Goal: Task Accomplishment & Management: Complete application form

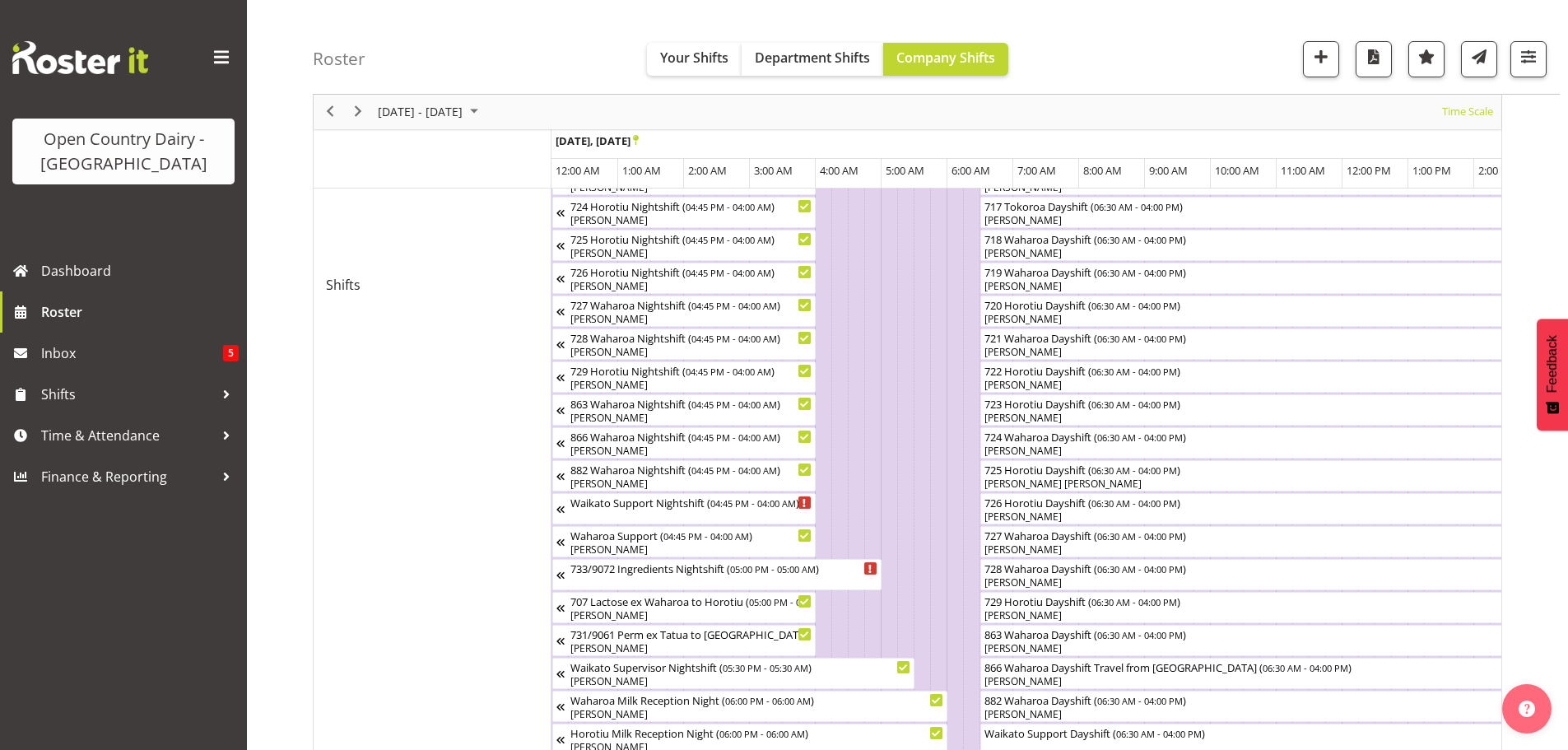
scroll to position [0, 1850]
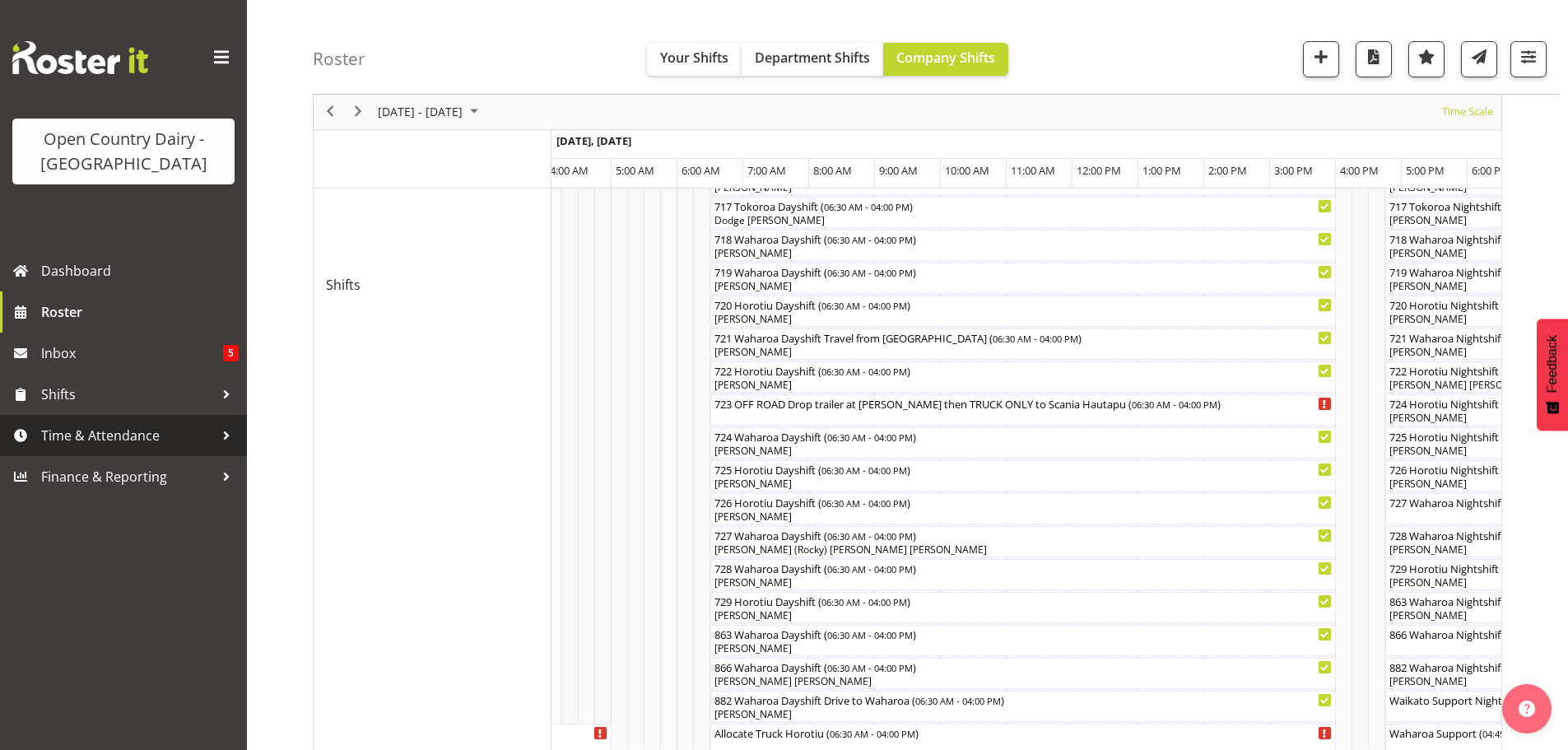
click at [90, 445] on span "Time & Attendance" at bounding box center [128, 434] width 173 height 24
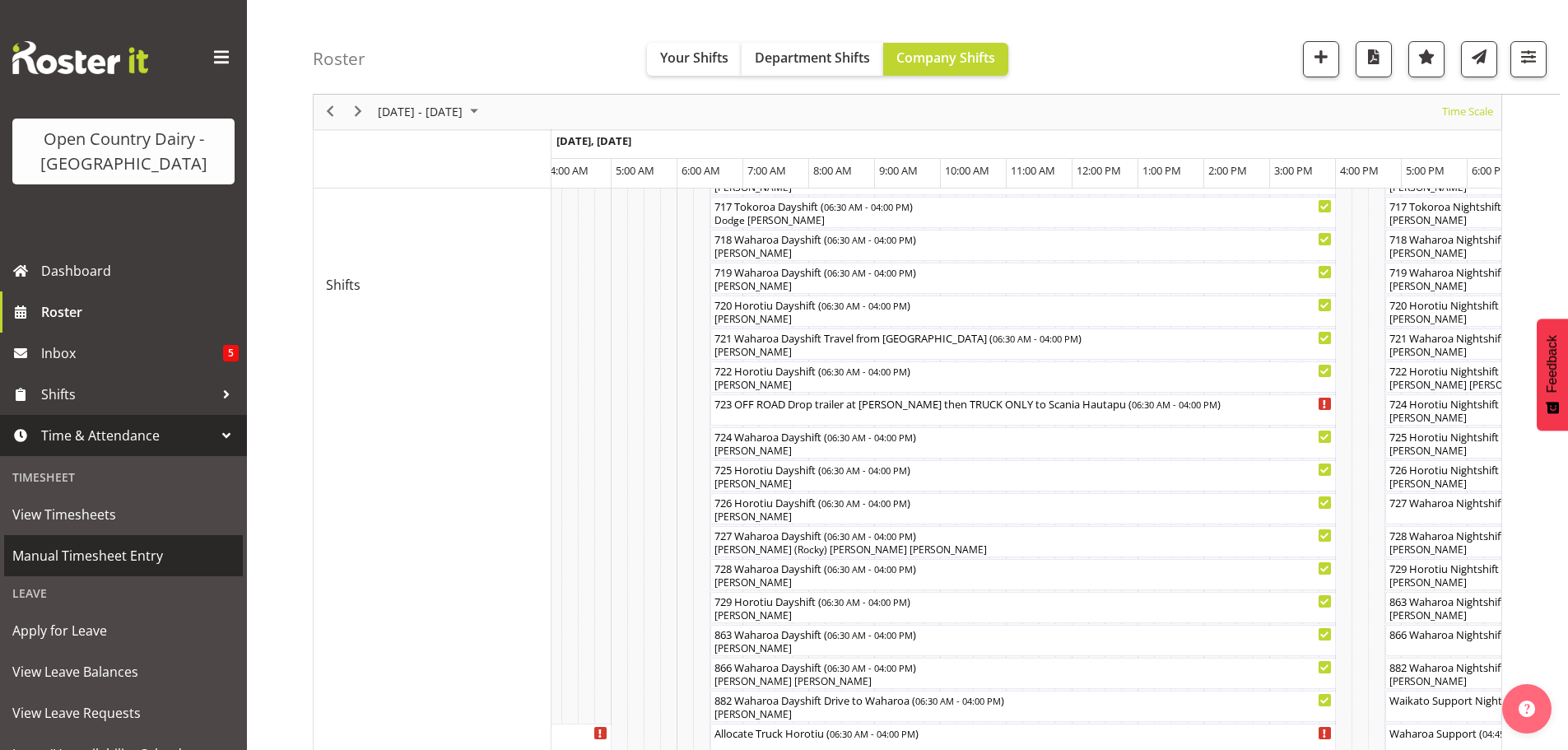
scroll to position [186, 0]
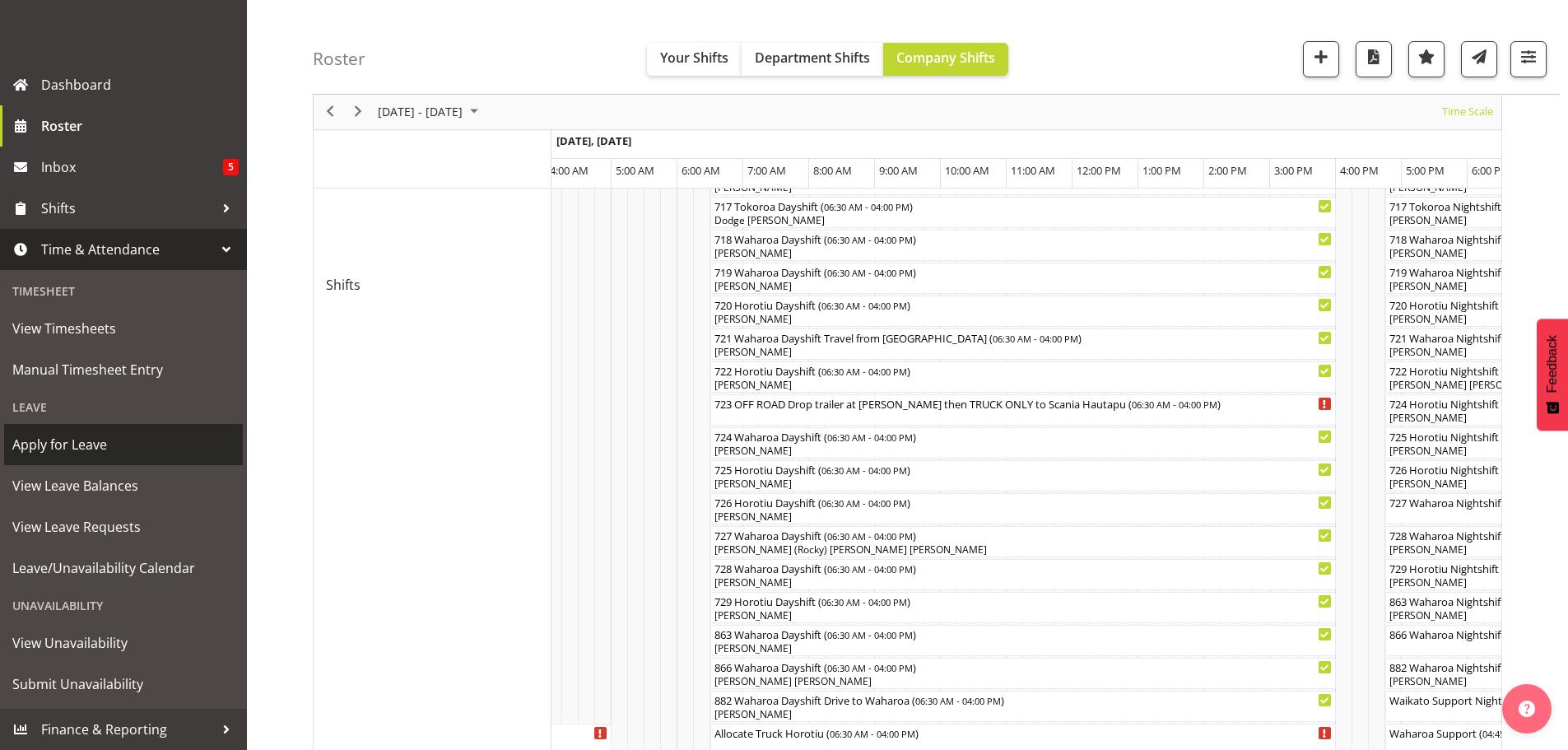
click at [75, 440] on span "Apply for Leave" at bounding box center [123, 444] width 222 height 24
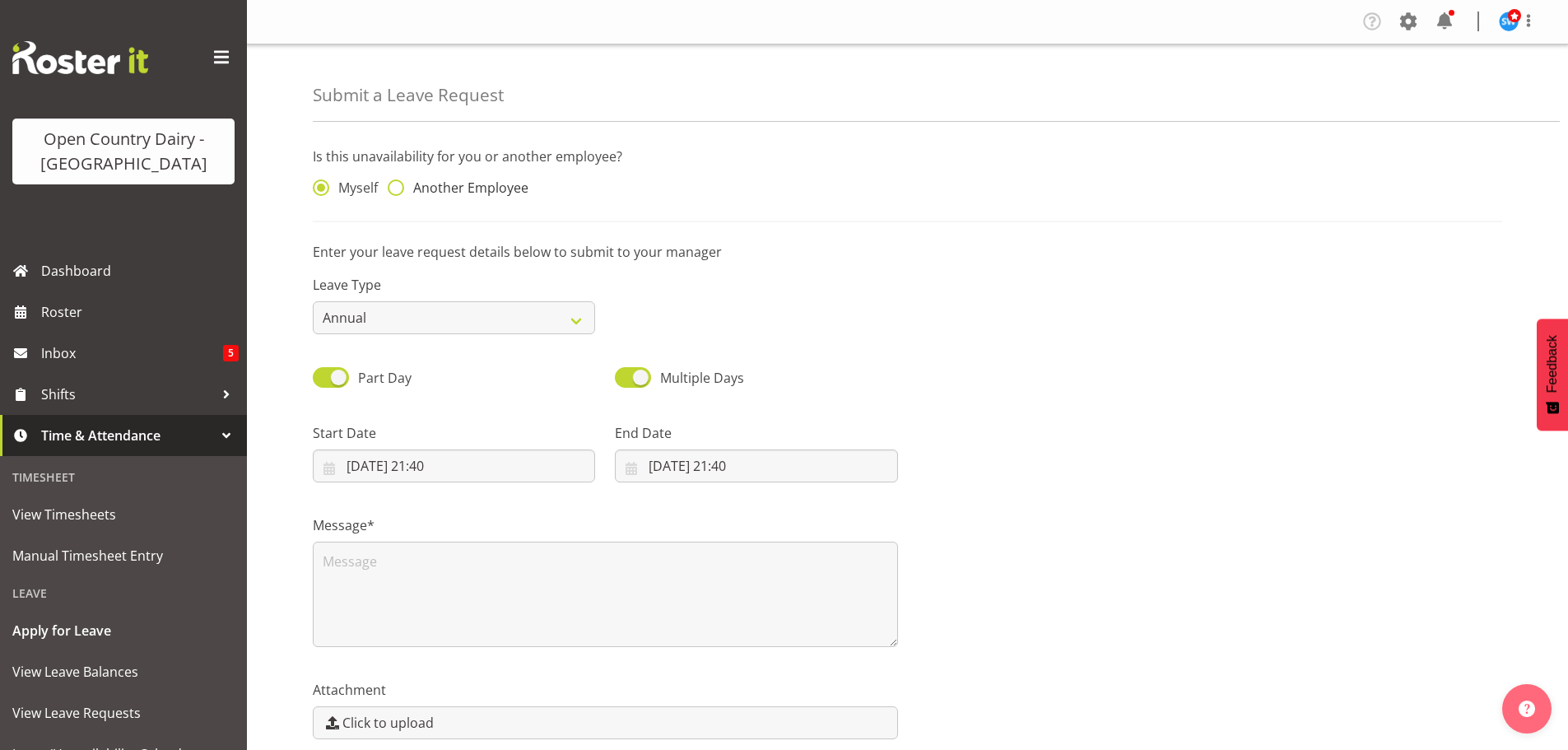
click at [397, 187] on span at bounding box center [396, 188] width 16 height 16
click at [397, 187] on input "Another Employee" at bounding box center [393, 188] width 11 height 11
radio input "true"
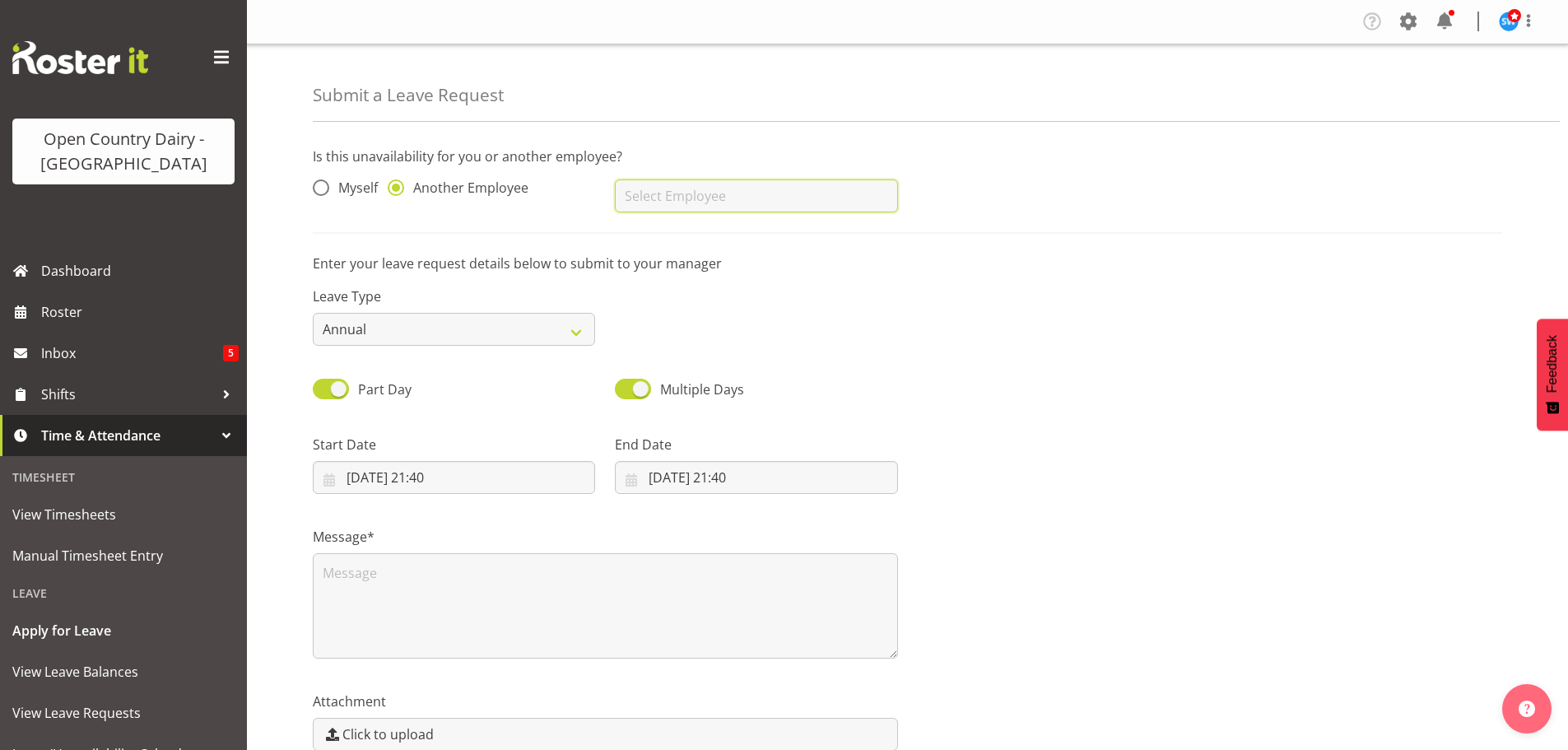
click at [640, 201] on input "text" at bounding box center [756, 196] width 282 height 33
click at [655, 254] on div "[PERSON_NAME]" at bounding box center [756, 237] width 282 height 43
click at [655, 246] on span "[PERSON_NAME]" at bounding box center [678, 237] width 102 height 18
type input "[PERSON_NAME]"
click at [497, 326] on select "Annual Sick Leave Without Pay Bereavement Domestic Violence Parental Jury Servi…" at bounding box center [454, 329] width 282 height 33
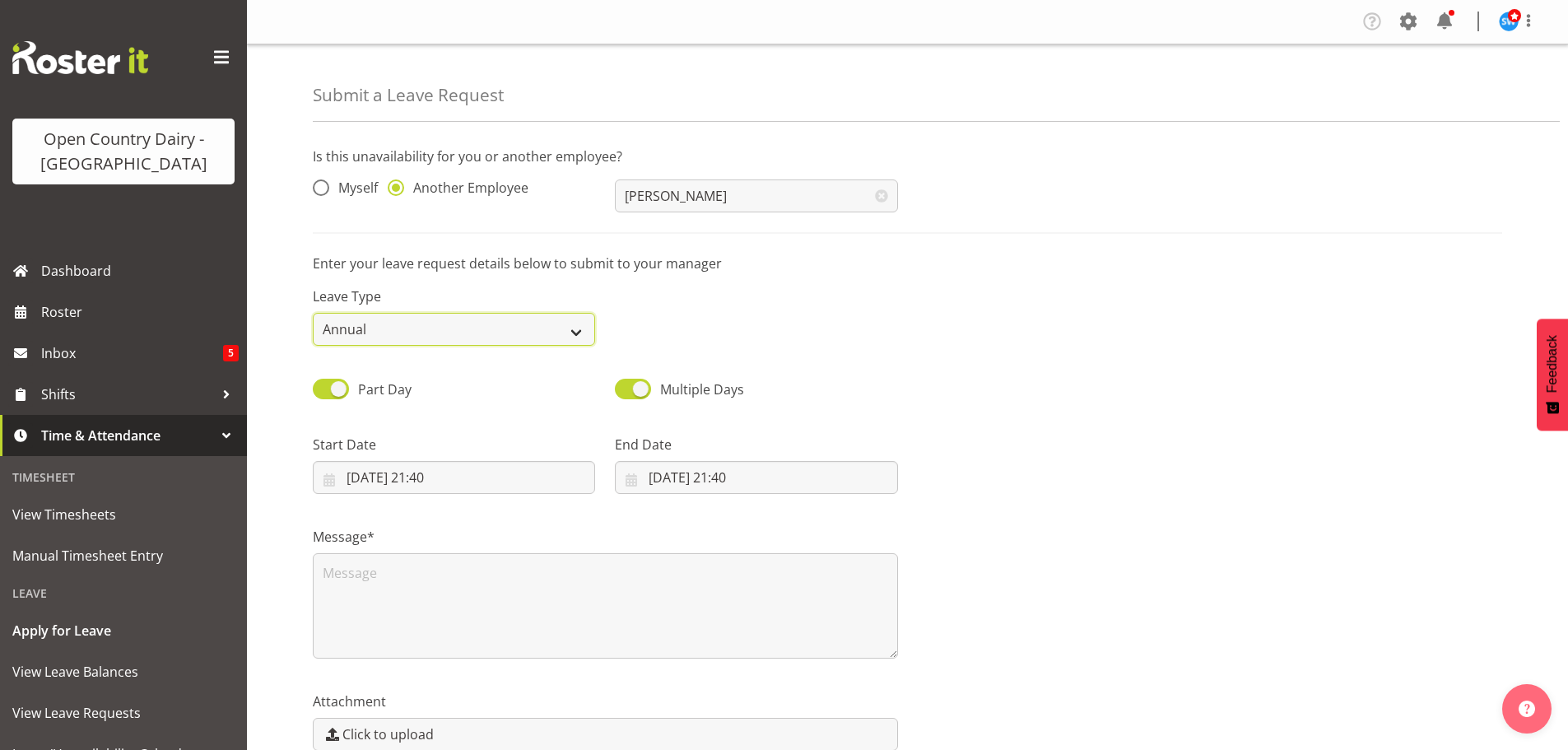
select select "Sick"
click at [313, 313] on select "Annual Sick Leave Without Pay Bereavement Domestic Violence Parental Jury Servi…" at bounding box center [454, 329] width 282 height 33
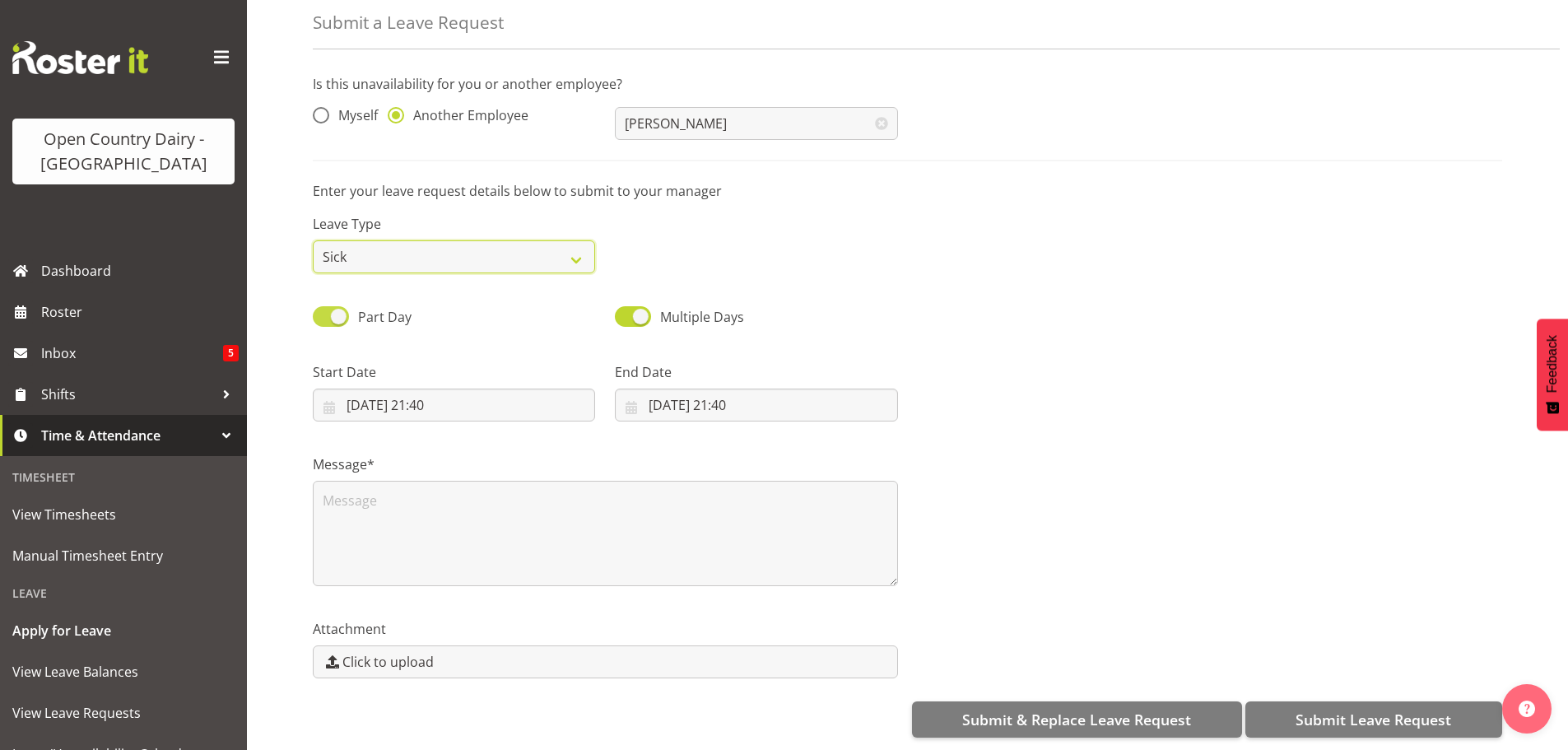
scroll to position [85, 0]
click at [393, 397] on input "21/09/2025, 21:40" at bounding box center [454, 405] width 282 height 33
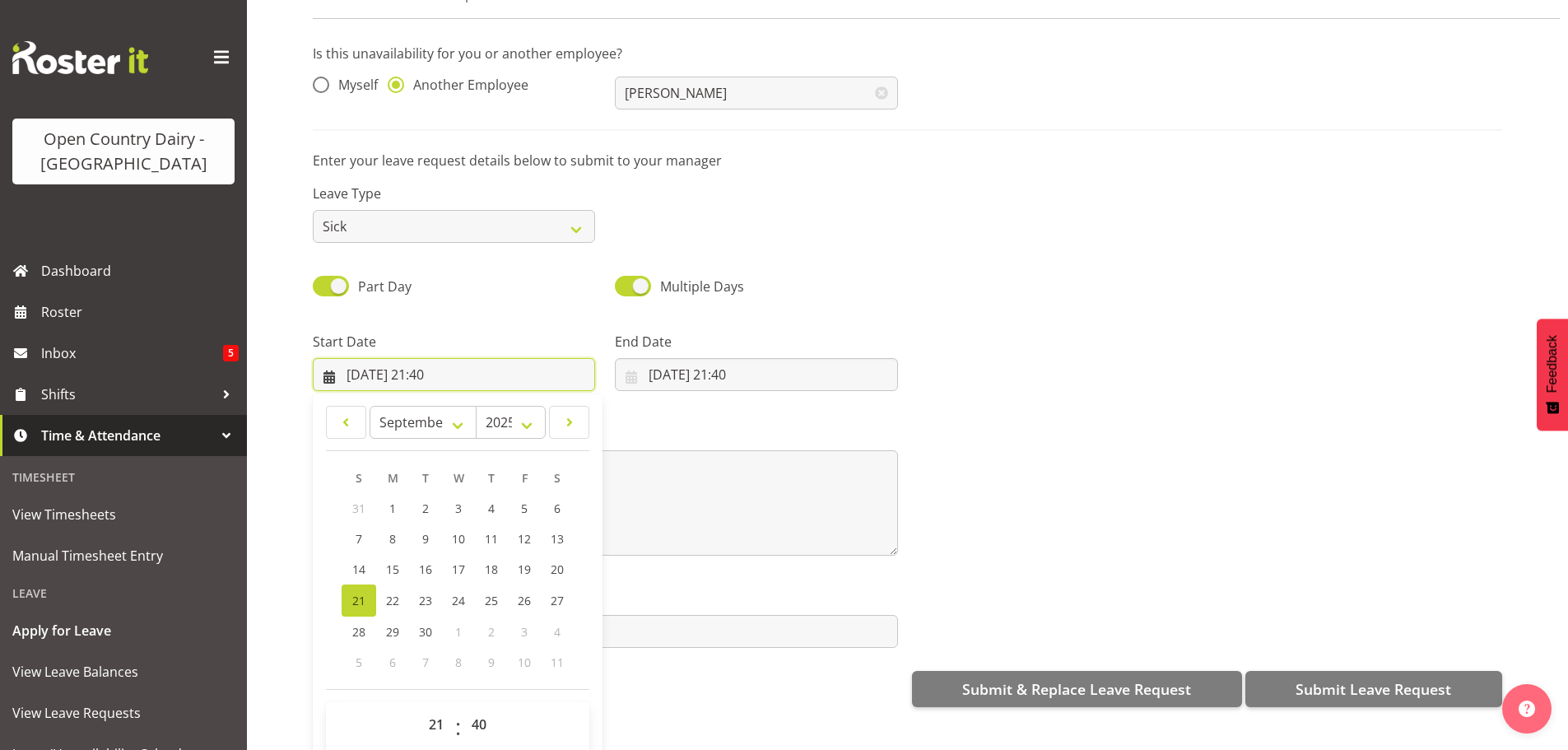
scroll to position [48, 0]
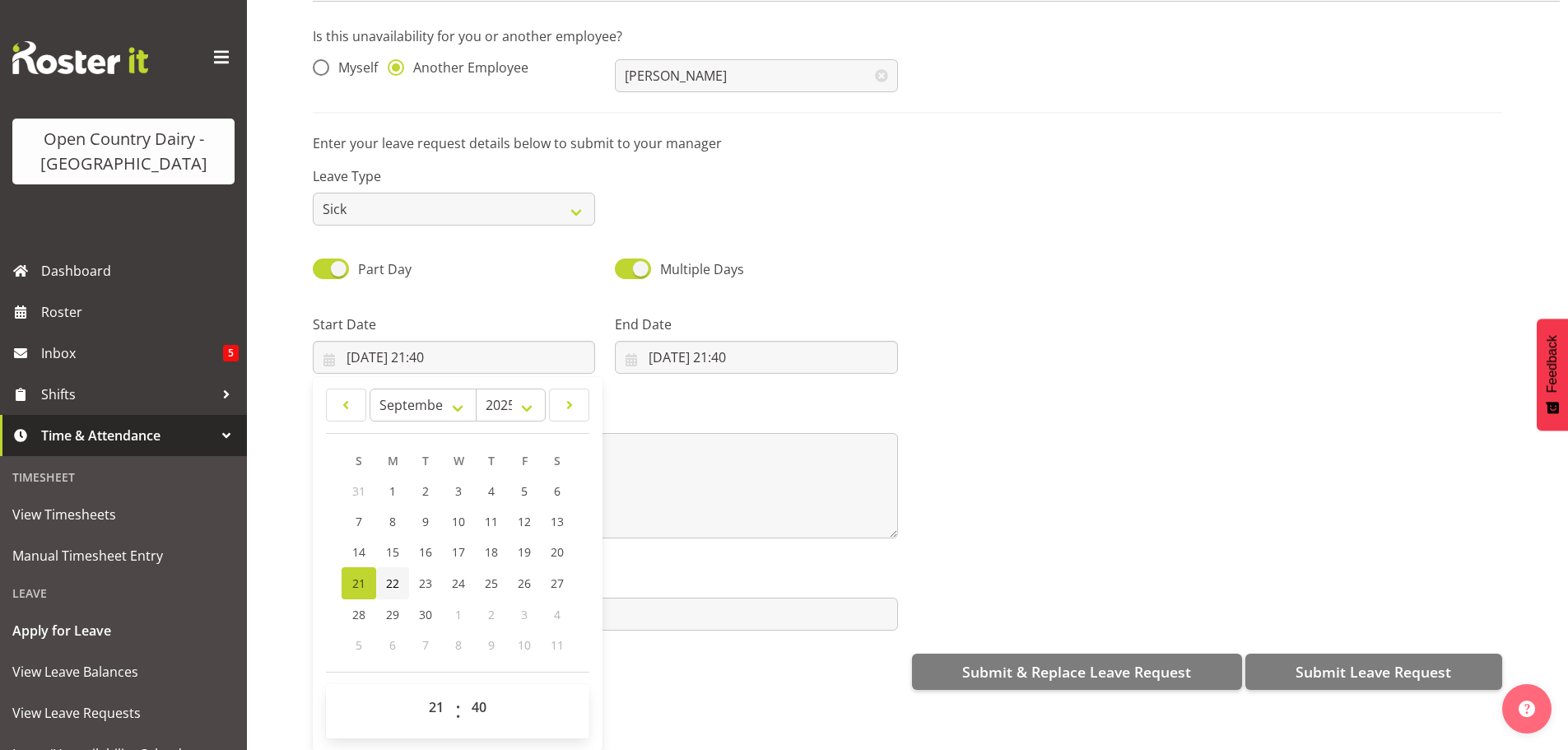
click at [395, 576] on span "22" at bounding box center [392, 583] width 13 height 15
type input "22/09/2025, 21:40"
click at [435, 696] on select "00 01 02 03 04 05 06 07 08 09 10 11 12 13 14 15 16 17 18 19 20 21 22 23" at bounding box center [438, 707] width 37 height 33
select select "6"
click at [420, 691] on select "00 01 02 03 04 05 06 07 08 09 10 11 12 13 14 15 16 17 18 19 20 21 22 23" at bounding box center [438, 707] width 37 height 33
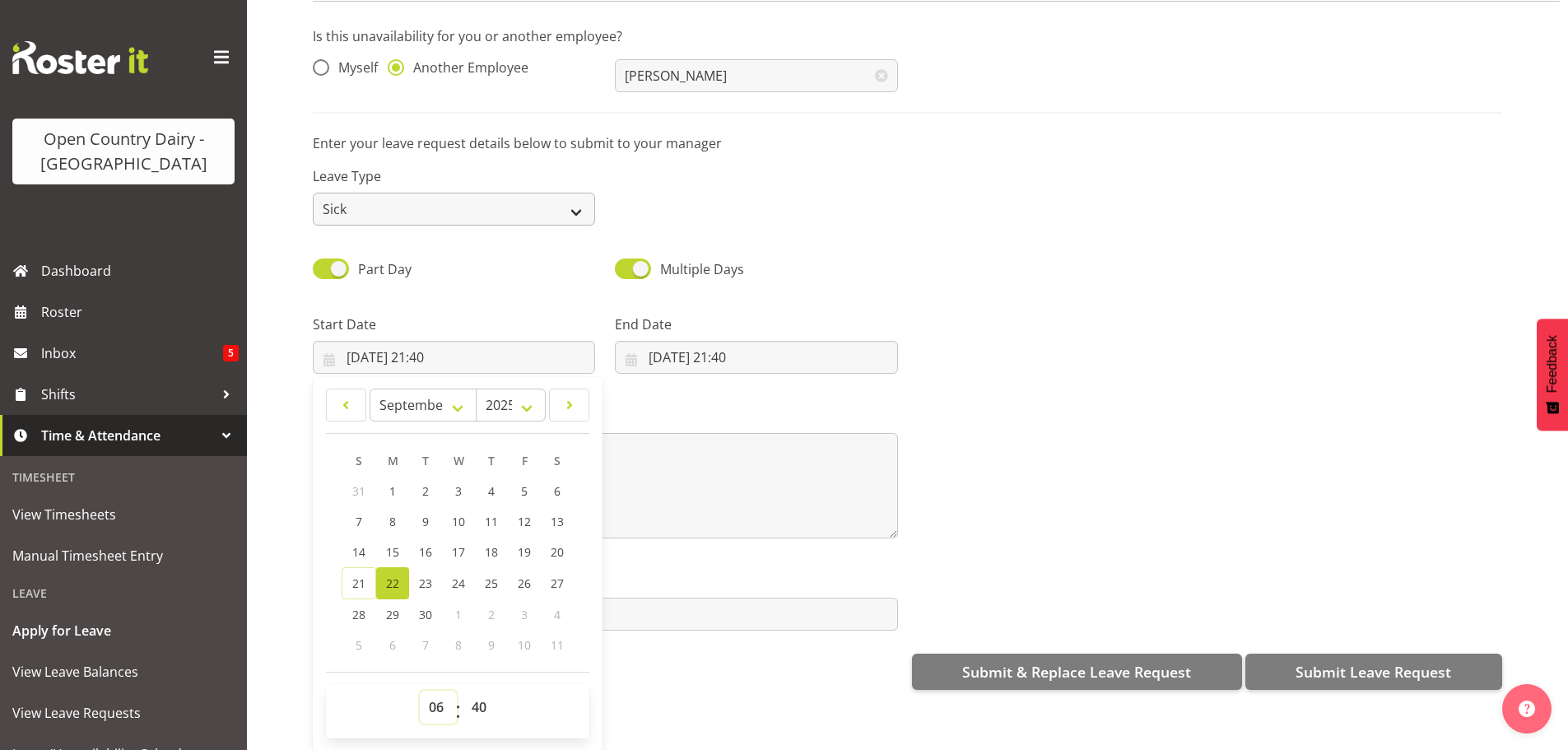
type input "22/09/2025, 06:40"
drag, startPoint x: 479, startPoint y: 690, endPoint x: 460, endPoint y: 595, distance: 96.9
click at [471, 684] on div "00 01 02 03 04 05 06 07 08 09 10 11 12 13 14 15 16 17 18 19 20 21 22 23 : 00 01…" at bounding box center [457, 711] width 263 height 54
select select "30"
click at [462, 691] on select "00 01 02 03 04 05 06 07 08 09 10 11 12 13 14 15 16 17 18 19 20 21 22 23 24 25 2…" at bounding box center [480, 707] width 37 height 33
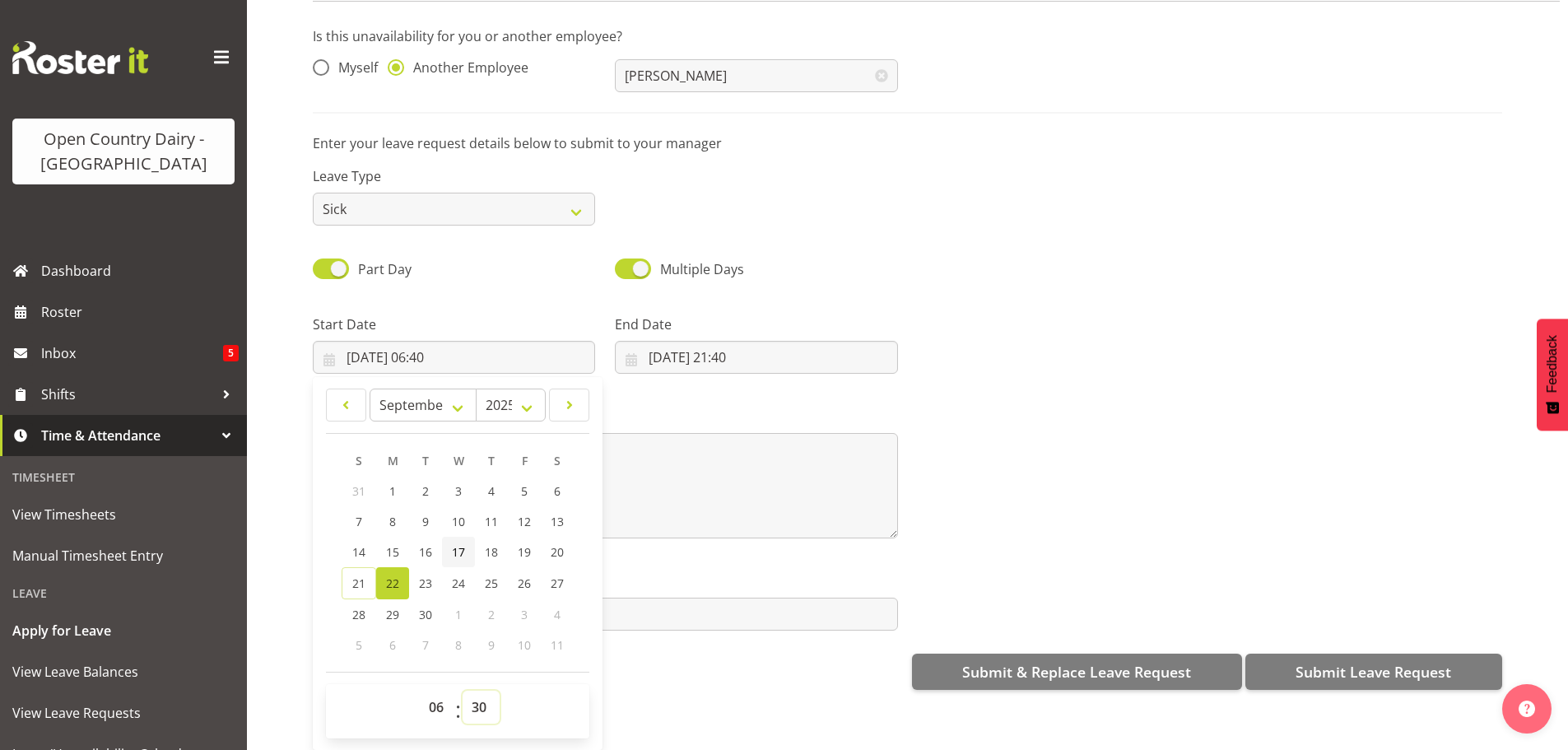
type input "22/09/2025, 06:30"
click at [681, 341] on input "21/09/2025, 21:40" at bounding box center [756, 357] width 282 height 33
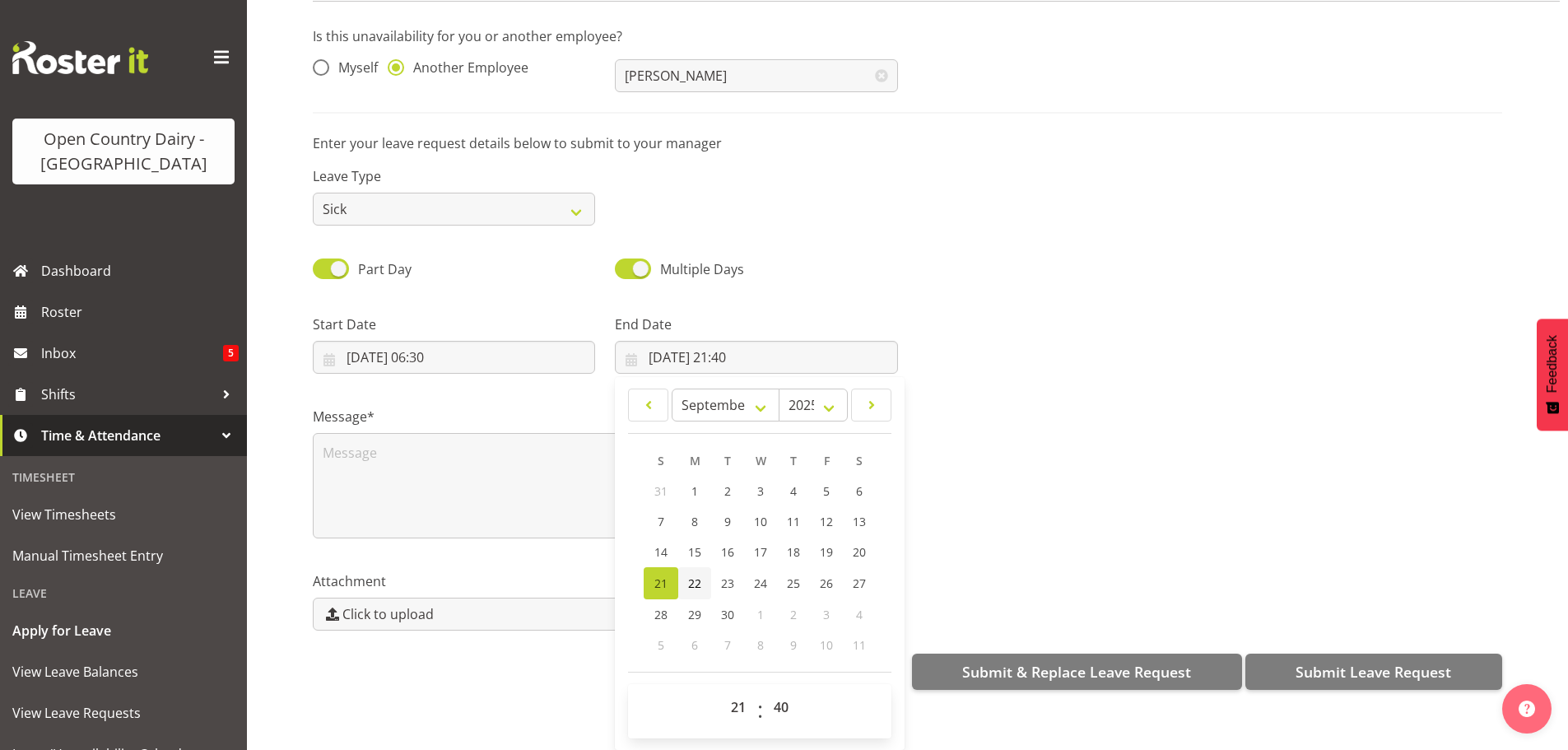
click at [697, 576] on span "22" at bounding box center [694, 583] width 13 height 15
type input "22/09/2025, 21:40"
click at [734, 691] on select "00 01 02 03 04 05 06 07 08 09 10 11 12 13 14 15 16 17 18 19 20 21 22 23" at bounding box center [740, 707] width 37 height 33
select select "16"
click at [722, 691] on select "00 01 02 03 04 05 06 07 08 09 10 11 12 13 14 15 16 17 18 19 20 21 22 23" at bounding box center [740, 707] width 37 height 33
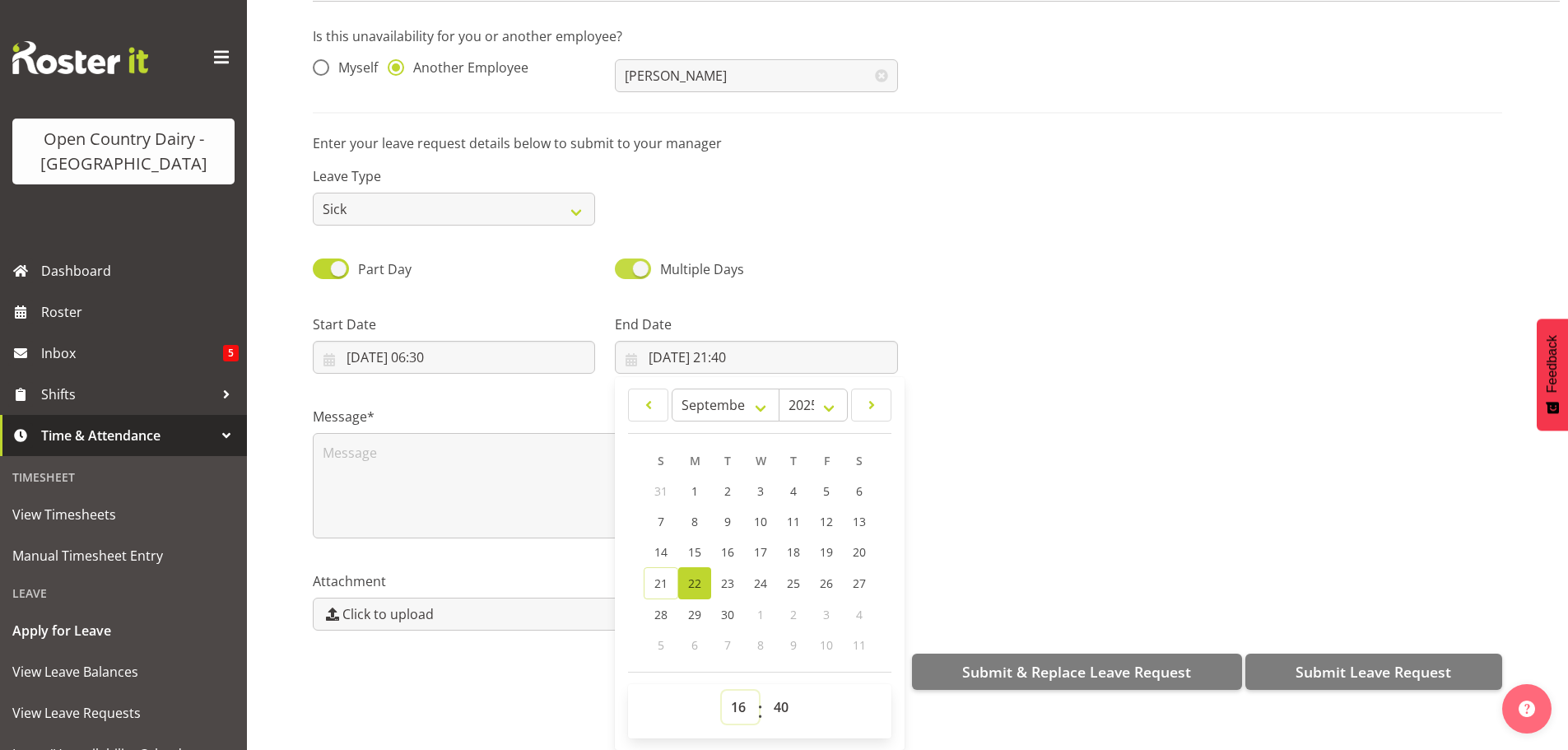
type input "22/09/2025, 16:40"
drag, startPoint x: 778, startPoint y: 700, endPoint x: 769, endPoint y: 683, distance: 19.2
click at [772, 691] on select "00 01 02 03 04 05 06 07 08 09 10 11 12 13 14 15 16 17 18 19 20 21 22 23 24 25 2…" at bounding box center [782, 707] width 37 height 33
select select "0"
click at [764, 691] on select "00 01 02 03 04 05 06 07 08 09 10 11 12 13 14 15 16 17 18 19 20 21 22 23 24 25 2…" at bounding box center [782, 707] width 37 height 33
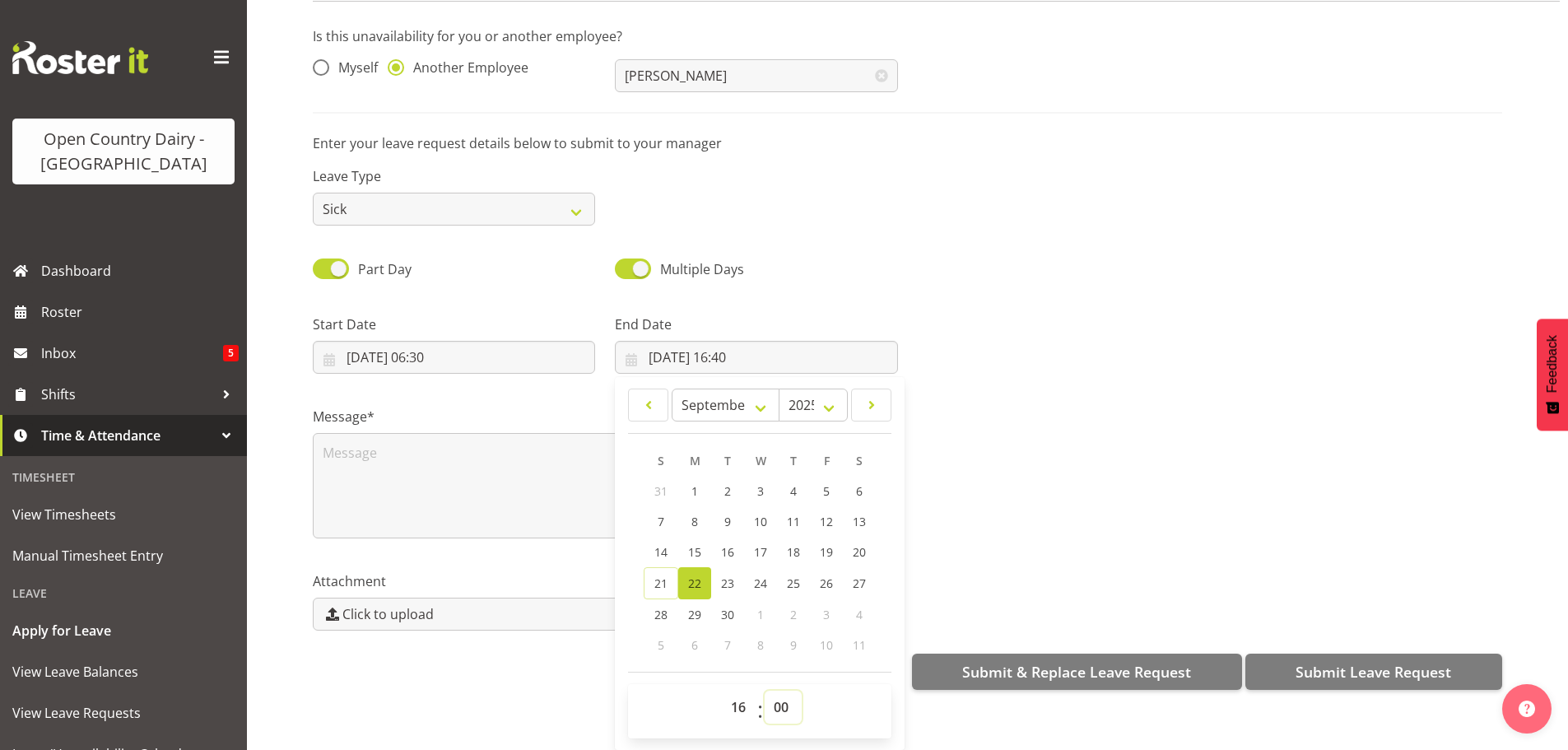
type input "22/09/2025, 16:00"
click at [888, 236] on div "Multiple Days" at bounding box center [756, 263] width 302 height 56
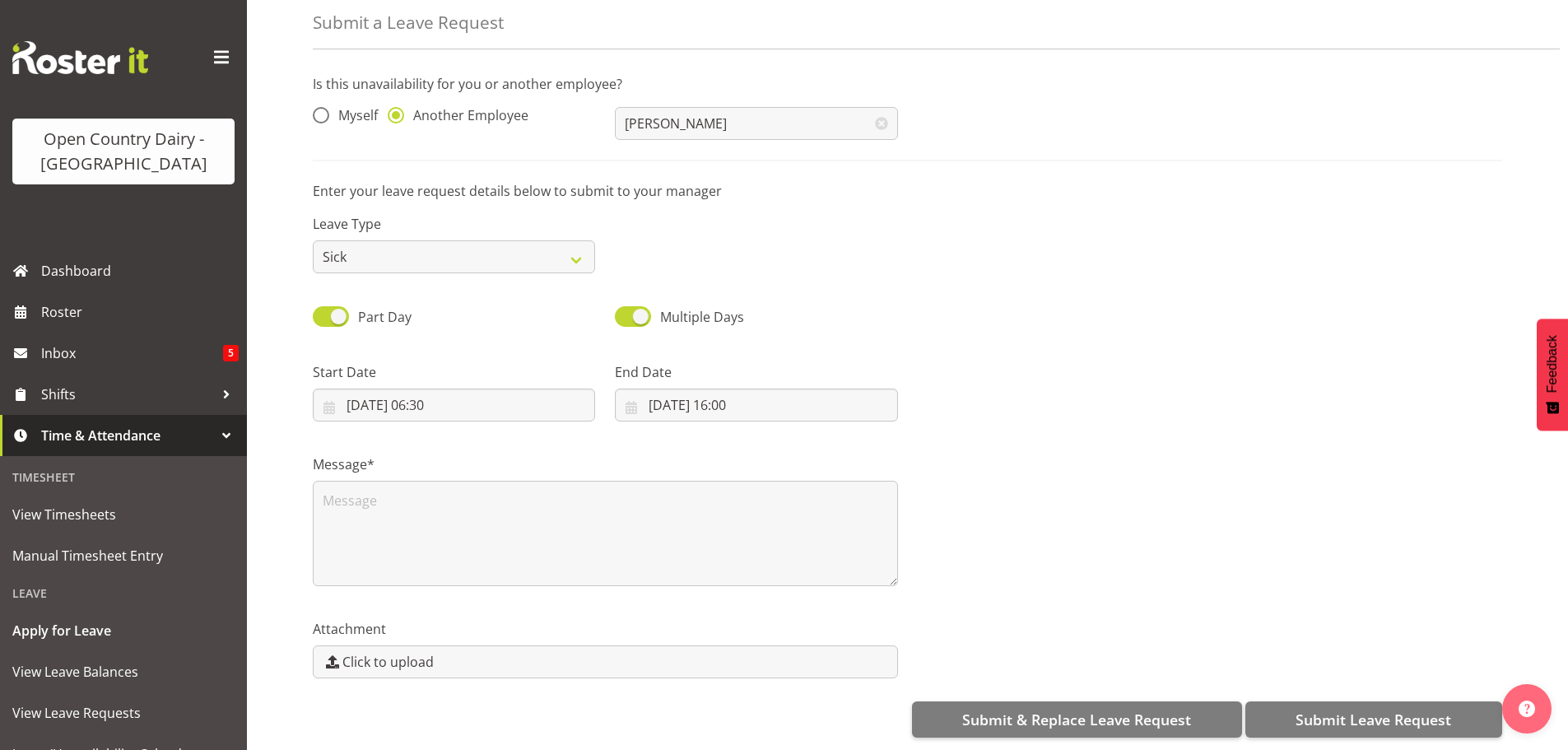
scroll to position [0, 0]
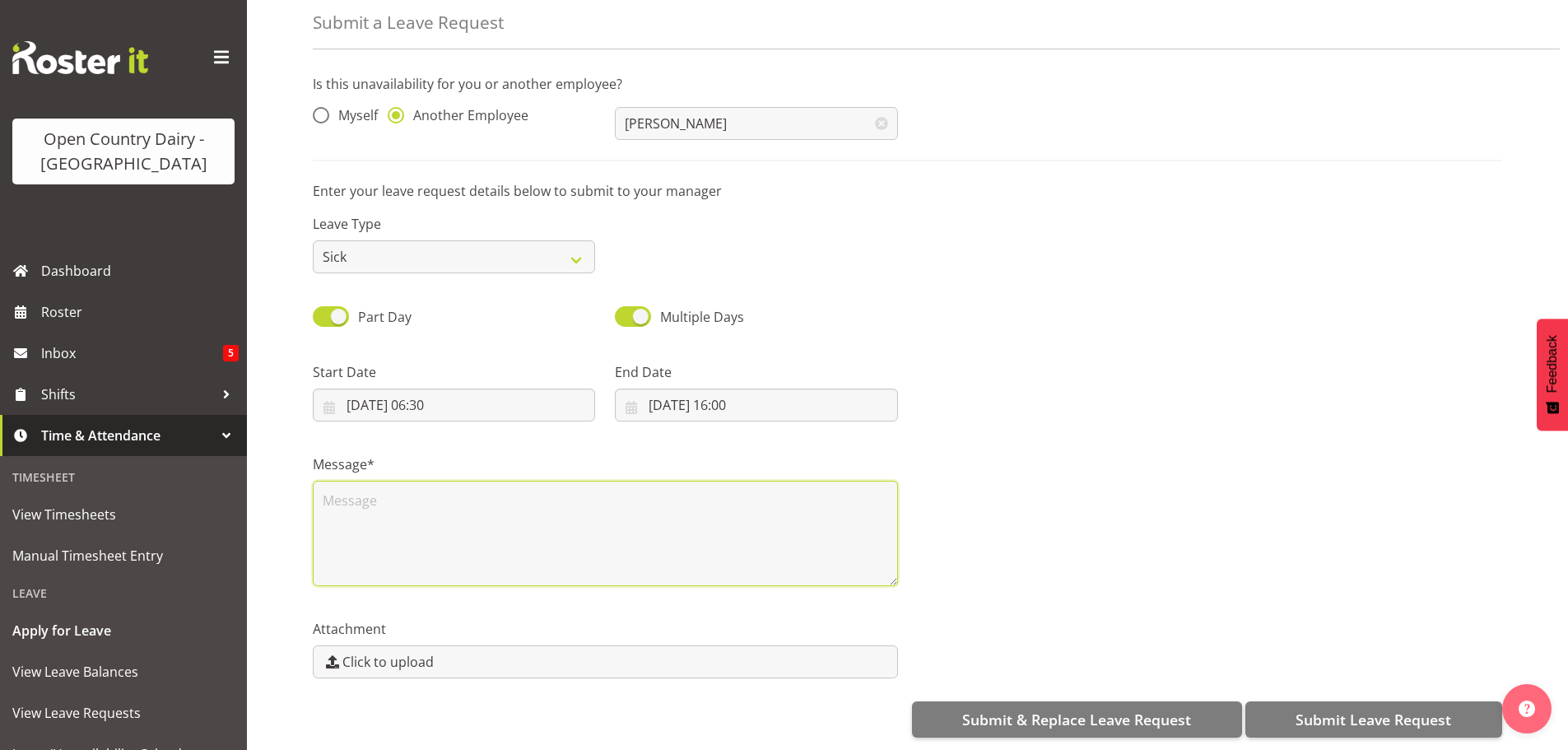
click at [391, 481] on textarea at bounding box center [605, 533] width 585 height 105
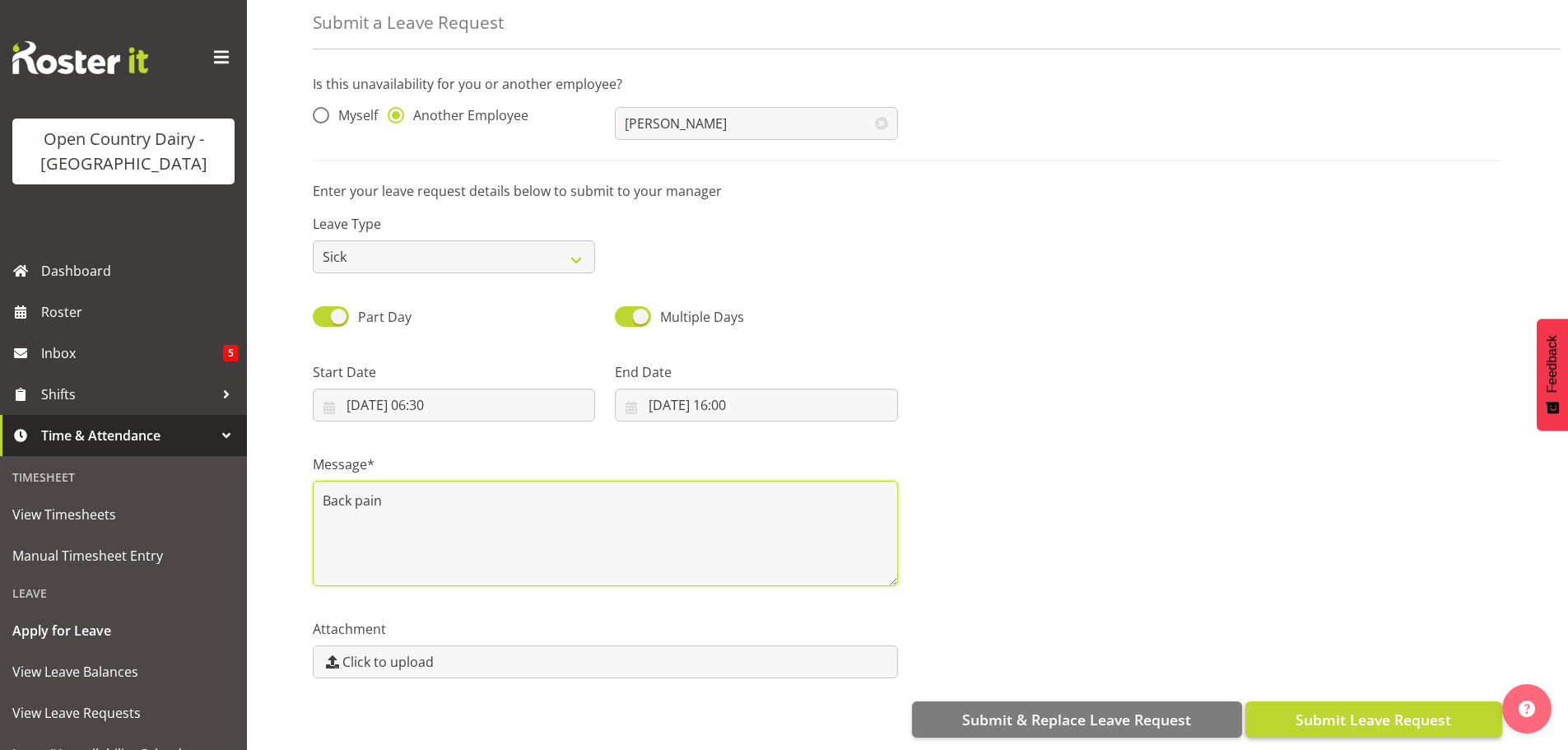
type textarea "Back pain"
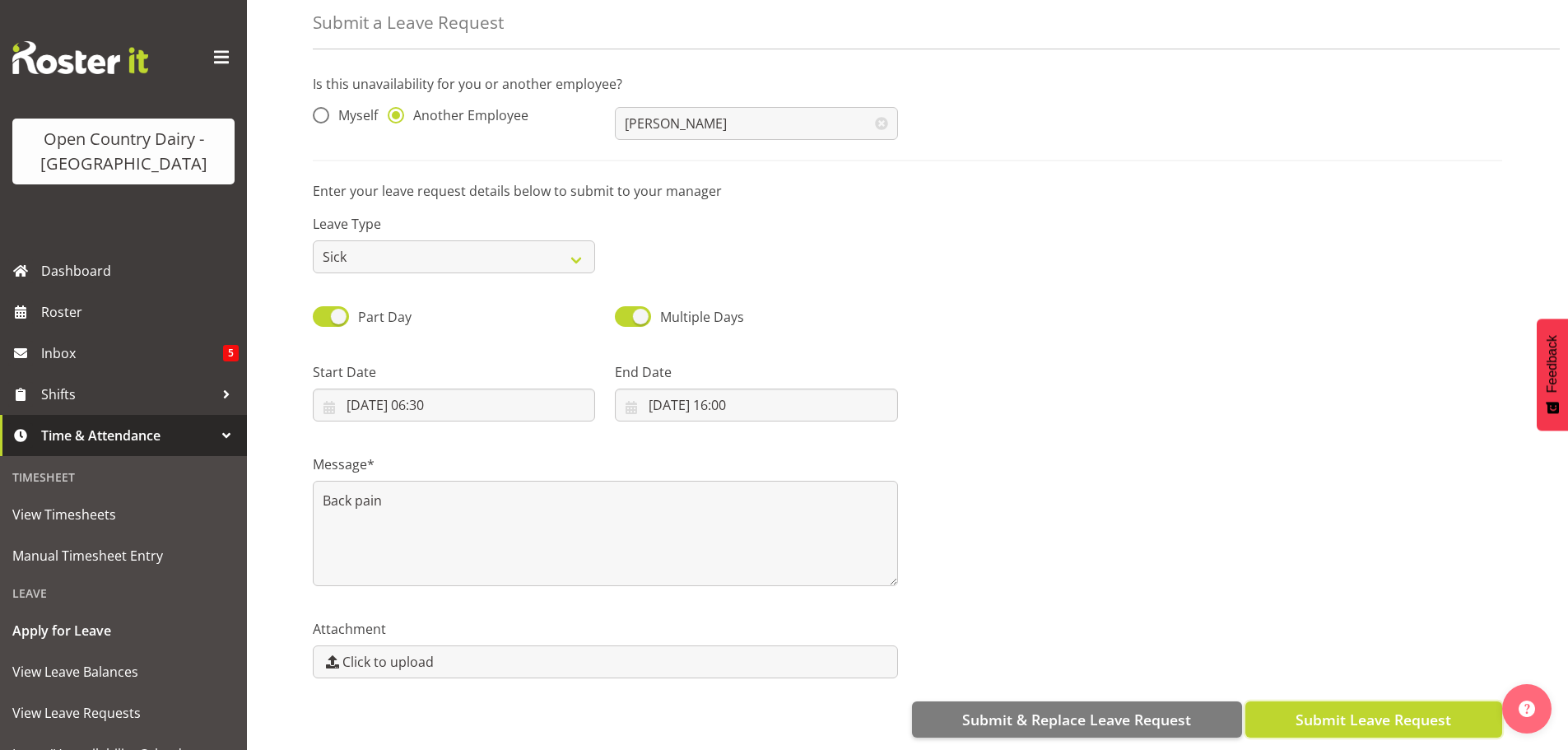
click at [1278, 701] on button "Submit Leave Request" at bounding box center [1374, 719] width 257 height 36
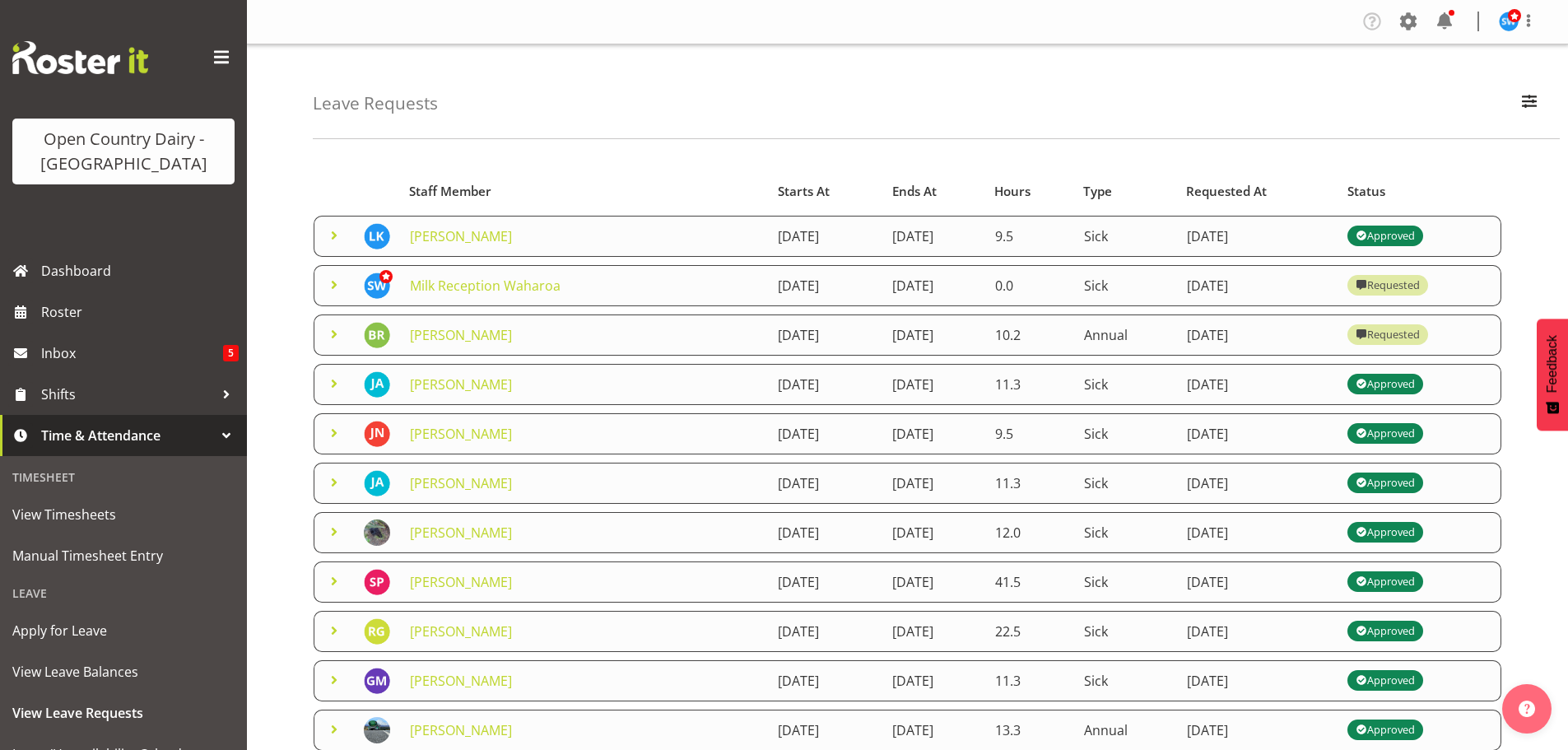
click at [331, 288] on span at bounding box center [334, 285] width 20 height 20
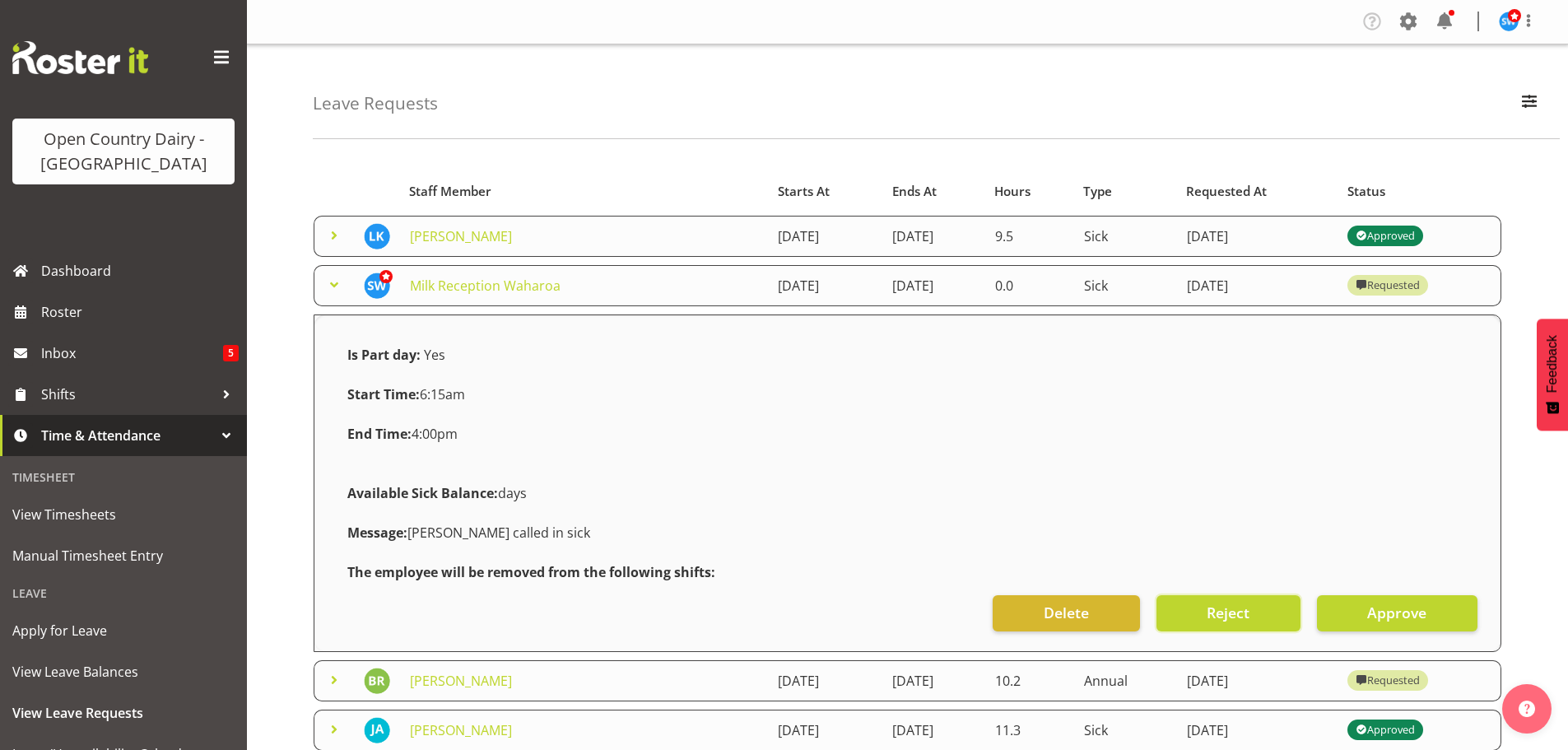
click at [1243, 622] on span "Reject" at bounding box center [1228, 612] width 43 height 22
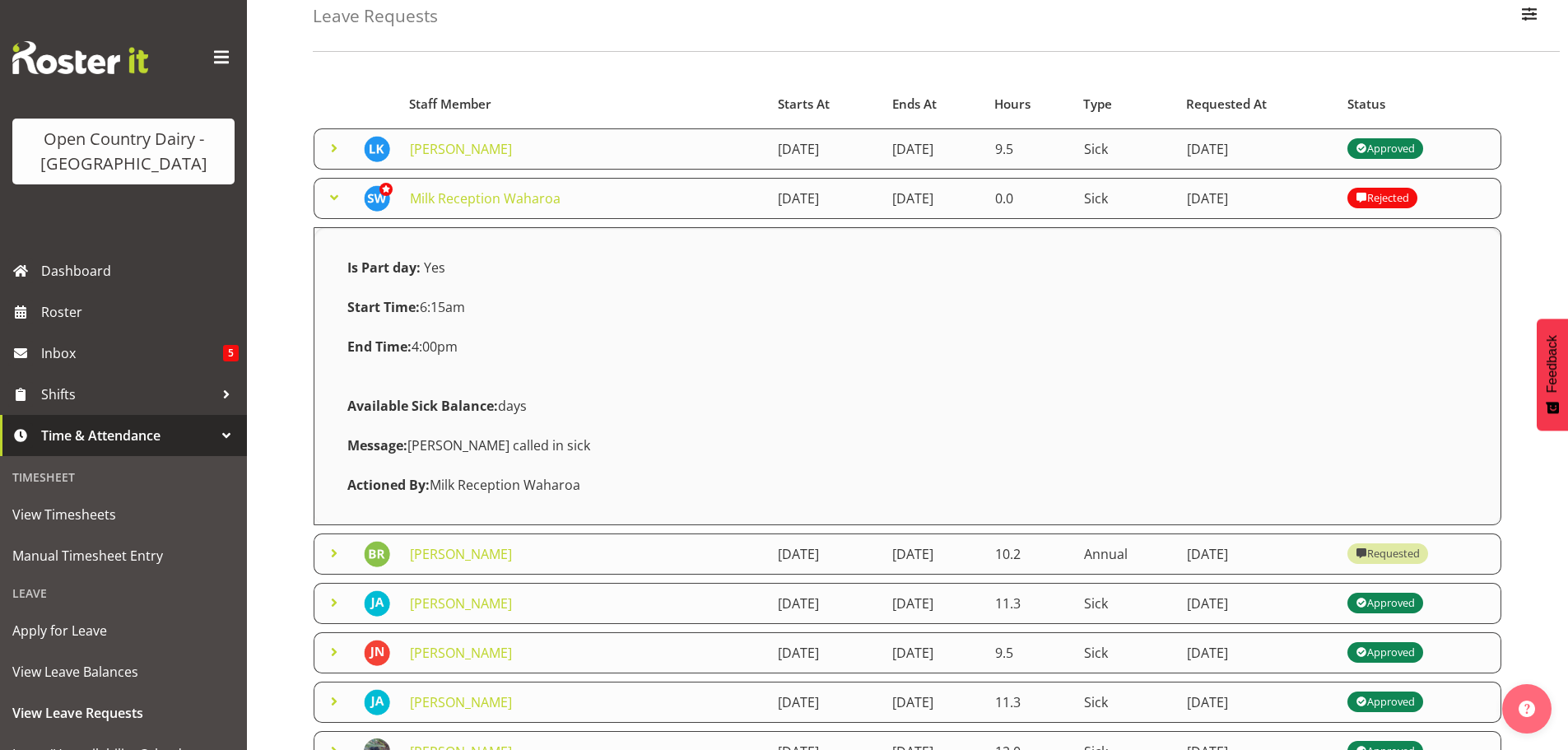
scroll to position [83, 0]
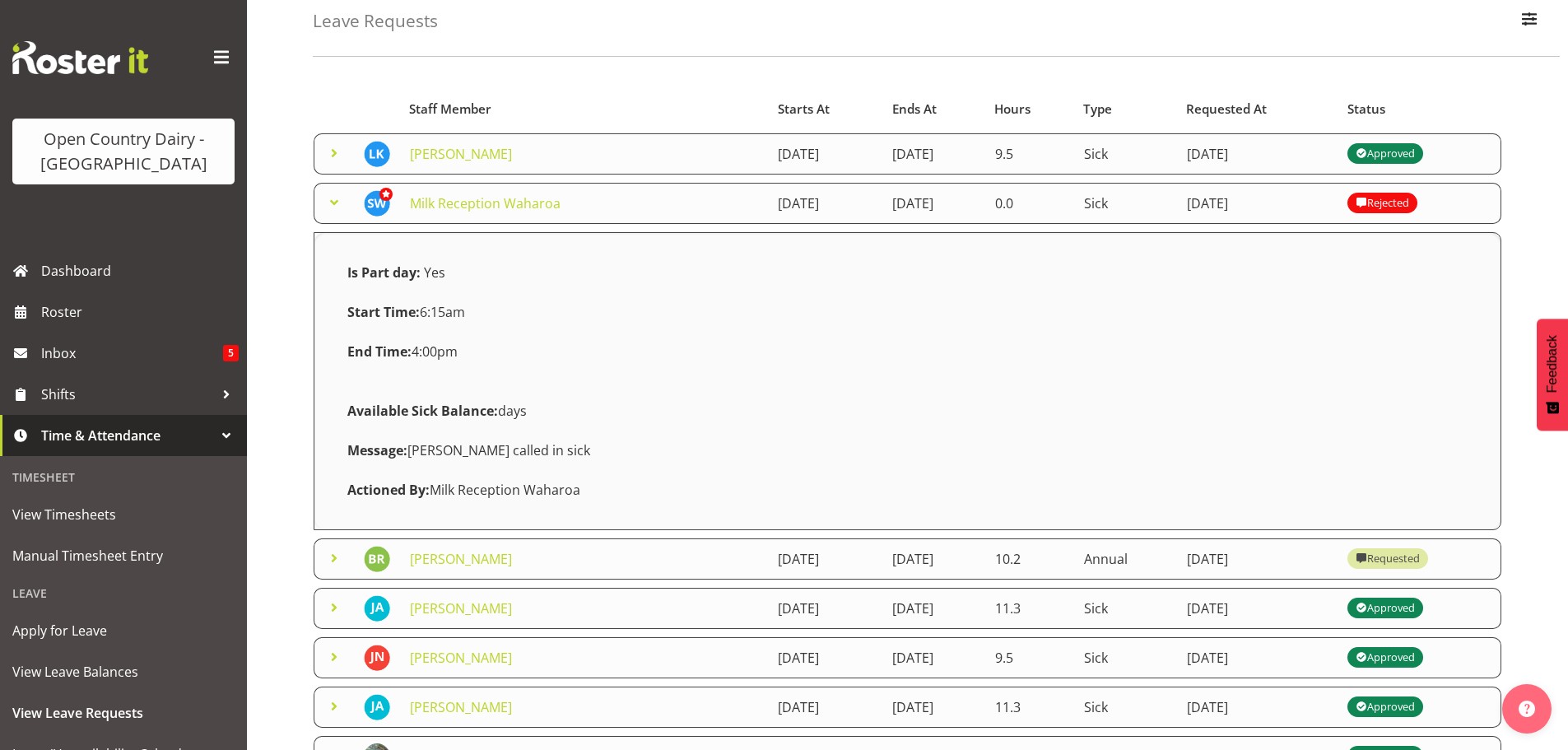
click at [339, 195] on span at bounding box center [334, 202] width 20 height 20
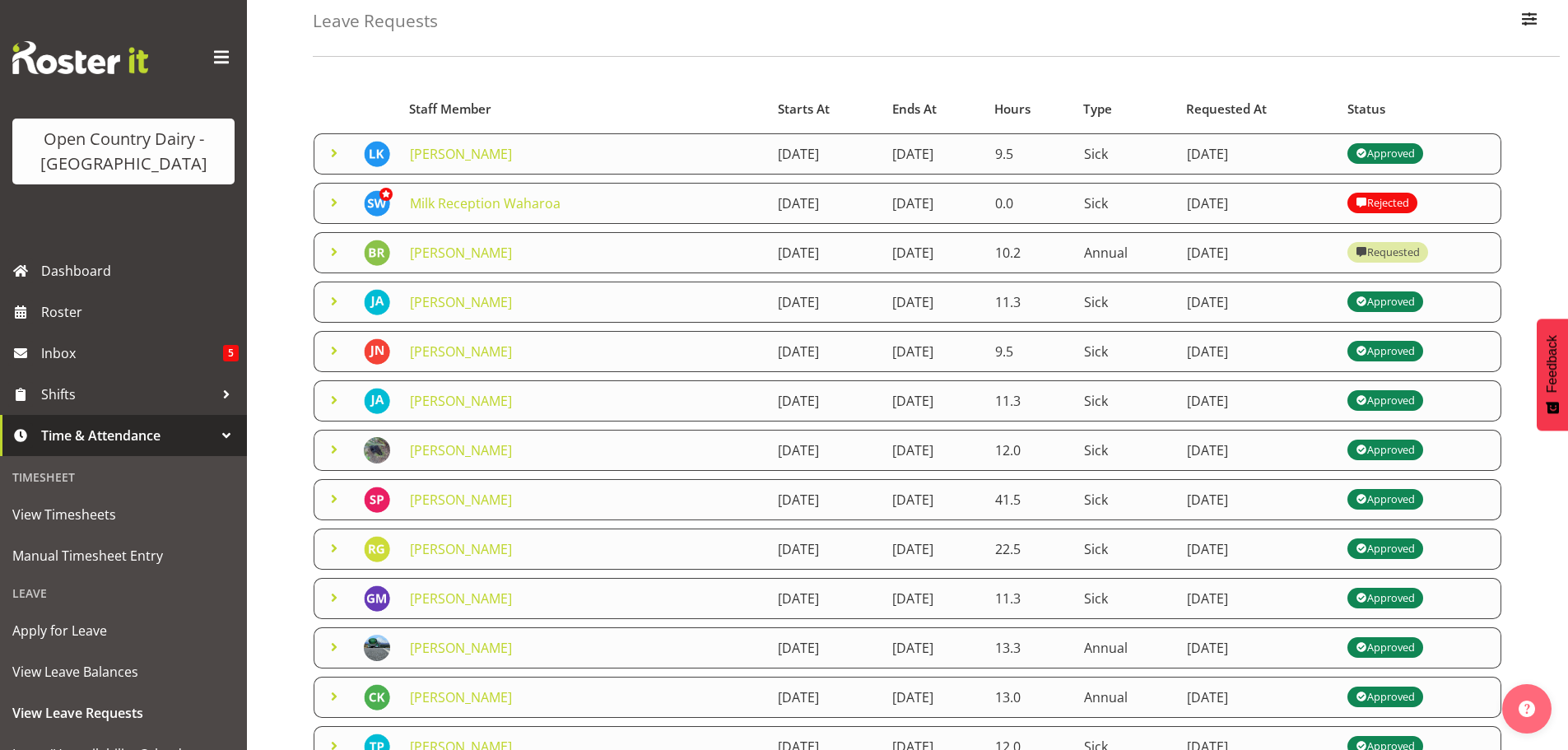
click at [339, 197] on span at bounding box center [334, 202] width 20 height 20
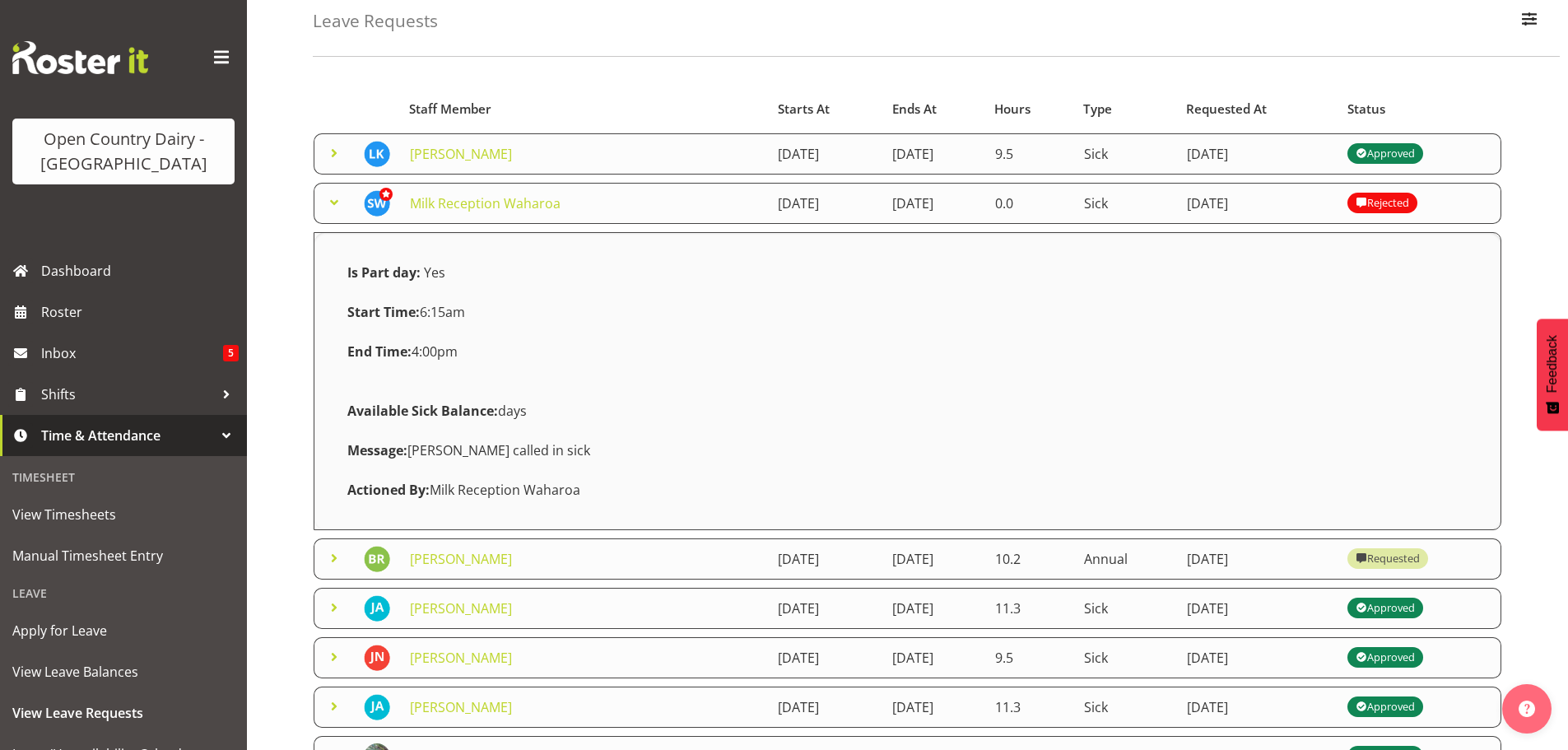
click at [1012, 456] on div "Message: [PERSON_NAME] called in sick" at bounding box center [907, 451] width 1140 height 40
click at [461, 504] on div "Actioned By: Milk Reception Waharoa" at bounding box center [907, 490] width 1140 height 40
click at [328, 201] on span at bounding box center [334, 202] width 20 height 20
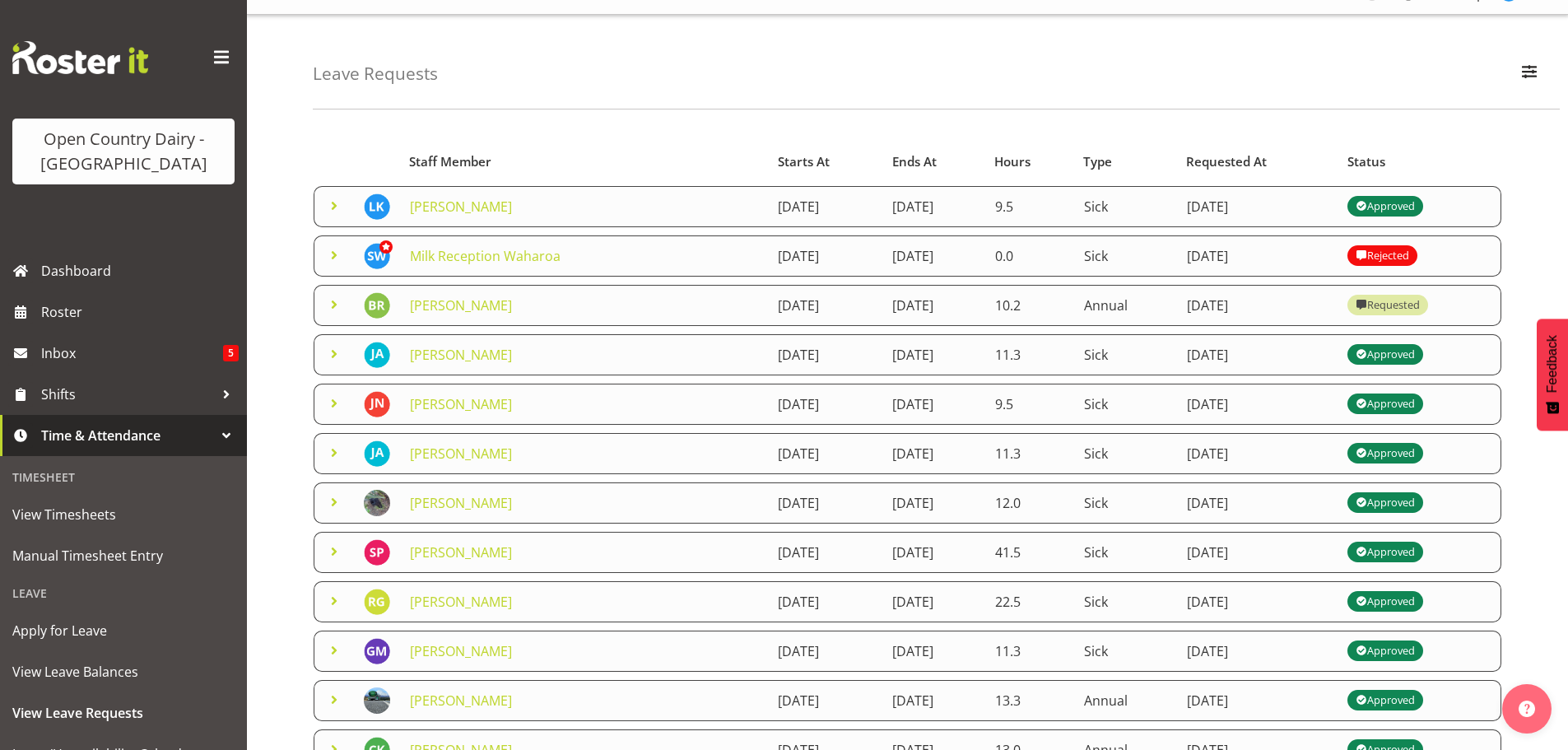
scroll to position [0, 0]
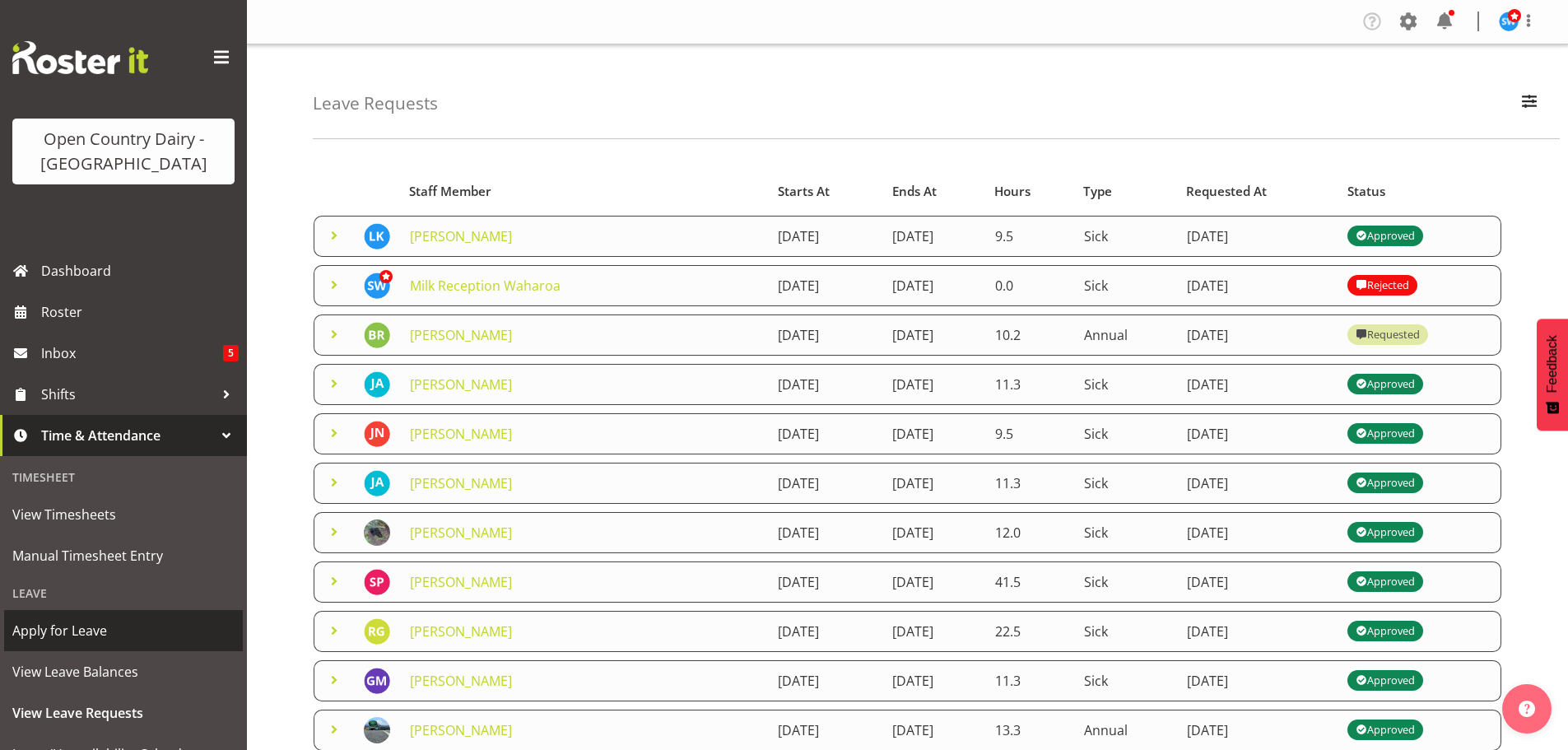
click at [40, 629] on span "Apply for Leave" at bounding box center [123, 629] width 222 height 24
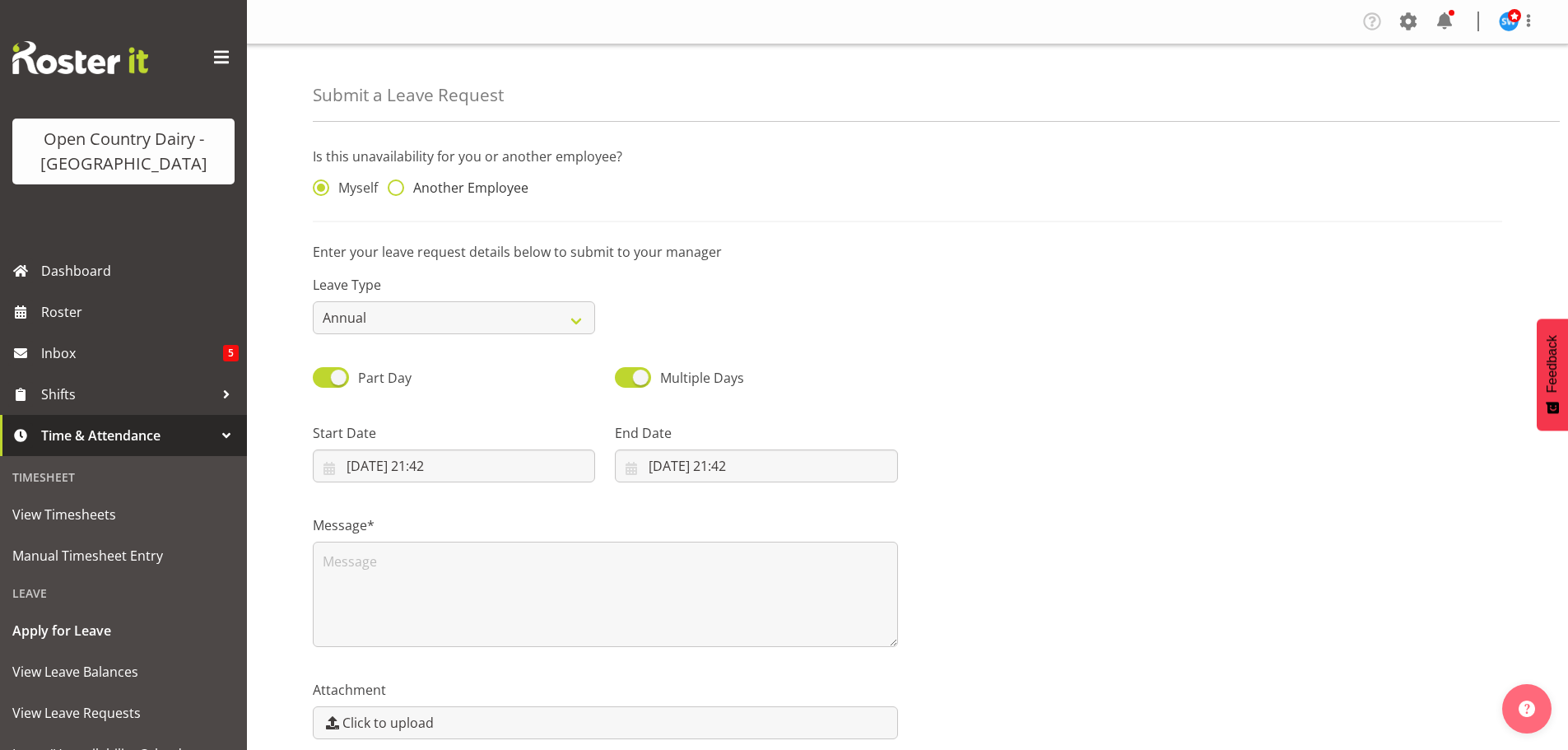
click at [401, 187] on span at bounding box center [396, 188] width 16 height 16
click at [398, 187] on input "Another Employee" at bounding box center [393, 188] width 11 height 11
radio input "true"
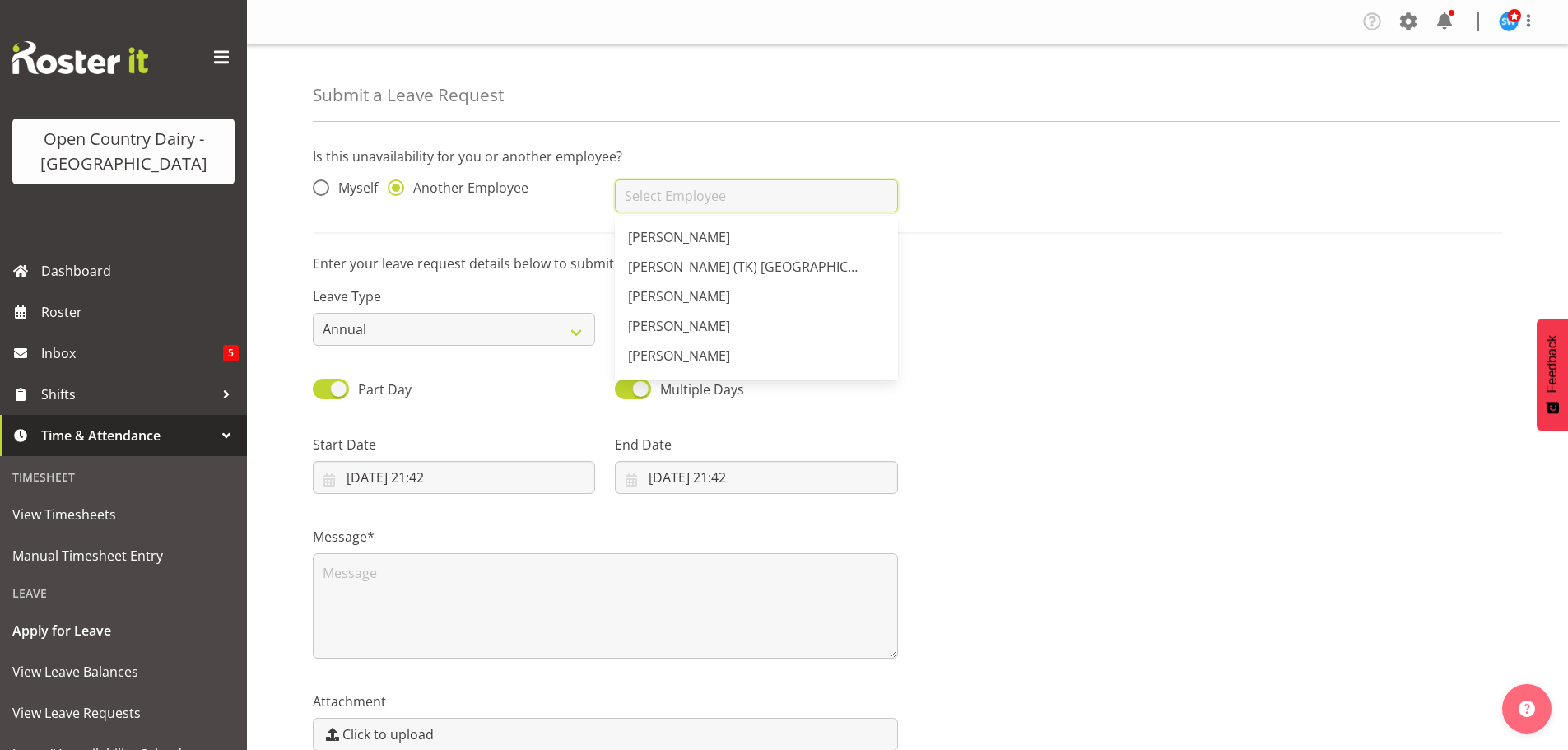
click at [646, 195] on input "text" at bounding box center [756, 196] width 282 height 33
click at [668, 267] on span "[PERSON_NAME]" at bounding box center [678, 266] width 102 height 18
type input "[PERSON_NAME]"
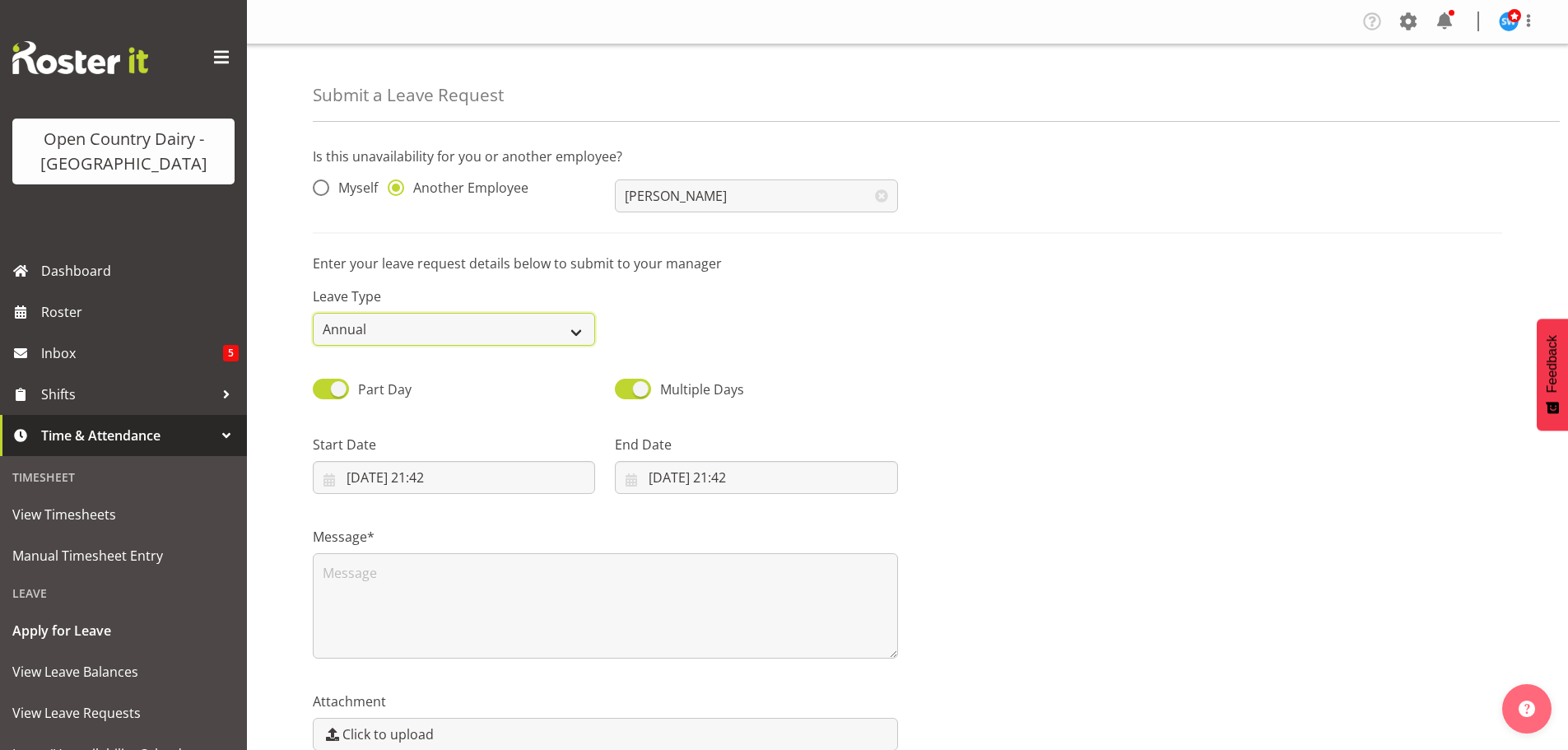
click at [470, 319] on select "Annual Sick Leave Without Pay Bereavement Domestic Violence Parental Jury Servi…" at bounding box center [454, 329] width 282 height 33
select select "Sick"
click at [313, 313] on select "Annual Sick Leave Without Pay Bereavement Domestic Violence Parental Jury Servi…" at bounding box center [454, 329] width 282 height 33
click at [415, 476] on input "21/09/2025, 21:42" at bounding box center [454, 478] width 282 height 33
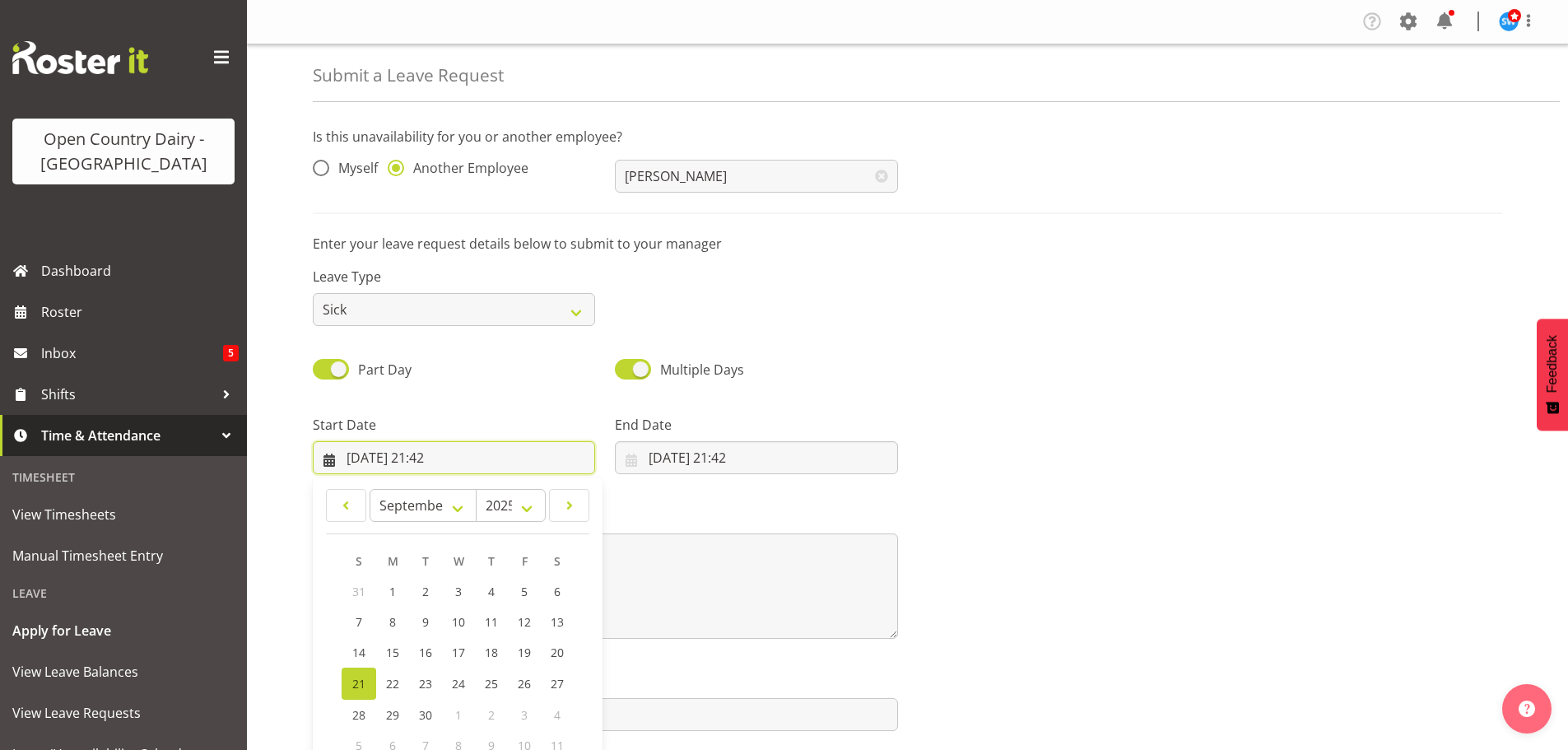
scroll to position [48, 0]
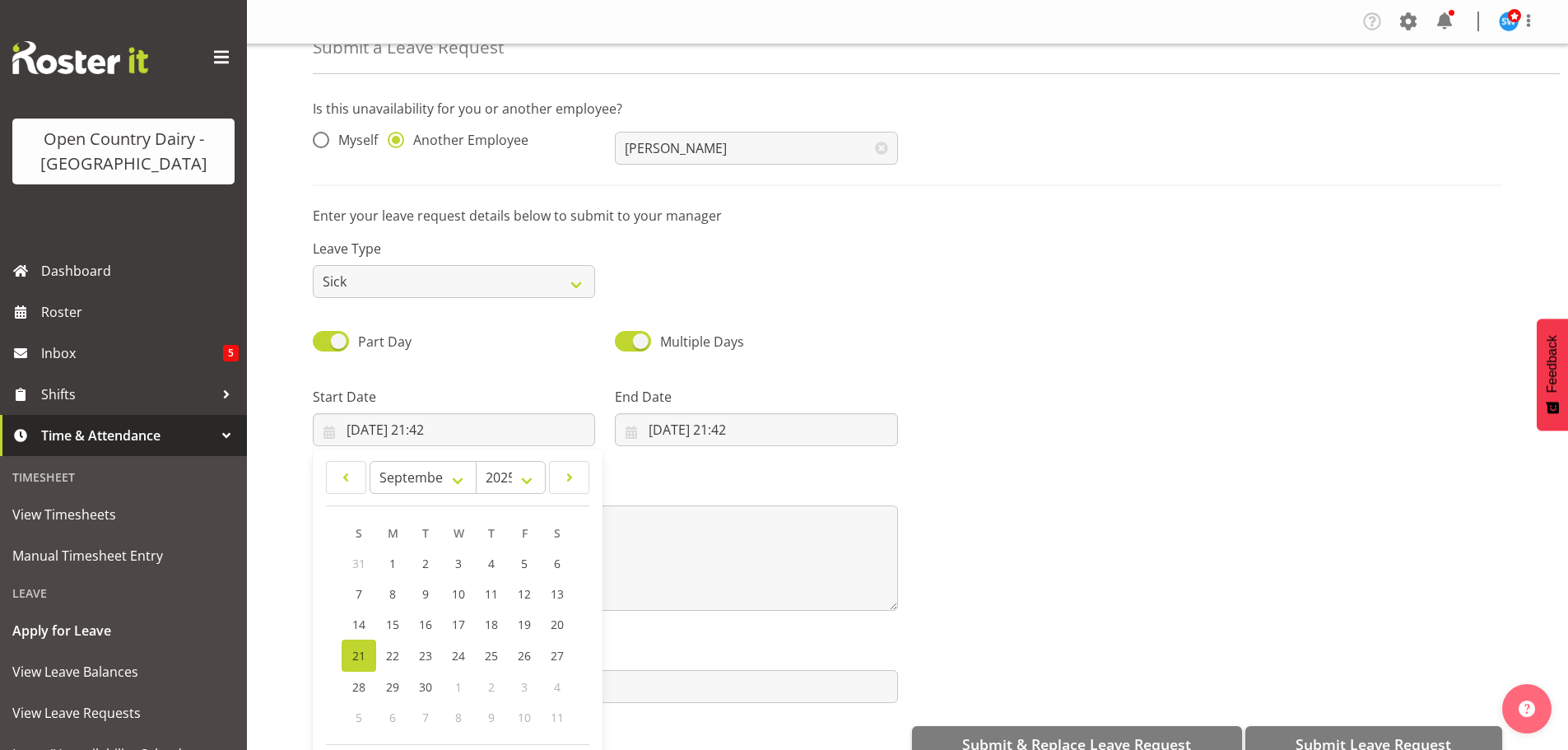
click at [356, 654] on span "21" at bounding box center [359, 655] width 13 height 15
type input "21/09/2025, 00:00"
select select "0"
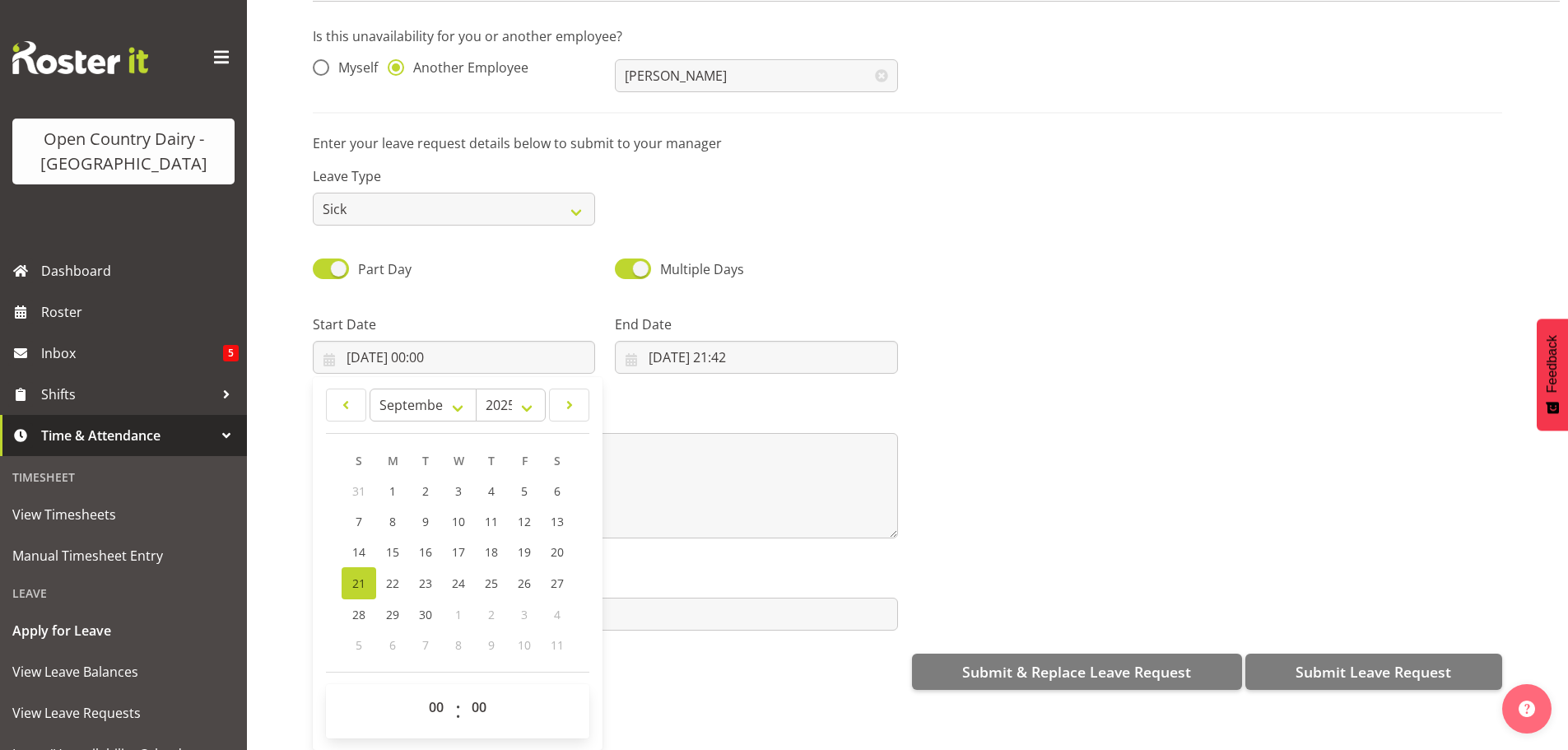
scroll to position [85, 0]
click at [426, 696] on select "00 01 02 03 04 05 06 07 08 09 10 11 12 13 14 15 16 17 18 19 20 21 22 23" at bounding box center [438, 707] width 37 height 33
select select "6"
click at [420, 691] on select "00 01 02 03 04 05 06 07 08 09 10 11 12 13 14 15 16 17 18 19 20 21 22 23" at bounding box center [438, 707] width 37 height 33
type input "21/09/2025, 06:00"
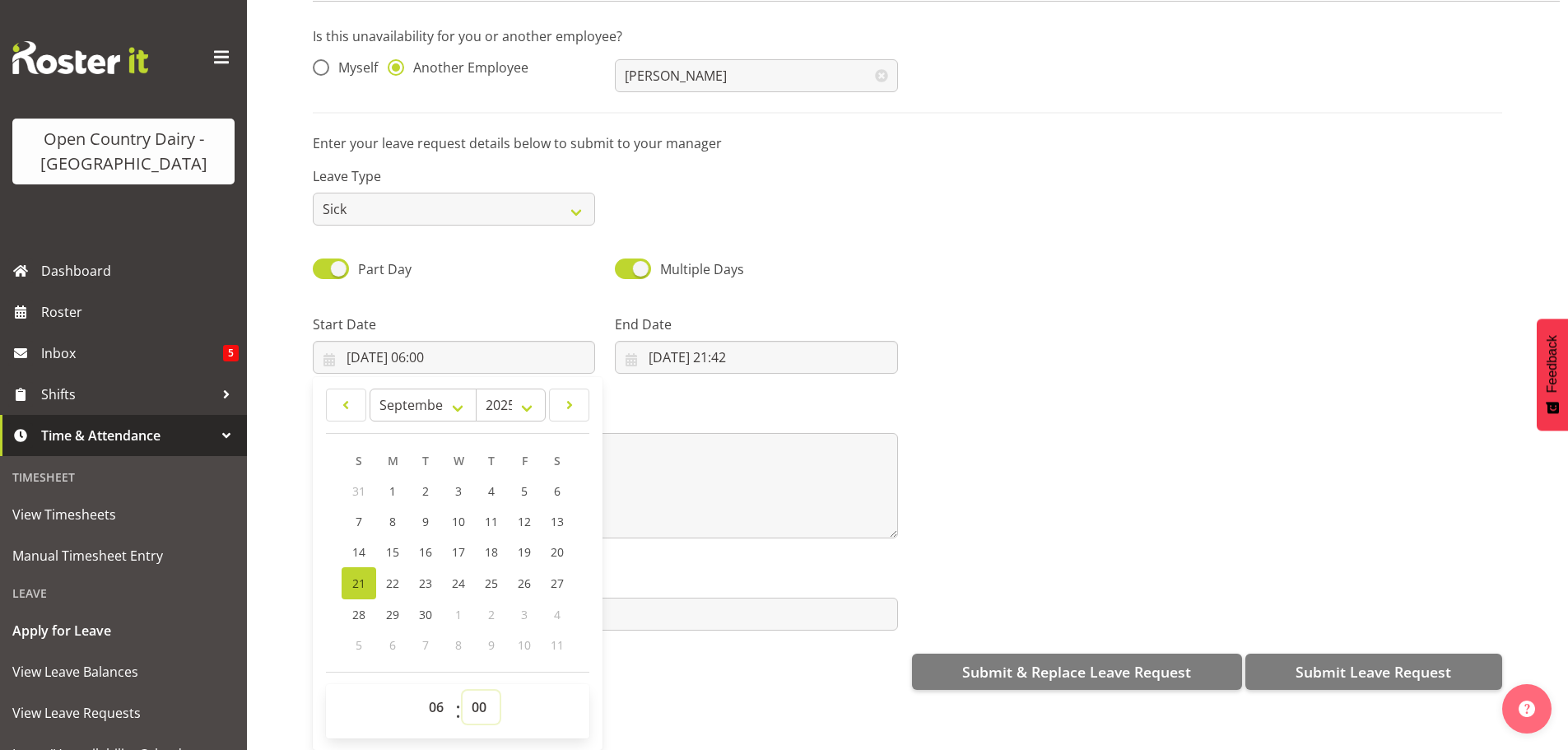
click at [479, 691] on select "00 01 02 03 04 05 06 07 08 09 10 11 12 13 14 15 16 17 18 19 20 21 22 23 24 25 2…" at bounding box center [480, 707] width 37 height 33
select select "30"
click at [462, 691] on select "00 01 02 03 04 05 06 07 08 09 10 11 12 13 14 15 16 17 18 19 20 21 22 23 24 25 2…" at bounding box center [480, 707] width 37 height 33
type input "21/09/2025, 06:30"
click at [746, 344] on input "21/09/2025, 21:42" at bounding box center [756, 357] width 282 height 33
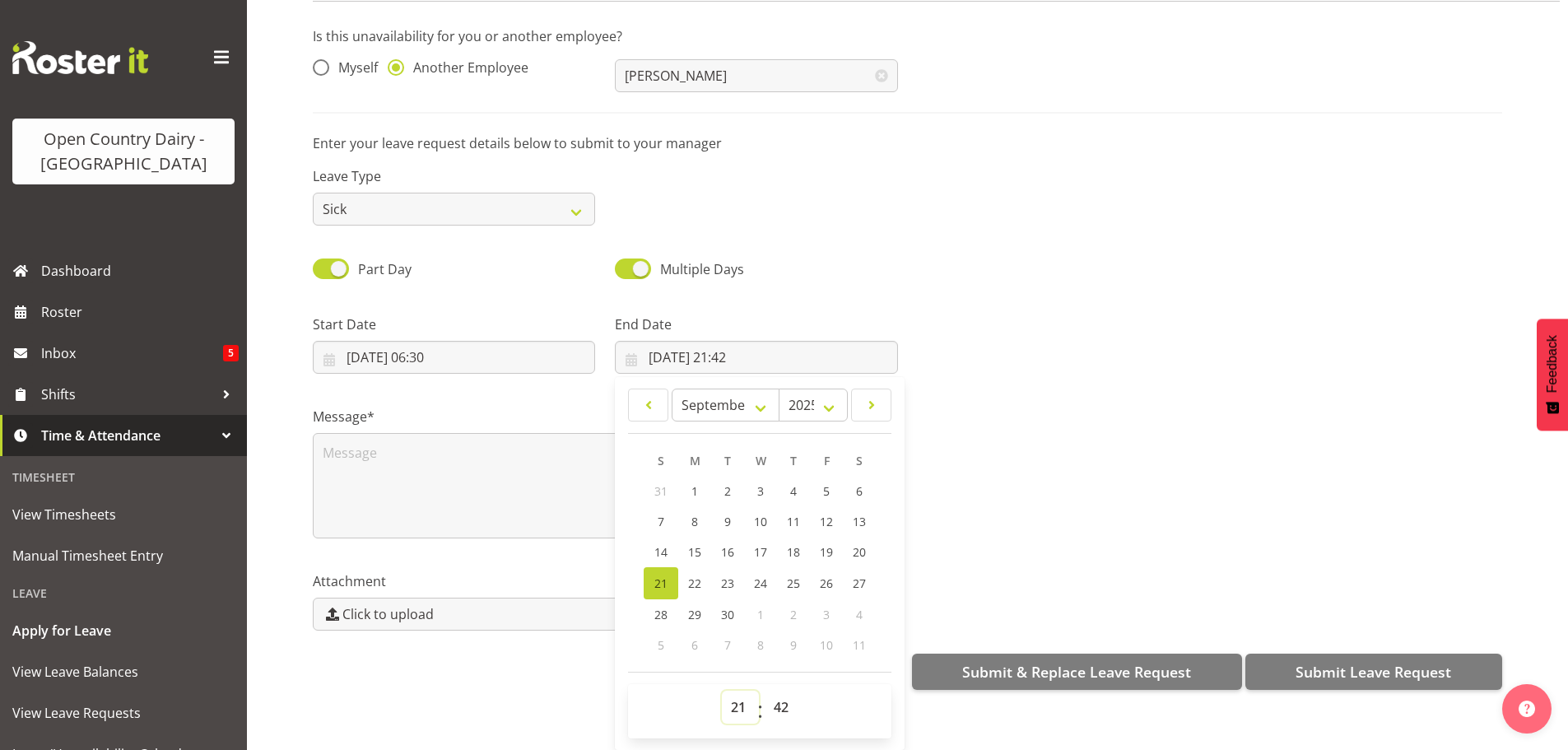
drag, startPoint x: 743, startPoint y: 689, endPoint x: 733, endPoint y: 679, distance: 14.1
click at [743, 691] on select "00 01 02 03 04 05 06 07 08 09 10 11 12 13 14 15 16 17 18 19 20 21 22 23" at bounding box center [740, 707] width 37 height 33
select select "16"
click at [722, 691] on select "00 01 02 03 04 05 06 07 08 09 10 11 12 13 14 15 16 17 18 19 20 21 22 23" at bounding box center [740, 707] width 37 height 33
type input "21/09/2025, 16:42"
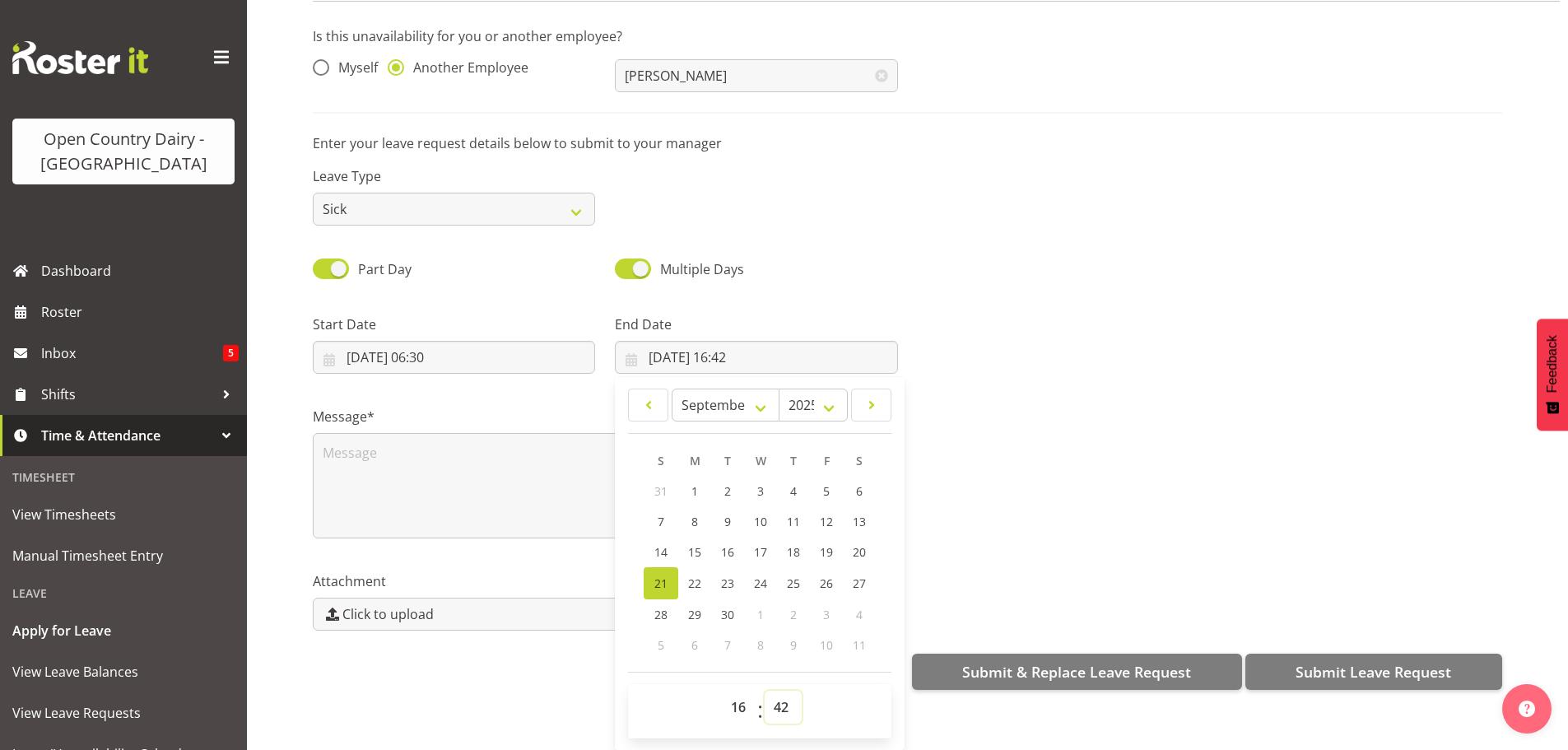
drag, startPoint x: 782, startPoint y: 692, endPoint x: 779, endPoint y: 681, distance: 11.4
click at [782, 692] on select "00 01 02 03 04 05 06 07 08 09 10 11 12 13 14 15 16 17 18 19 20 21 22 23 24 25 2…" at bounding box center [782, 707] width 37 height 33
select select "0"
click at [764, 691] on select "00 01 02 03 04 05 06 07 08 09 10 11 12 13 14 15 16 17 18 19 20 21 22 23 24 25 2…" at bounding box center [782, 707] width 37 height 33
type input "21/09/2025, 16:00"
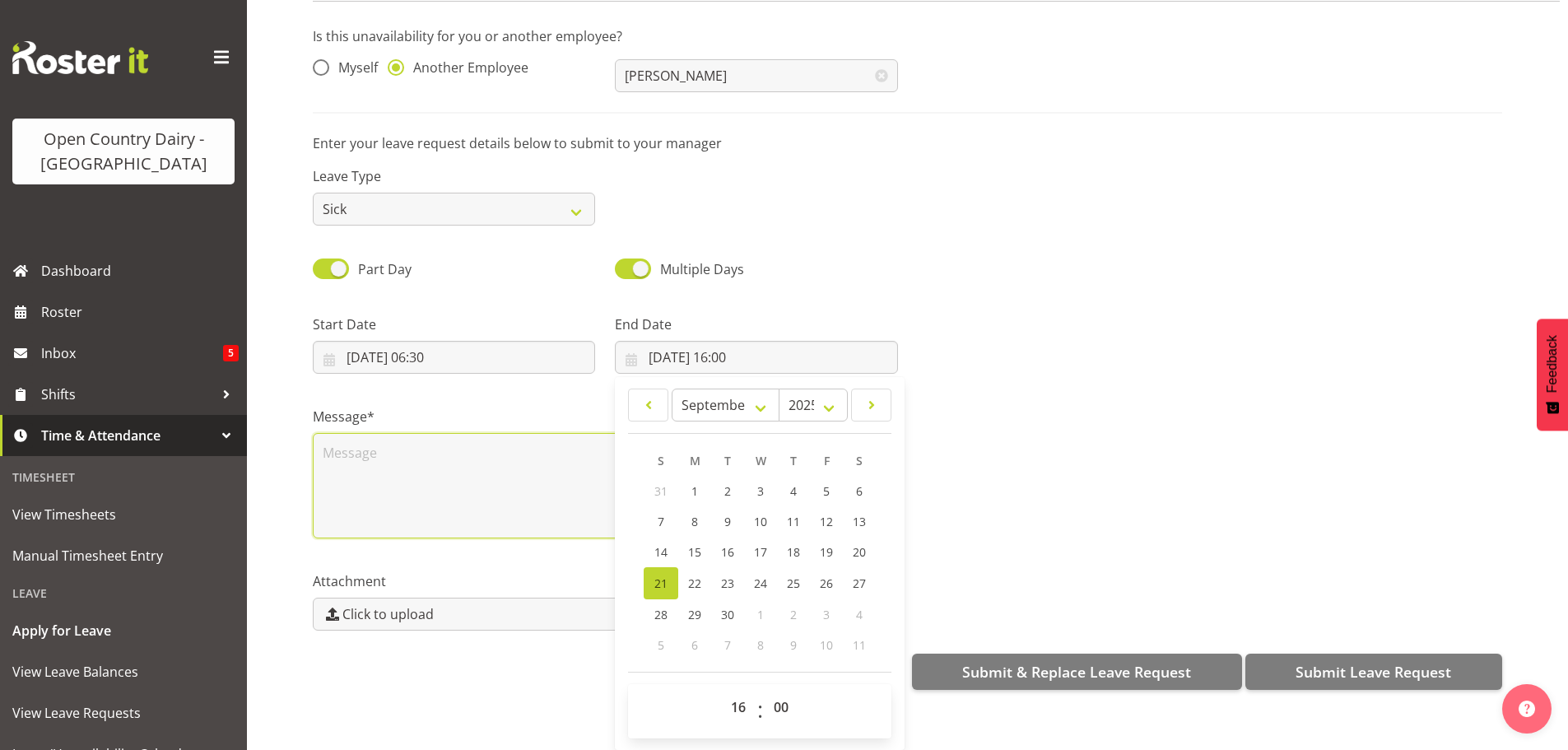
click at [325, 437] on textarea at bounding box center [605, 485] width 585 height 105
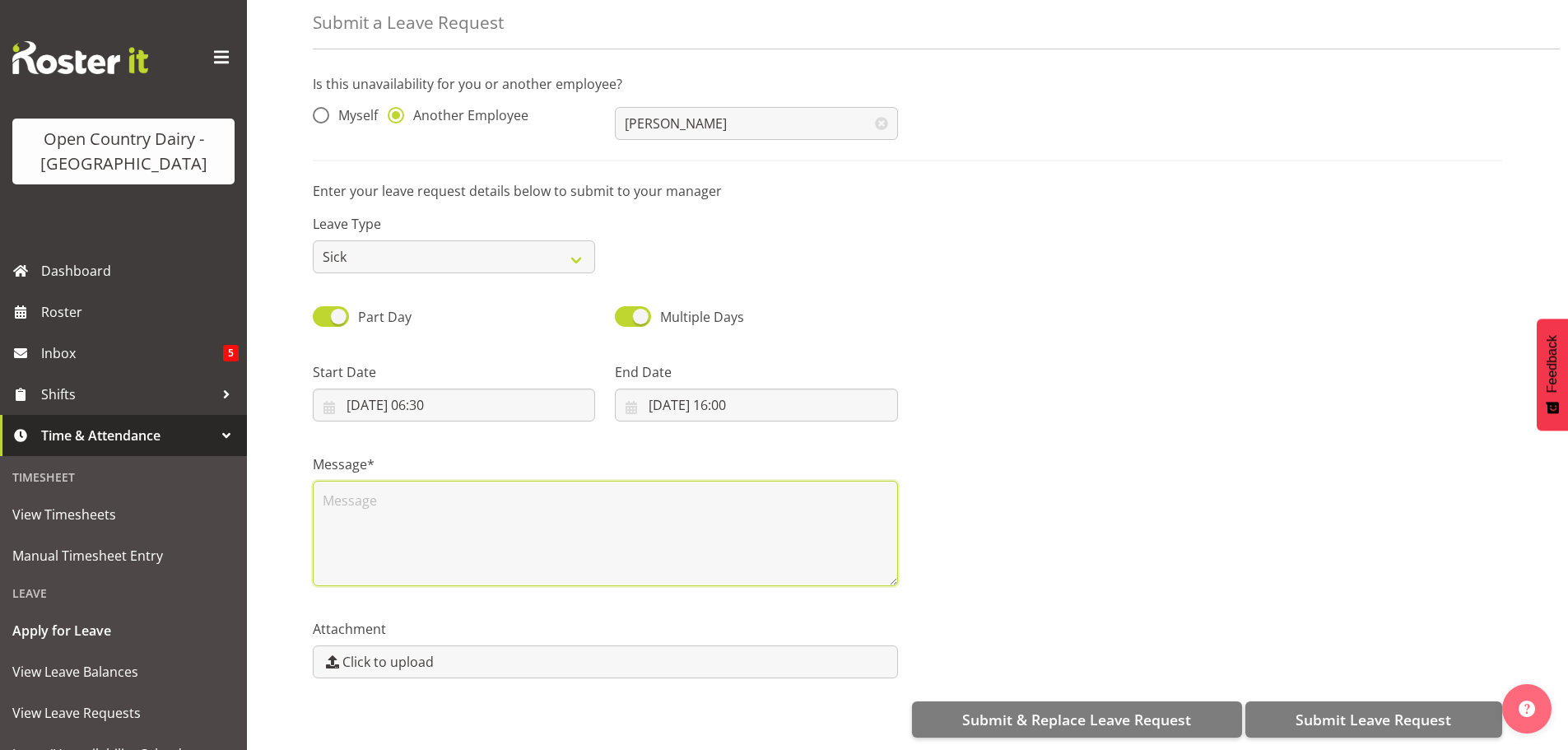
scroll to position [0, 0]
type textarea "S"
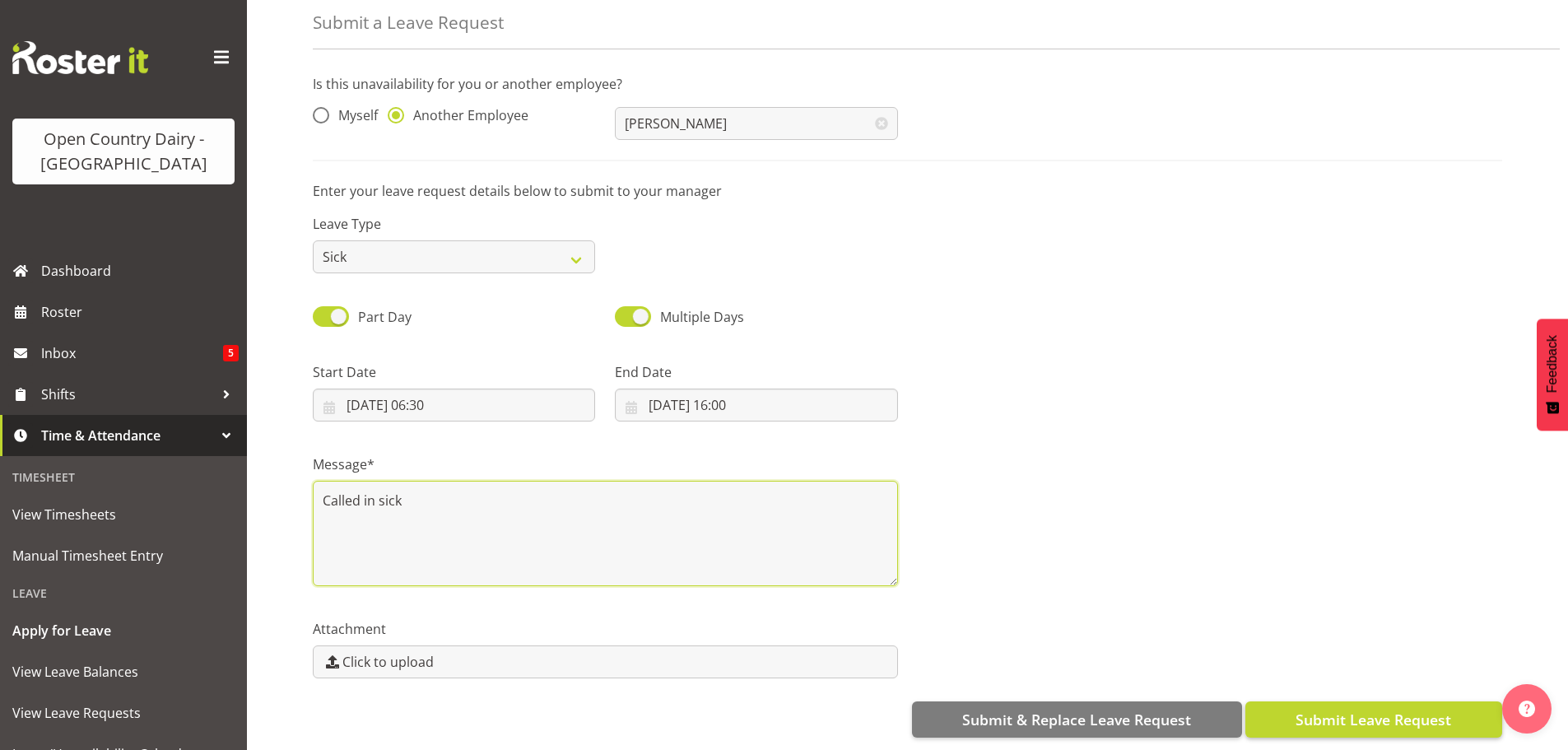
type textarea "Called in sick"
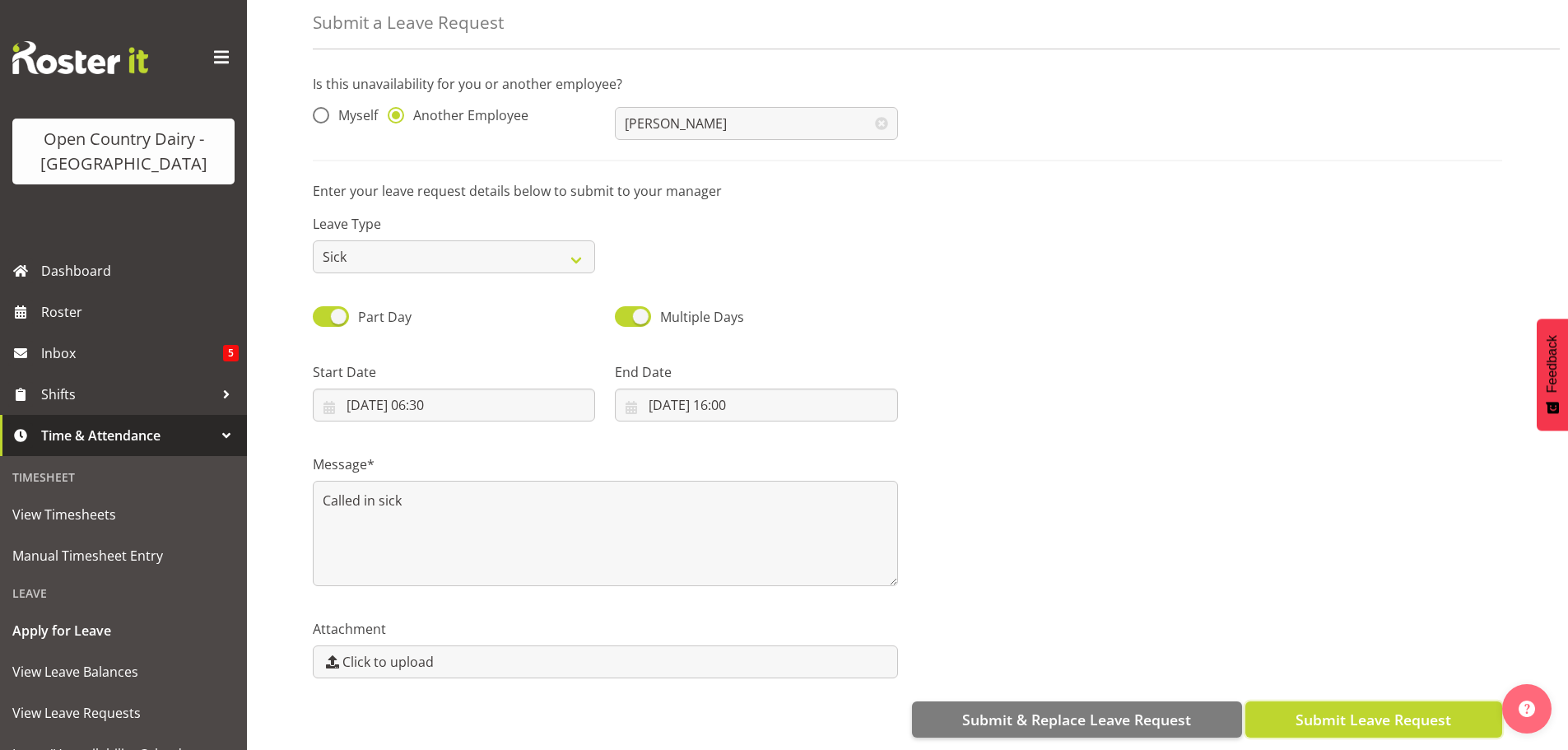
click at [1385, 709] on span "Submit Leave Request" at bounding box center [1373, 719] width 156 height 22
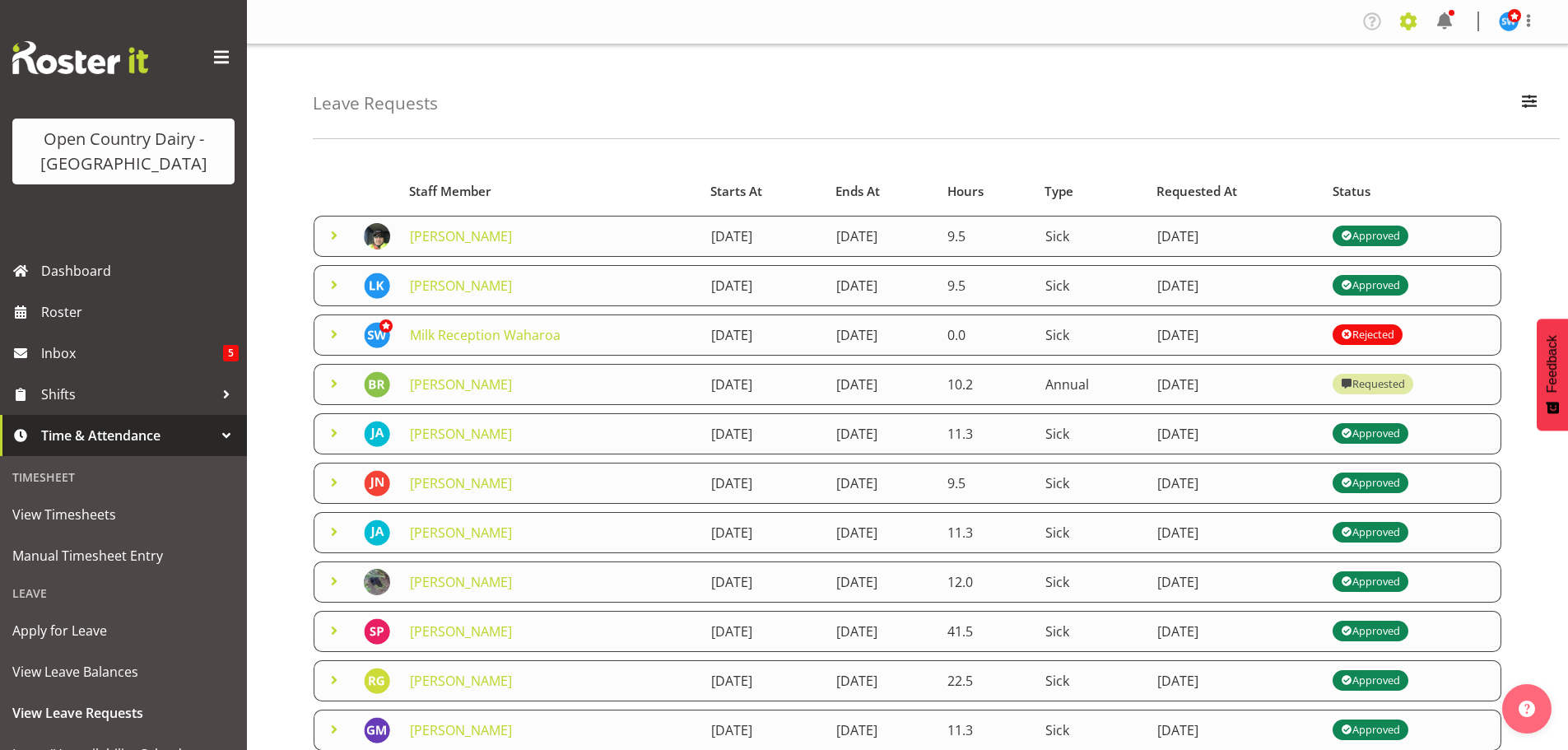
click at [1411, 21] on span at bounding box center [1407, 21] width 26 height 26
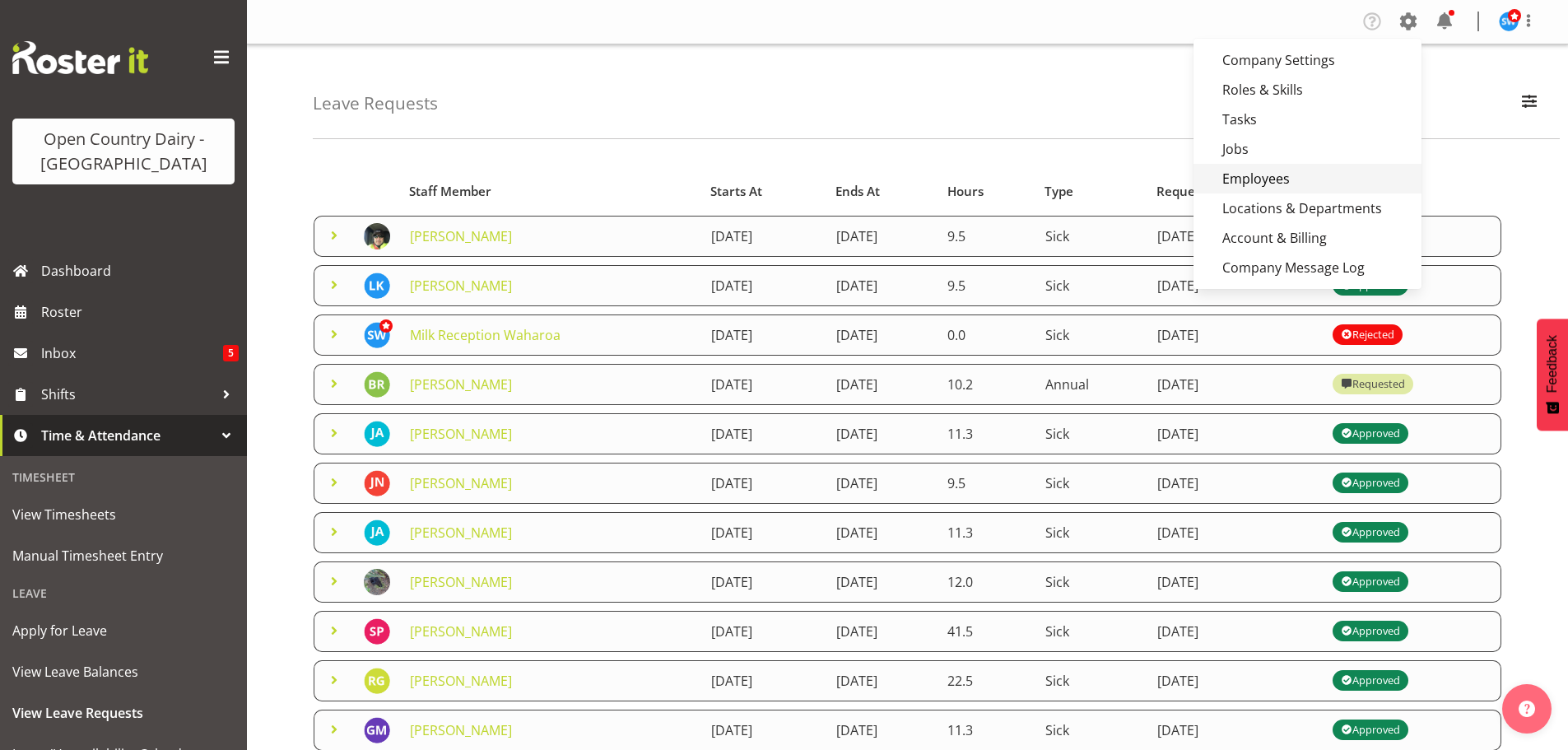
click at [1238, 174] on link "Employees" at bounding box center [1307, 178] width 228 height 30
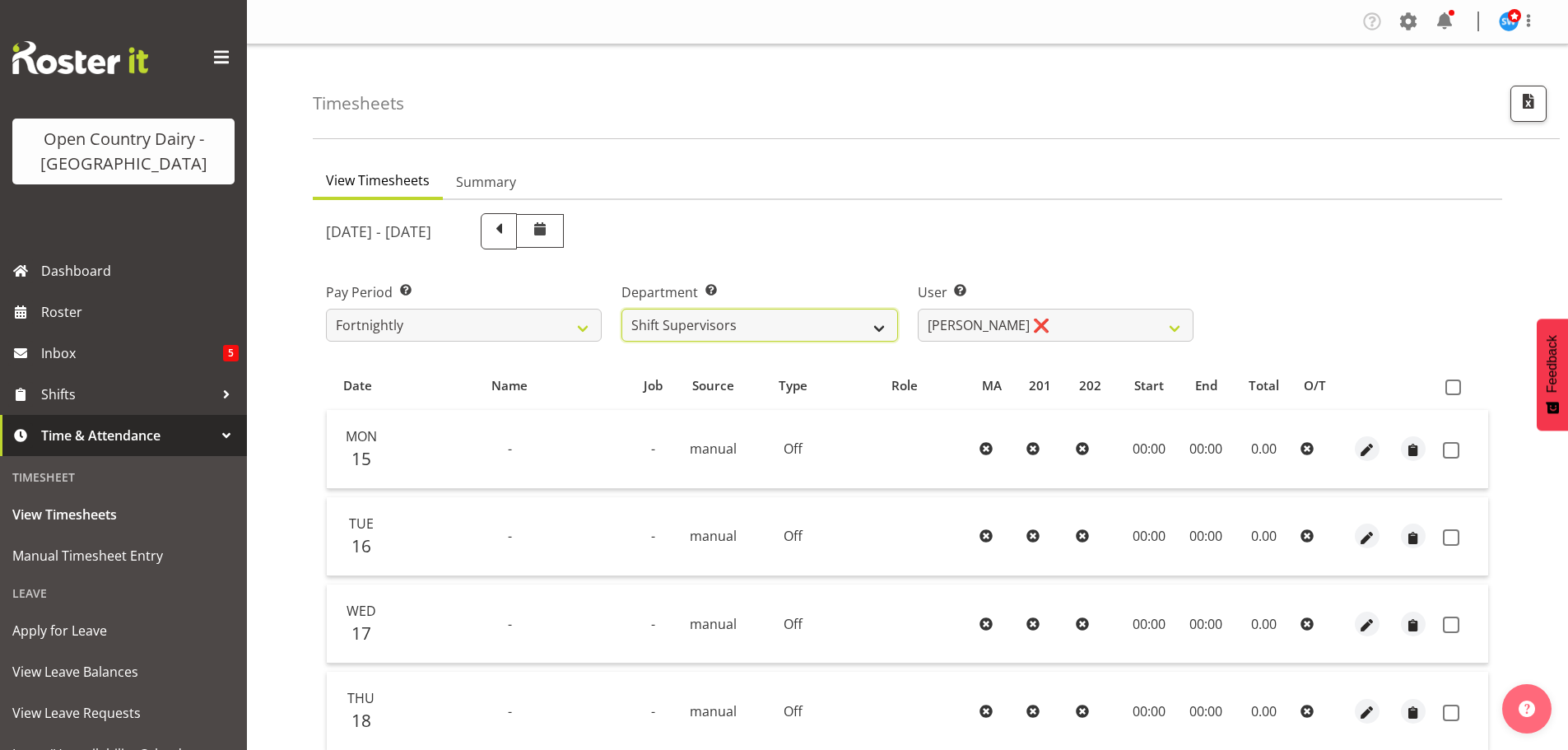
click at [735, 326] on select "701 702 703 704 705 706 707 708 709 710 711 712 713 714 715 716 717 718 719 720" at bounding box center [759, 325] width 276 height 33
select select "842"
click at [621, 308] on select "701 702 703 704 705 706 707 708 709 710 711 712 713 714 715 716 717 718 719 720" at bounding box center [759, 325] width 276 height 33
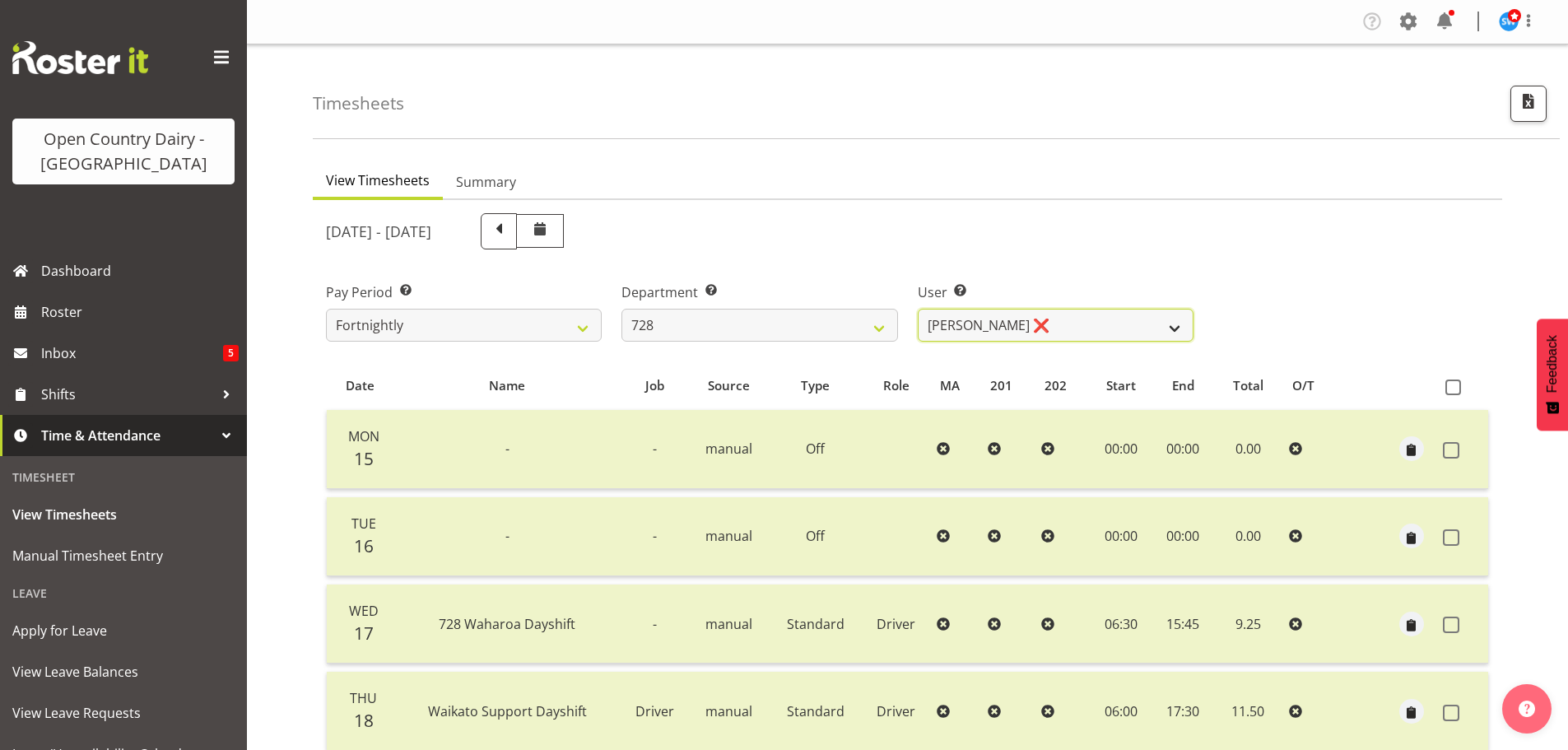
click at [1030, 328] on select "[PERSON_NAME] ❌ [PERSON_NAME] ❌ [PERSON_NAME] [PERSON_NAME] ❌ [PERSON_NAME] ❌ […" at bounding box center [1056, 325] width 276 height 33
select select "8251"
click at [918, 308] on select "[PERSON_NAME] ❌ [PERSON_NAME] ❌ [PERSON_NAME] [PERSON_NAME] ❌ [PERSON_NAME] ❌ […" at bounding box center [1056, 325] width 276 height 33
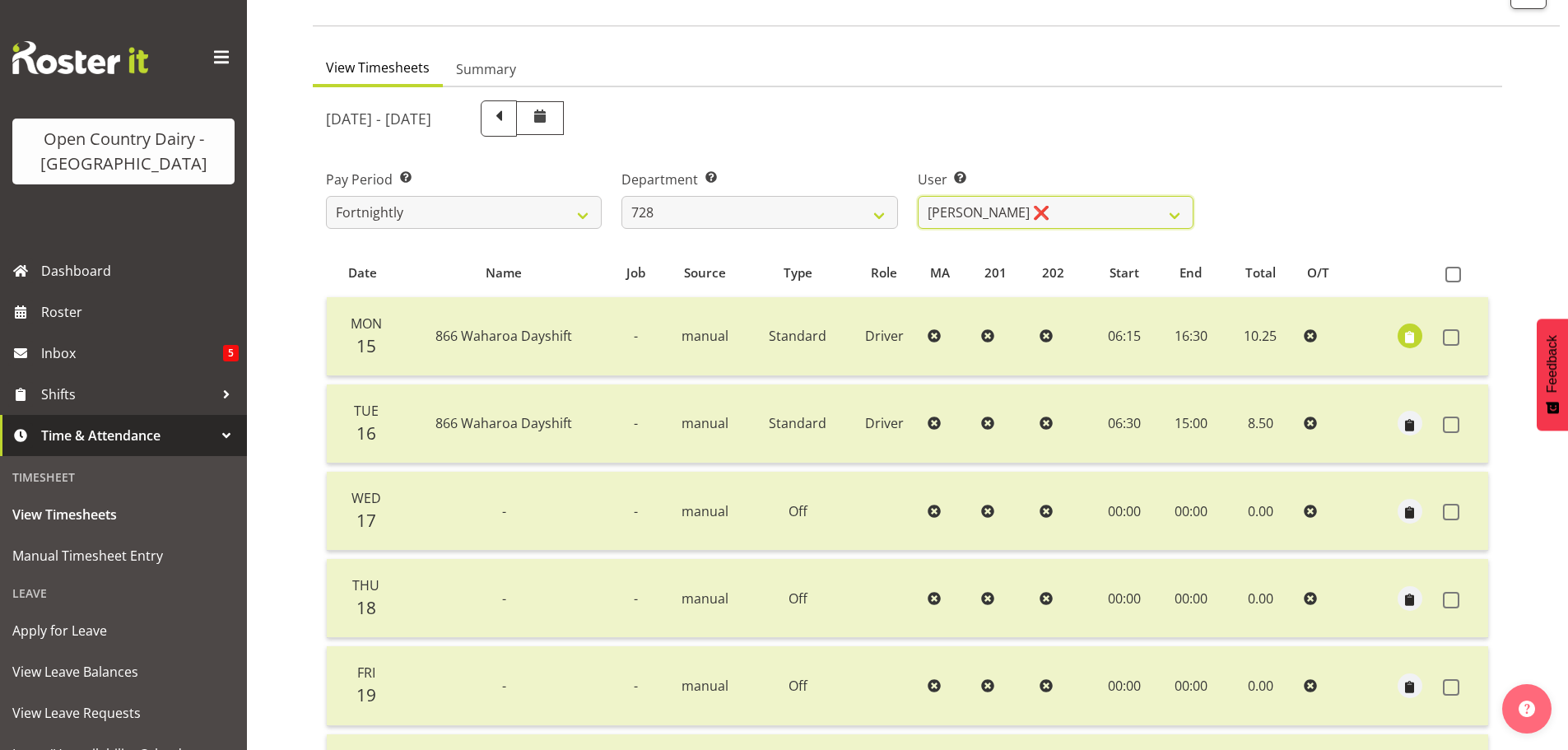
scroll to position [308, 0]
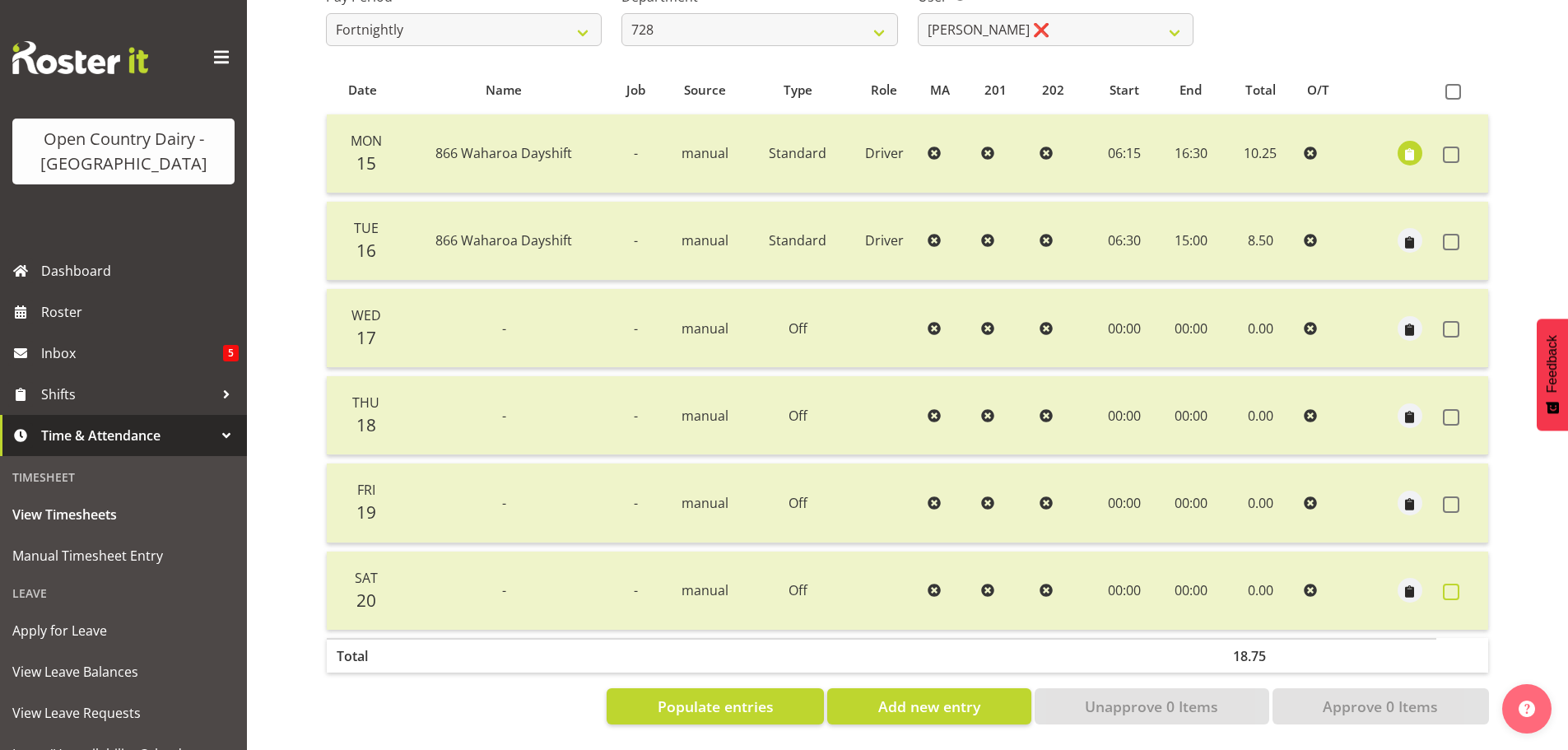
click at [1461, 584] on label at bounding box center [1455, 592] width 25 height 16
checkbox input "true"
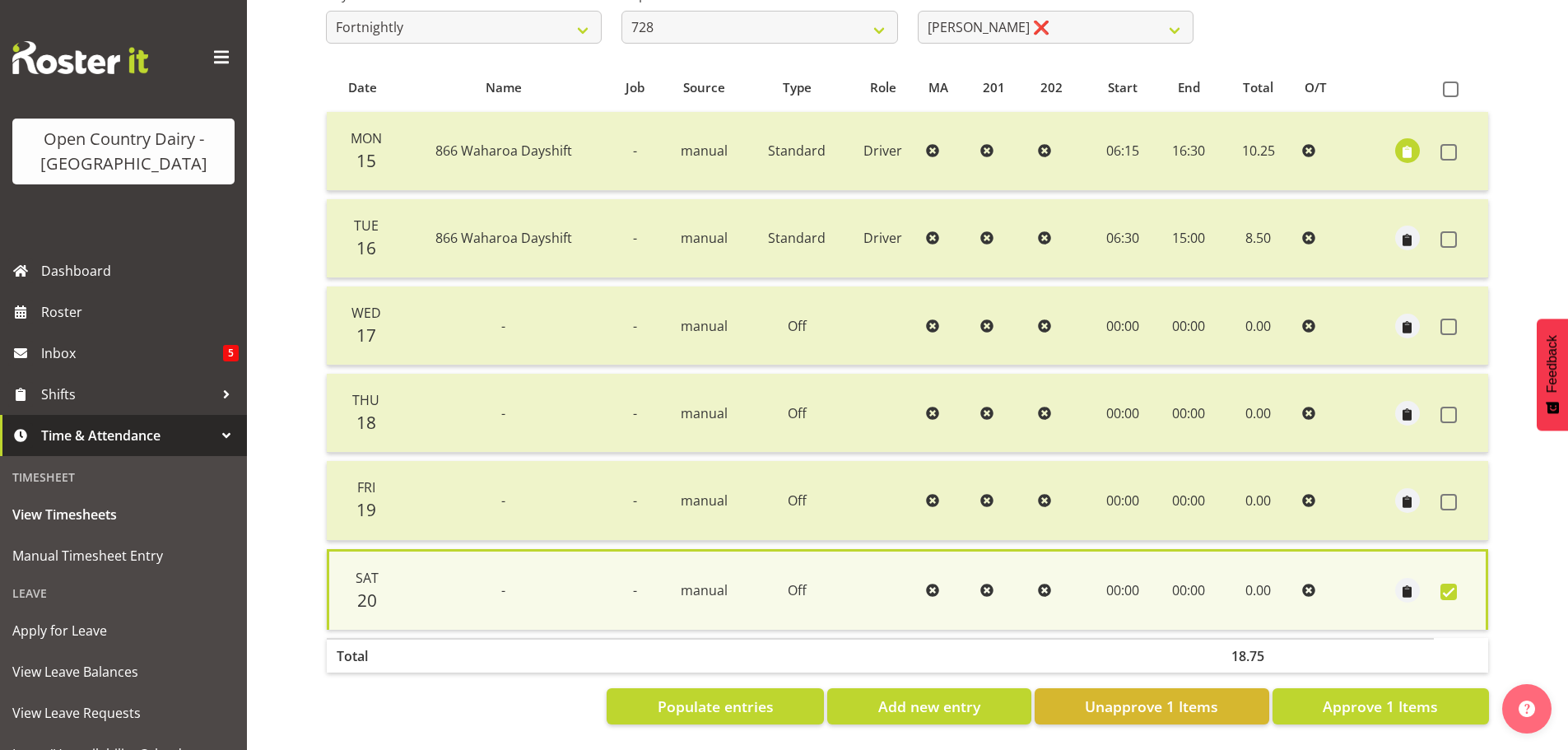
click at [537, 688] on div "Populate entries Add new entry Unapprove 1 Items Approve 1 Items" at bounding box center [906, 706] width 1163 height 36
click at [881, 697] on span "Add new entry" at bounding box center [929, 706] width 102 height 22
select select
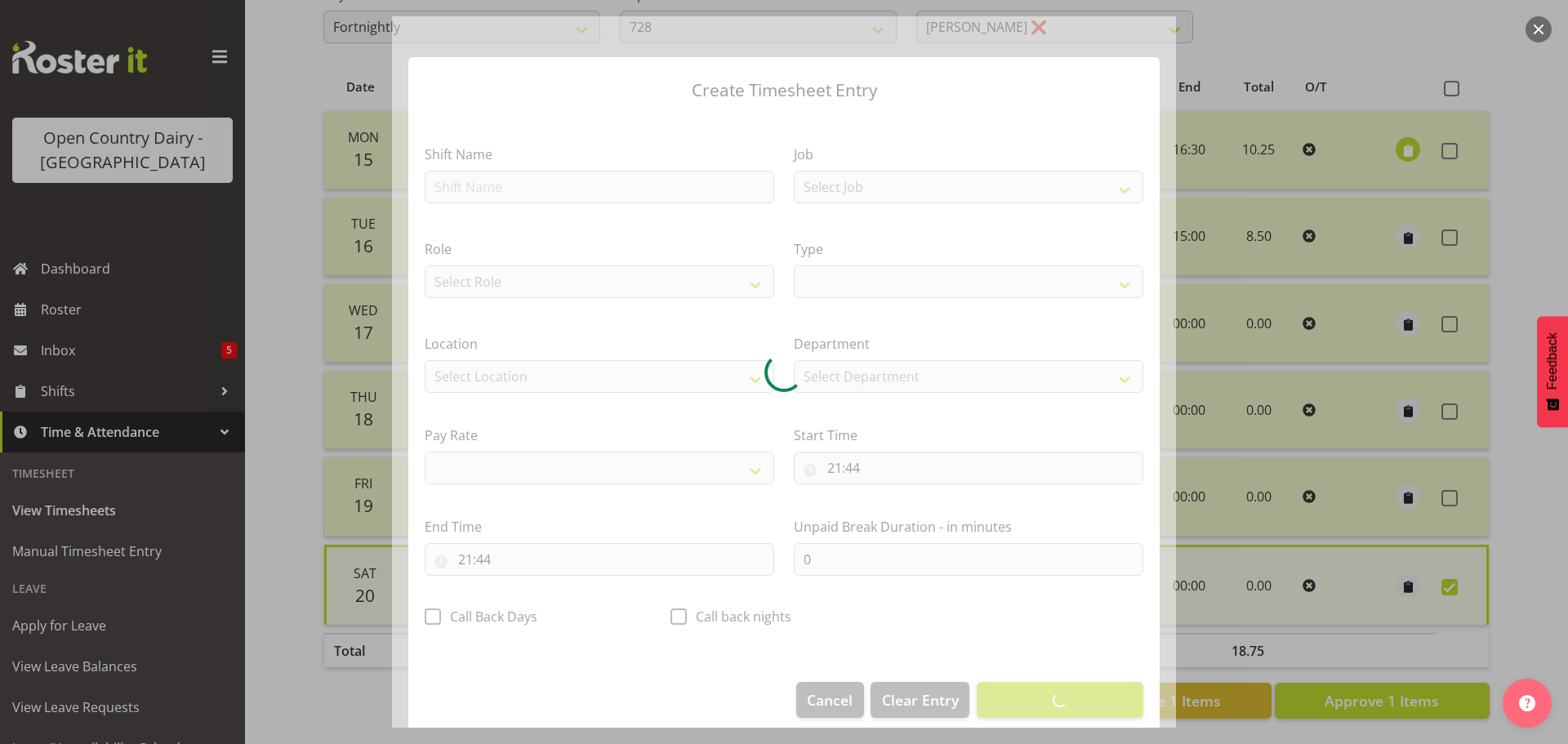
select select
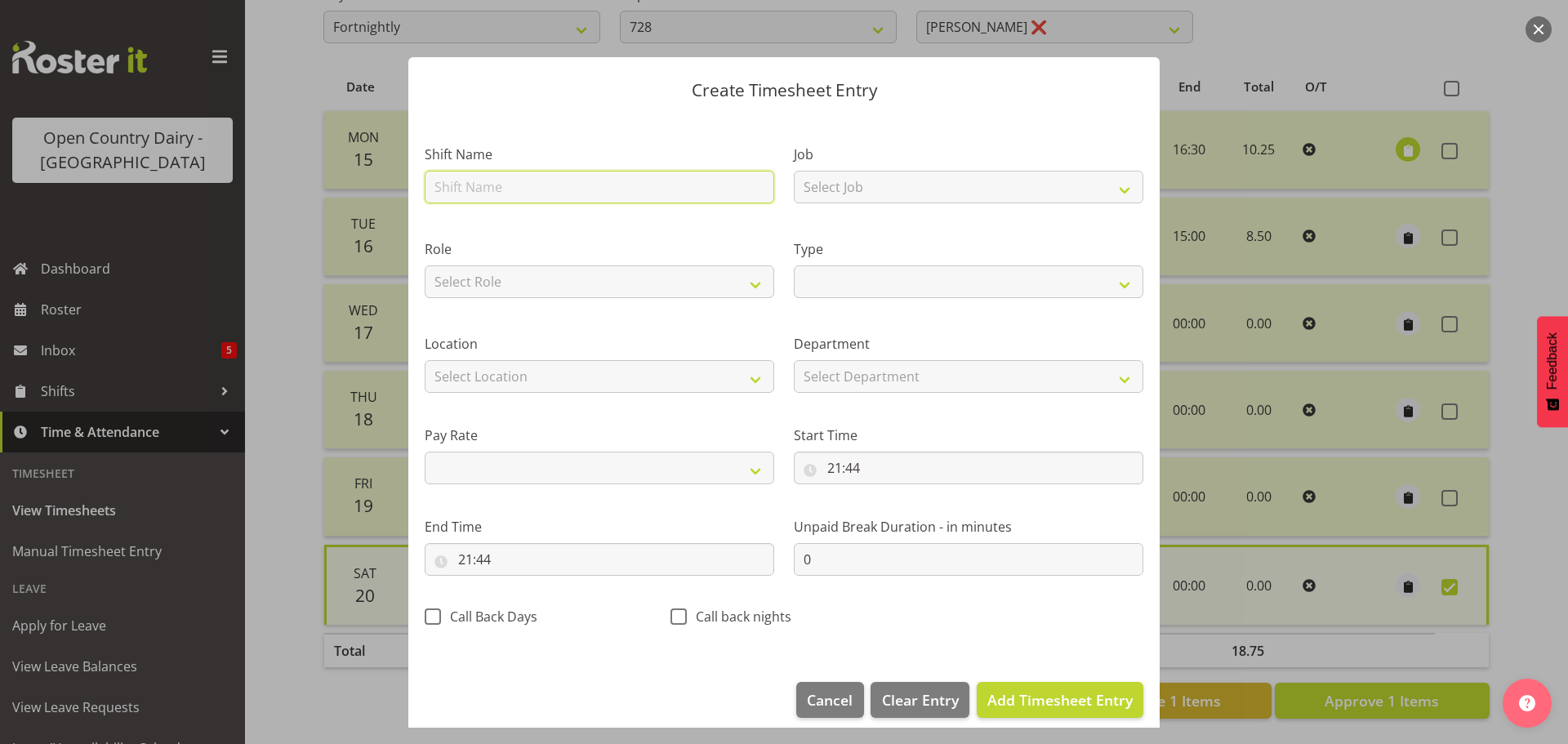
click at [544, 191] on input "text" at bounding box center [600, 186] width 350 height 33
type input "Leave"
select select
click at [925, 299] on div "Type Off Standard Public Holiday Public Holiday (Worked) Day In Lieu Annual Lea…" at bounding box center [969, 264] width 369 height 95
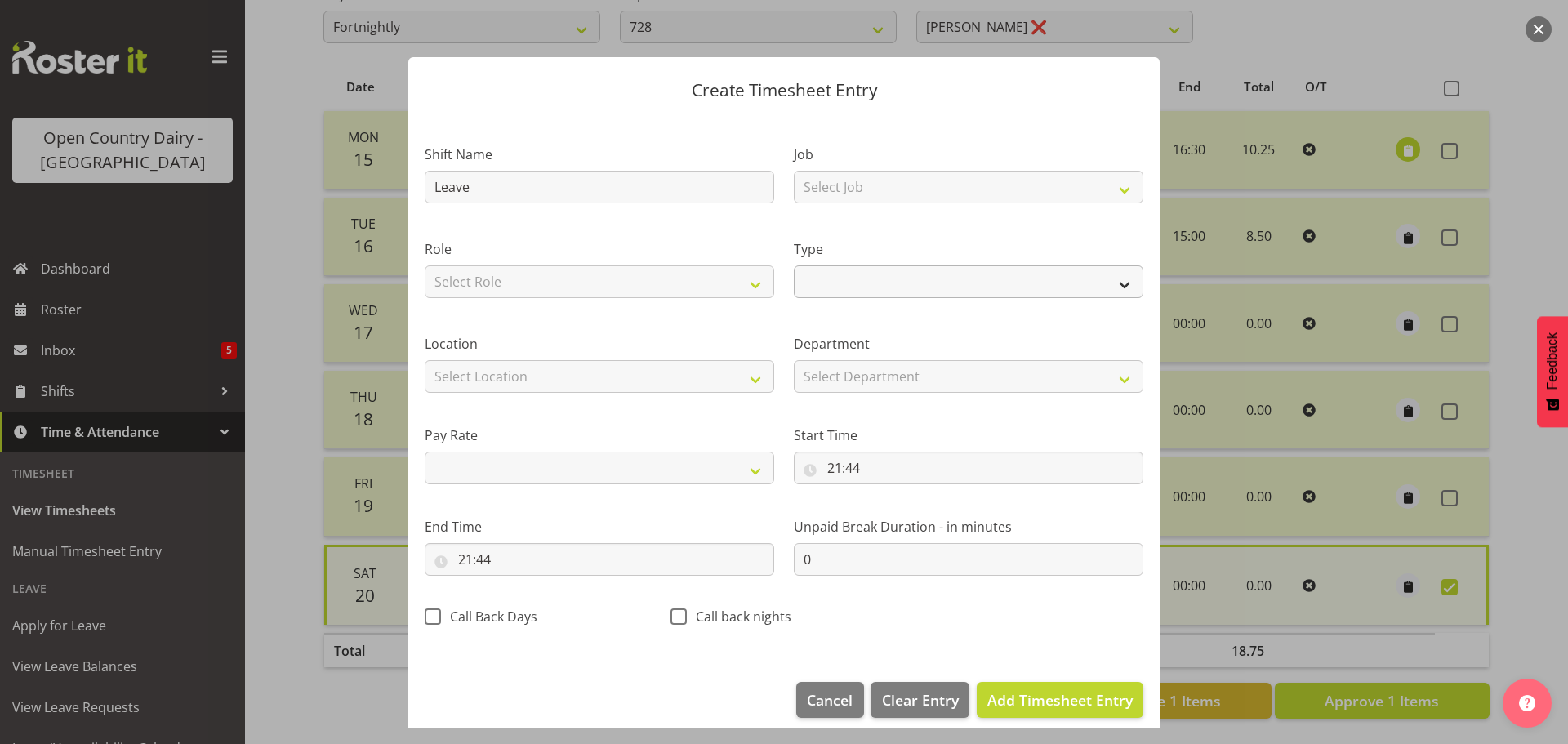
drag, startPoint x: 925, startPoint y: 298, endPoint x: 911, endPoint y: 276, distance: 26.1
click at [915, 281] on div "Type Off Standard Public Holiday Public Holiday (Worked) Day In Lieu Annual Lea…" at bounding box center [969, 264] width 369 height 95
click at [906, 274] on select "Off Standard Public Holiday Public Holiday (Worked) Day In Lieu Annual Leave Si…" at bounding box center [969, 281] width 350 height 33
select select "Sick"
click at [794, 265] on select "Off Standard Public Holiday Public Holiday (Worked) Day In Lieu Annual Leave Si…" at bounding box center [969, 281] width 350 height 33
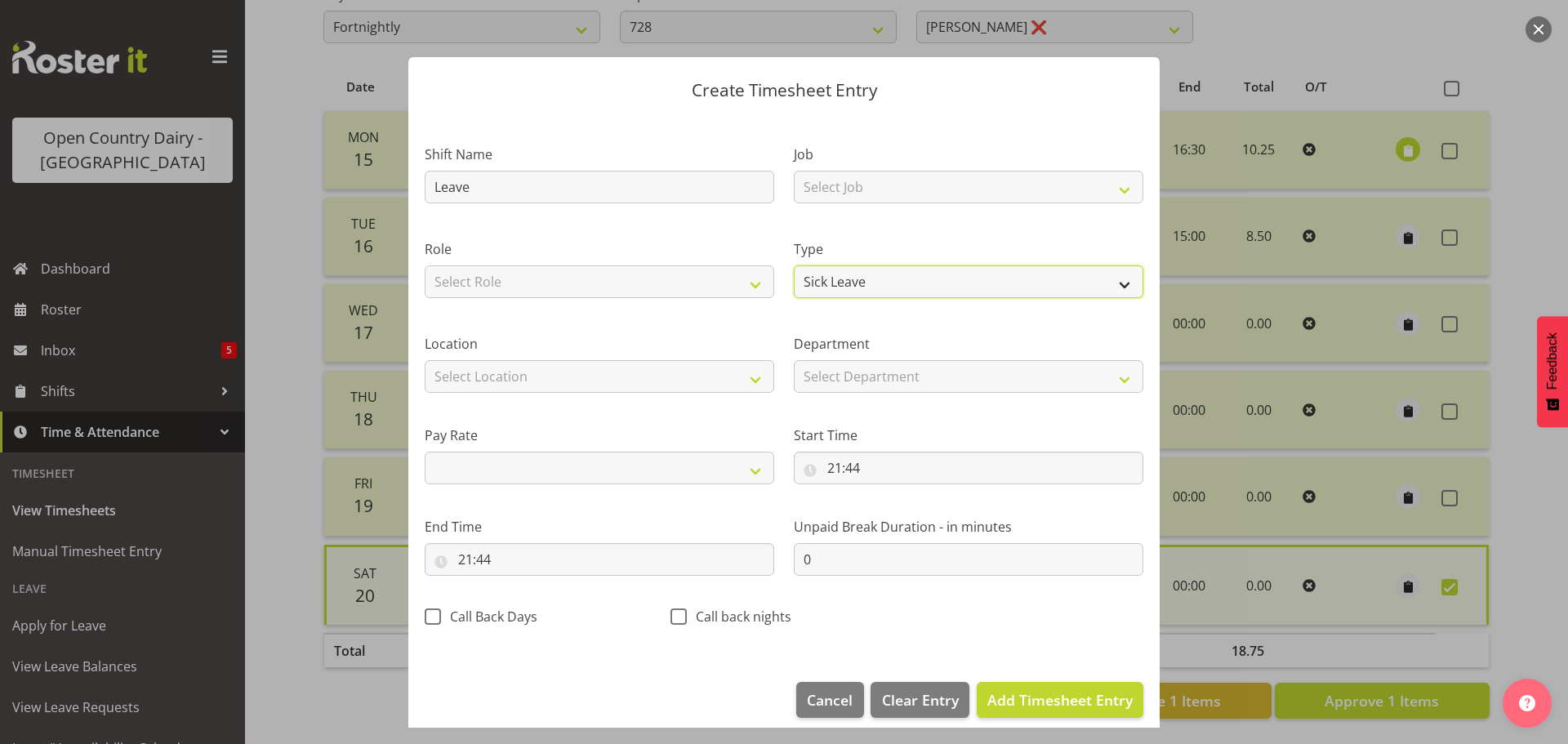
select select
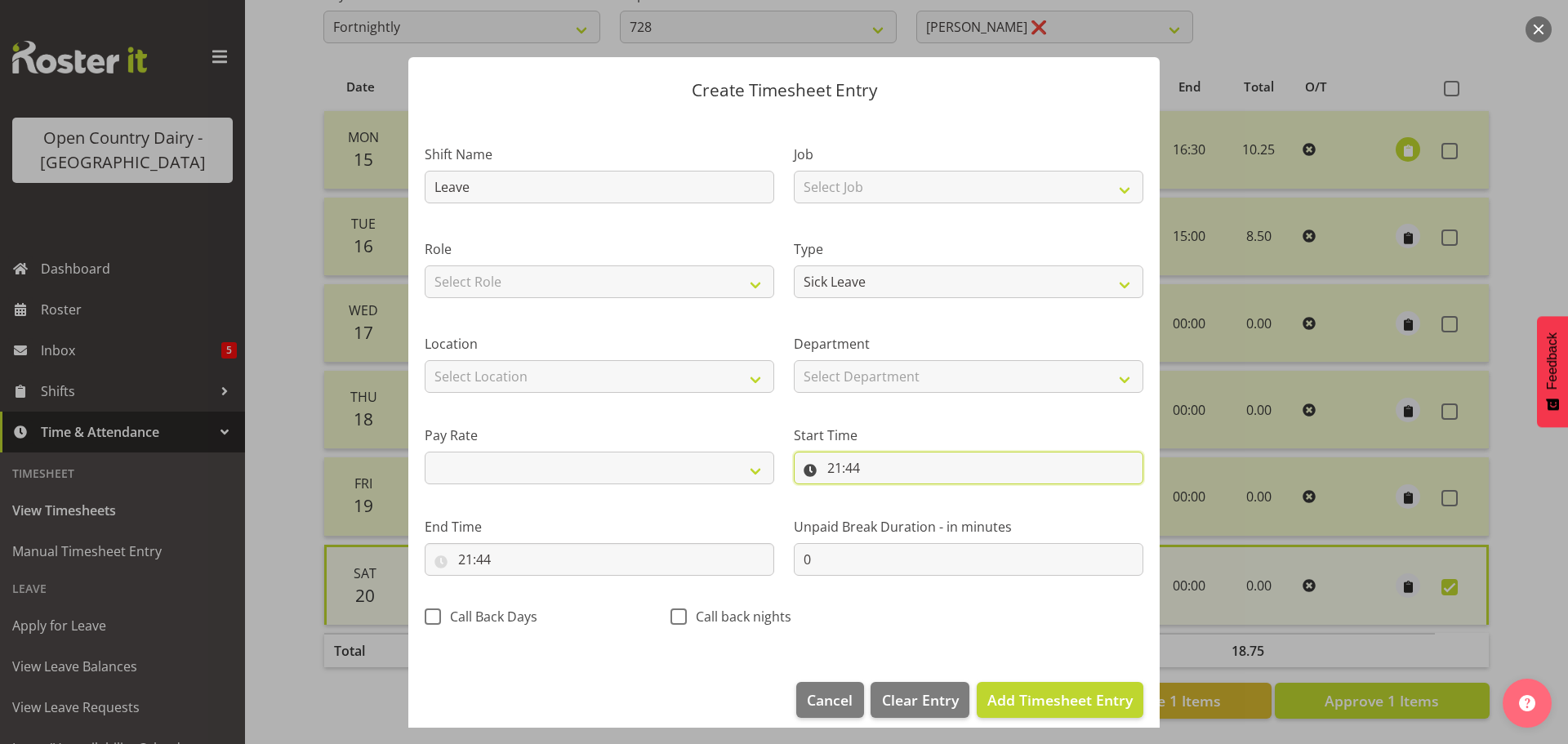
click at [830, 474] on input "21:44" at bounding box center [969, 467] width 350 height 33
click at [892, 516] on select "00 01 02 03 04 05 06 07 08 09 10 11 12 13 14 15 16 17 18 19 20 21 22 23" at bounding box center [905, 510] width 37 height 33
drag, startPoint x: 895, startPoint y: 508, endPoint x: 881, endPoint y: 496, distance: 18.4
click at [895, 508] on select "00 01 02 03 04 05 06 07 08 09 10 11 12 13 14 15 16 17 18 19 20 21 22 23" at bounding box center [905, 510] width 37 height 33
select select "0"
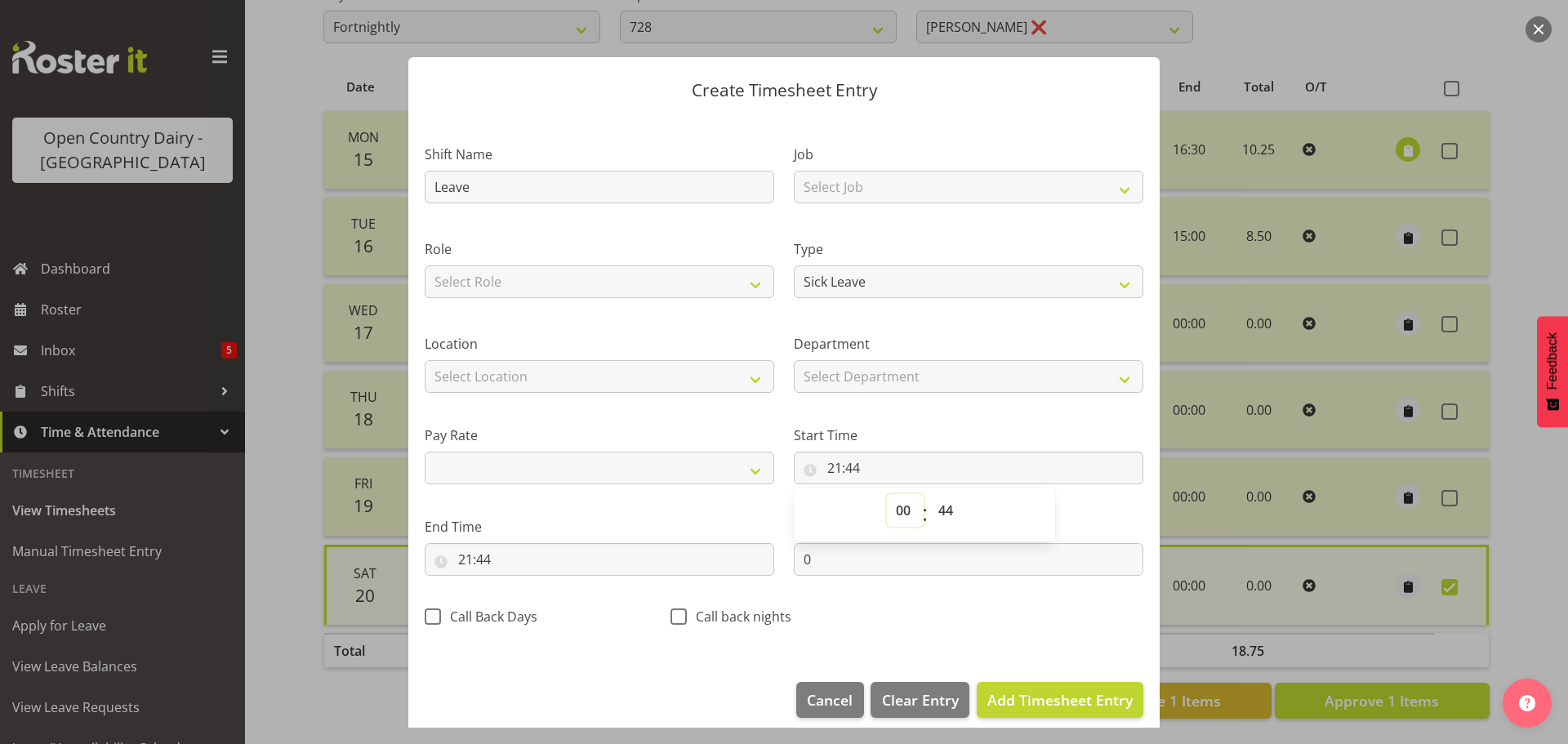
click at [887, 494] on select "00 01 02 03 04 05 06 07 08 09 10 11 12 13 14 15 16 17 18 19 20 21 22 23" at bounding box center [905, 510] width 37 height 33
select select
type input "00:44"
click at [944, 506] on select "00 01 02 03 04 05 06 07 08 09 10 11 12 13 14 15 16 17 18 19 20 21 22 23 24 25 2…" at bounding box center [948, 510] width 37 height 33
select select "0"
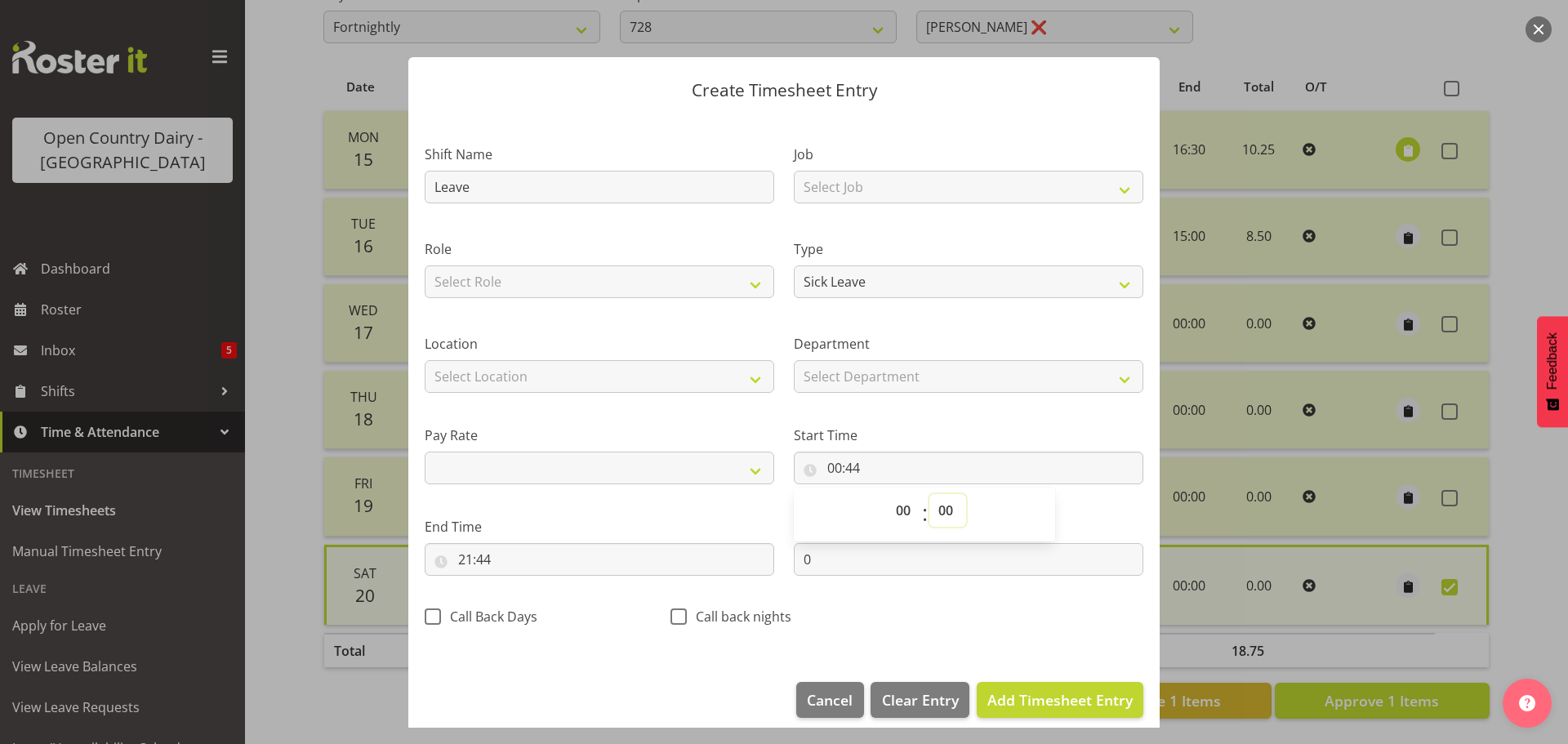
click at [930, 494] on select "00 01 02 03 04 05 06 07 08 09 10 11 12 13 14 15 16 17 18 19 20 21 22 23 24 25 2…" at bounding box center [948, 510] width 37 height 33
select select
type input "00:00"
click at [469, 548] on input "21:44" at bounding box center [600, 559] width 350 height 33
click at [521, 598] on select "00 01 02 03 04 05 06 07 08 09 10 11 12 13 14 15 16 17 18 19 20 21 22 23" at bounding box center [535, 601] width 37 height 33
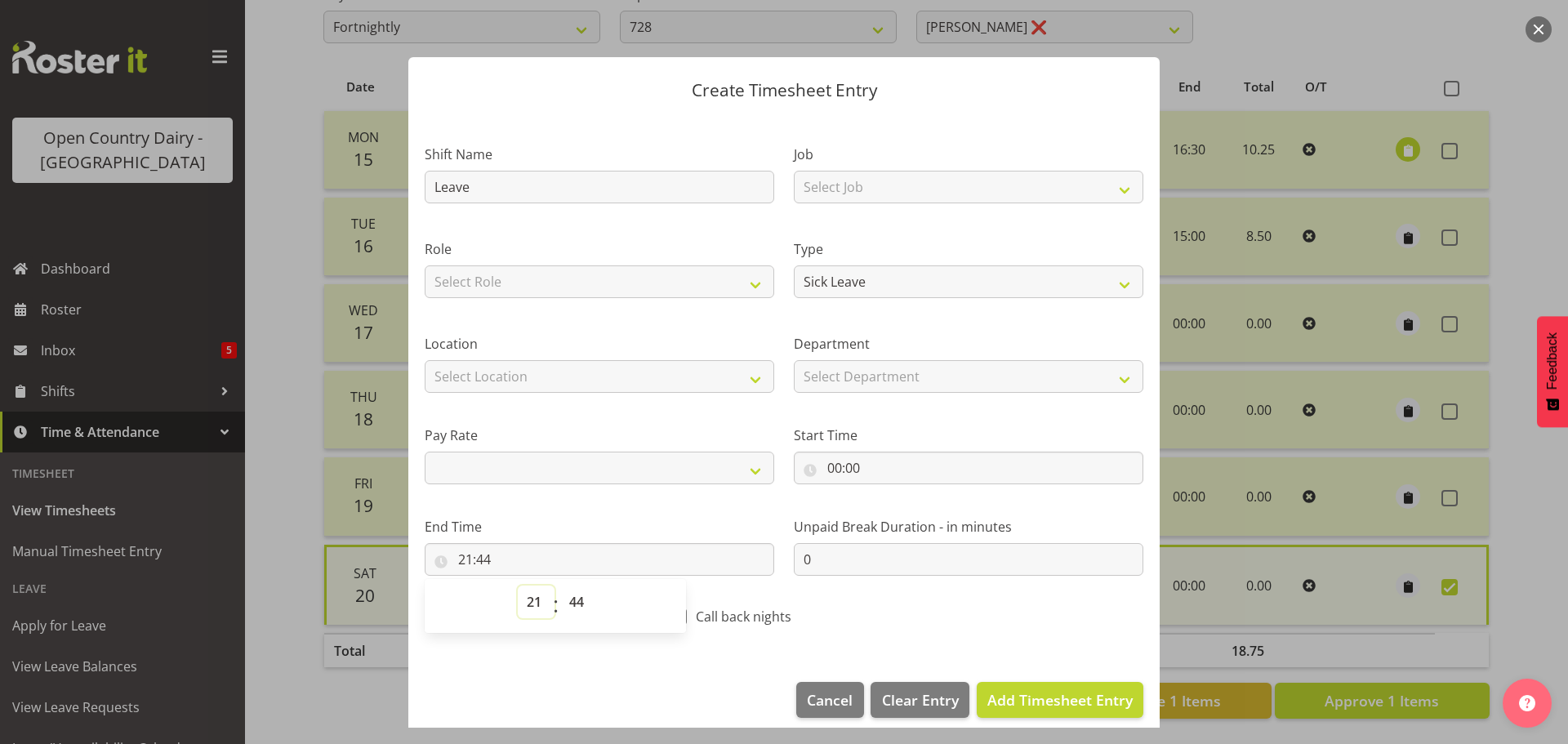
select select "9"
click at [518, 585] on select "00 01 02 03 04 05 06 07 08 09 10 11 12 13 14 15 16 17 18 19 20 21 22 23" at bounding box center [535, 601] width 37 height 33
select select
type input "09:44"
click at [1074, 702] on span "Add Timesheet Entry" at bounding box center [1060, 699] width 145 height 20
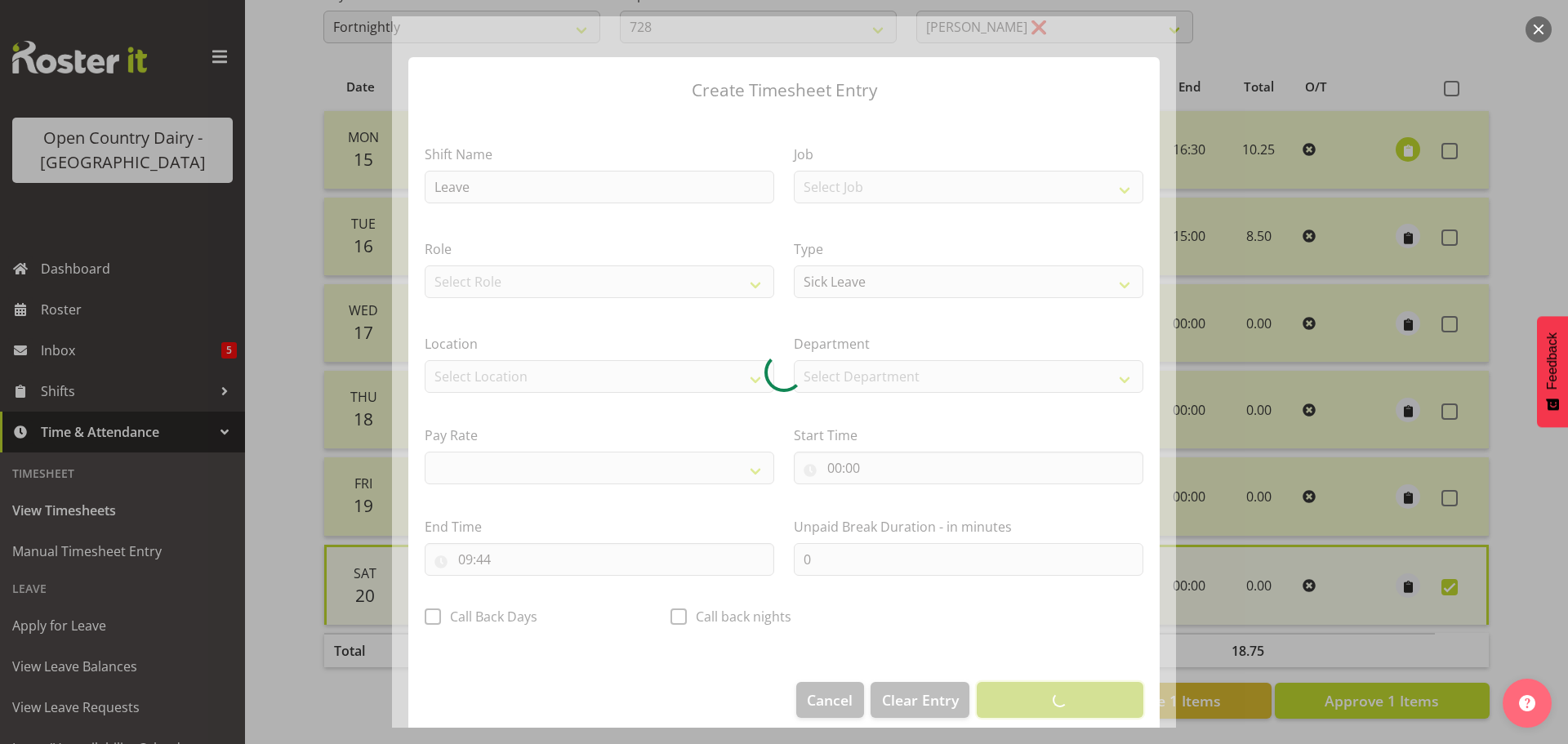
select select
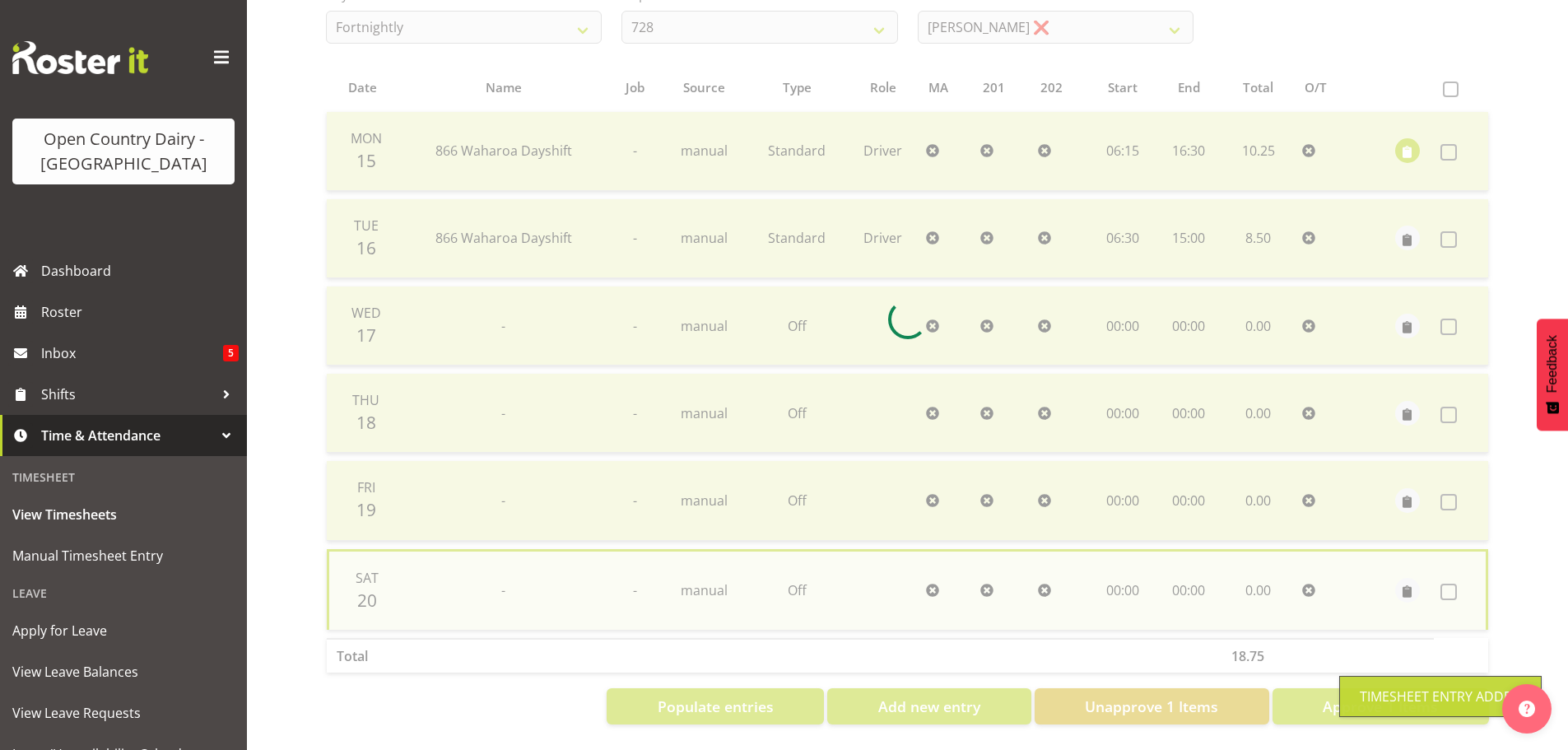
checkbox input "false"
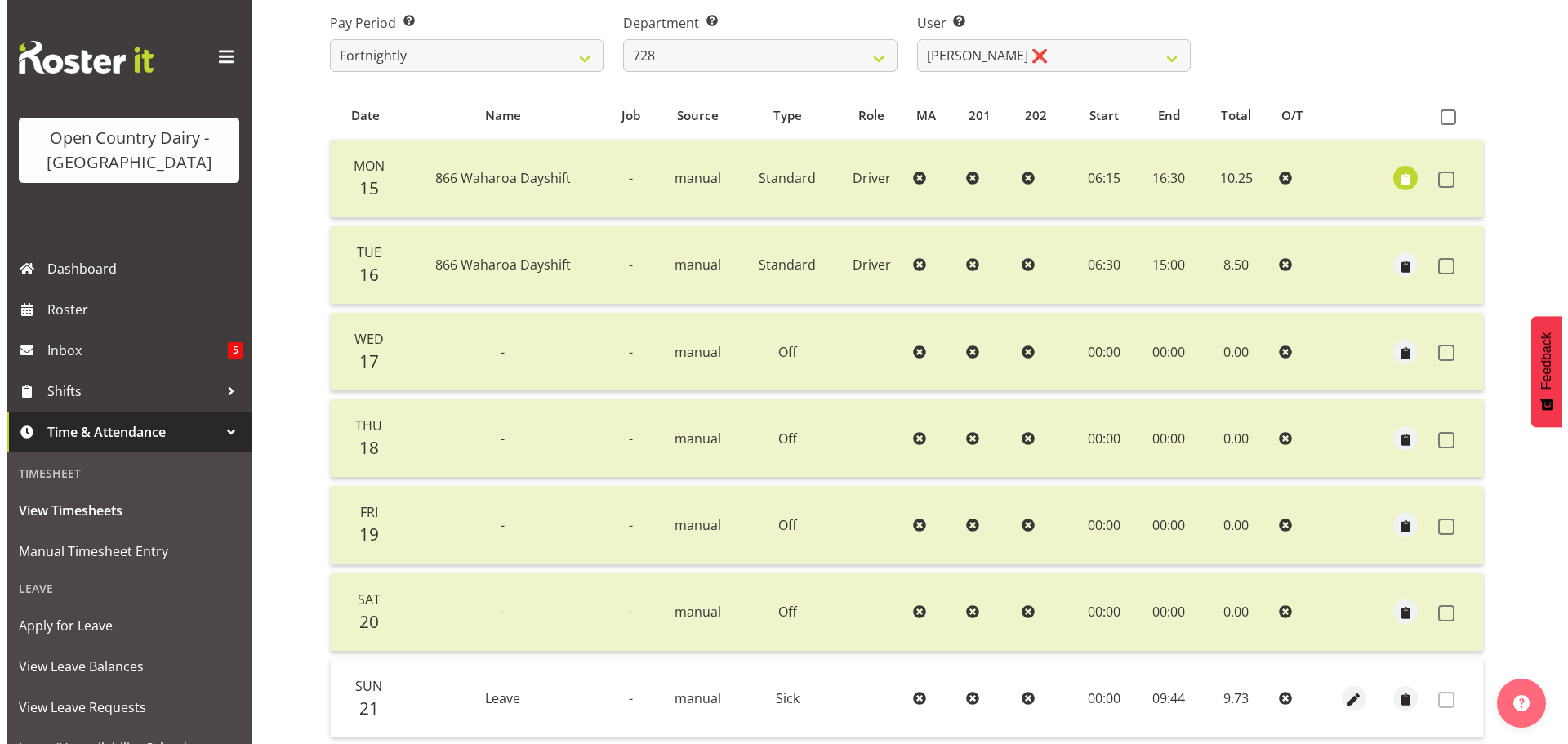
scroll to position [392, 0]
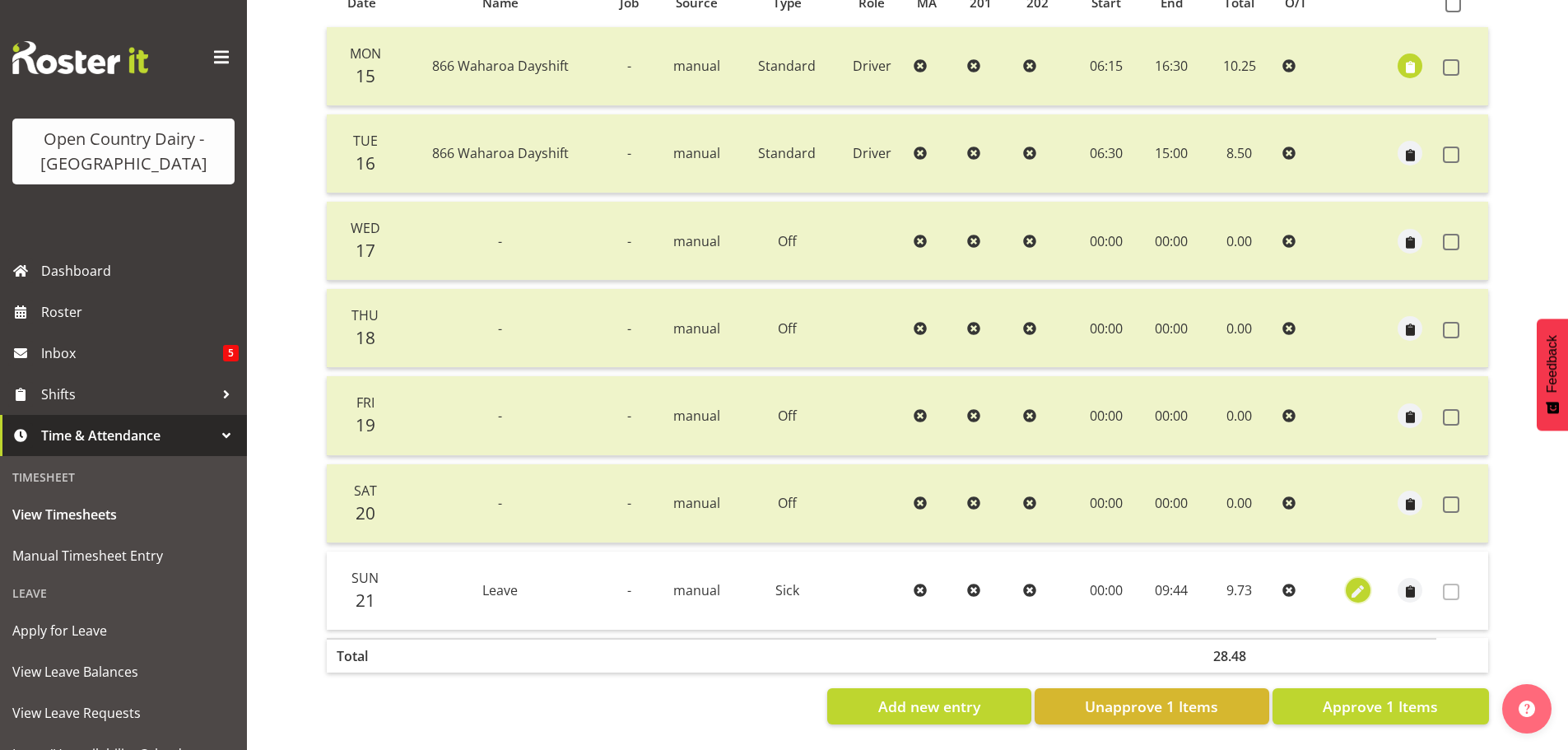
click at [1350, 583] on span "button" at bounding box center [1358, 592] width 19 height 19
select select "Sick"
select select "8"
select select "2025"
select select "9"
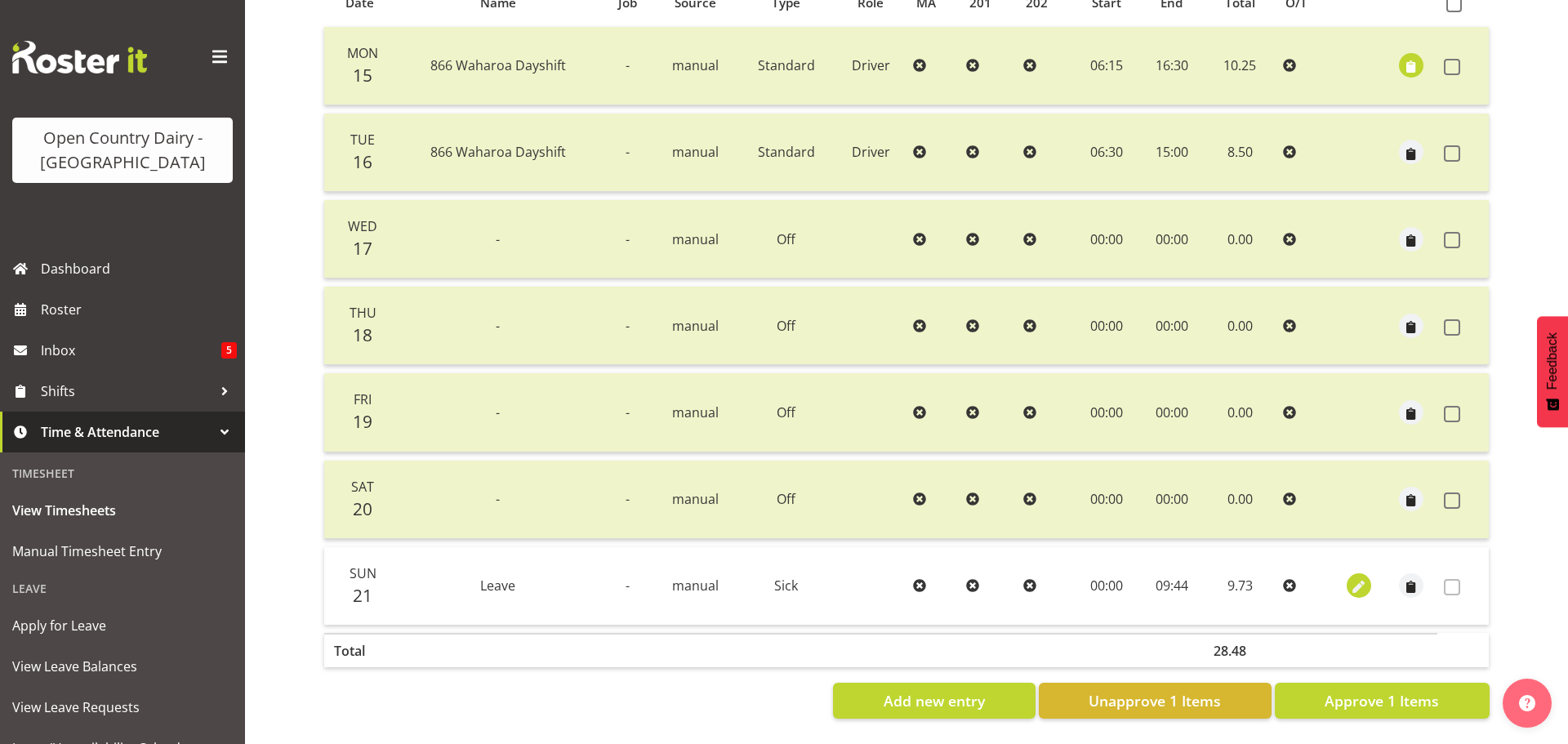
select select "44"
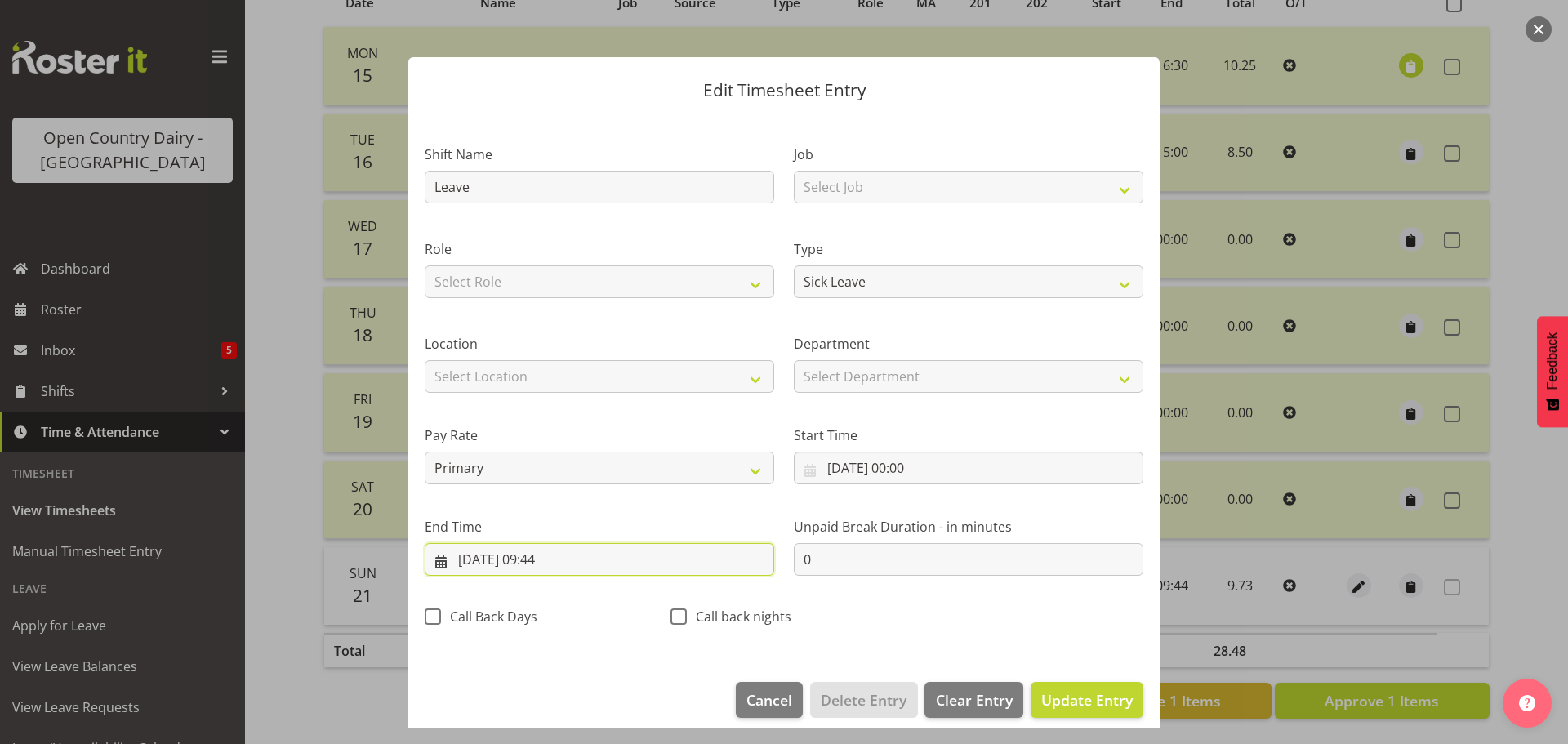
click at [560, 559] on input "[DATE] 09:44" at bounding box center [600, 559] width 350 height 33
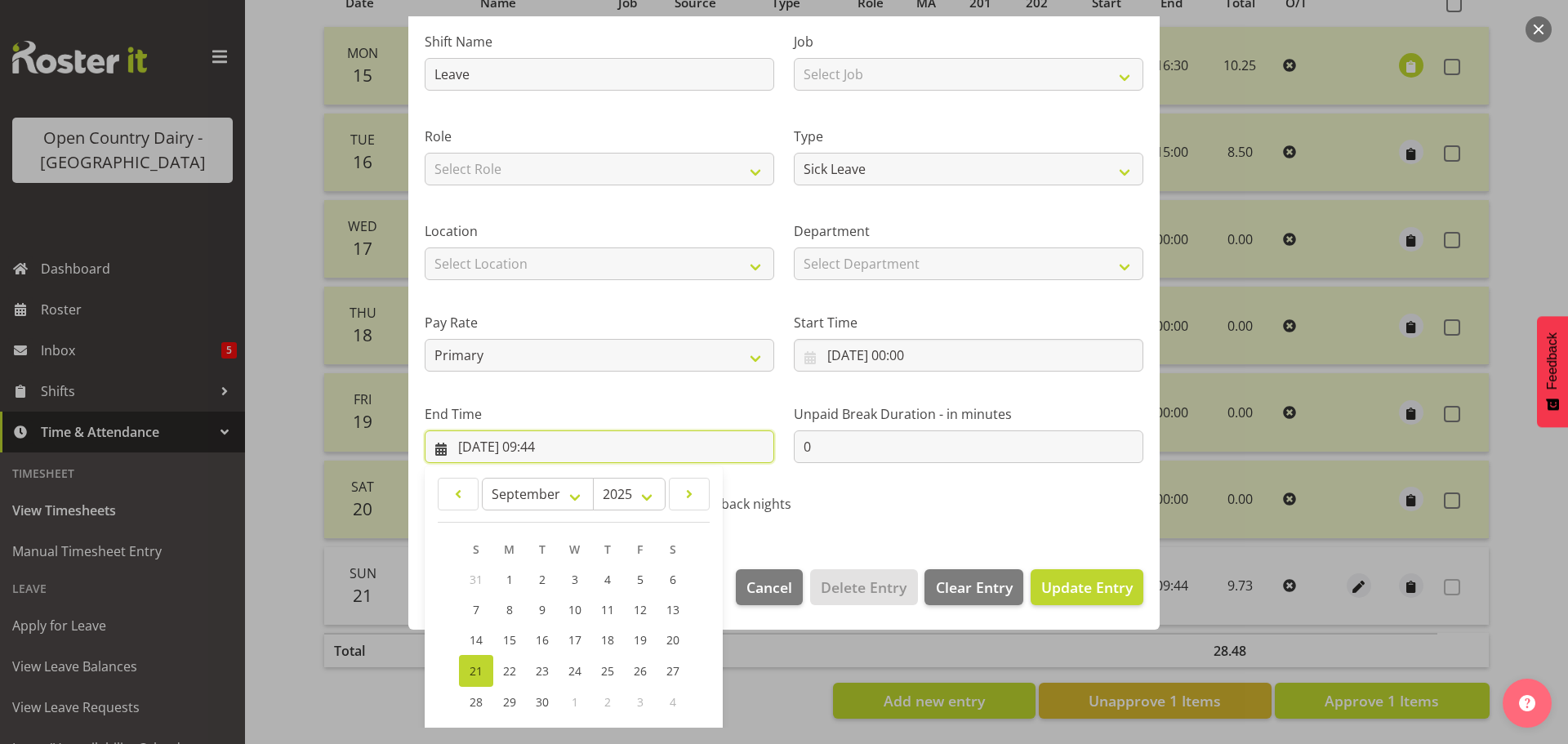
scroll to position [221, 0]
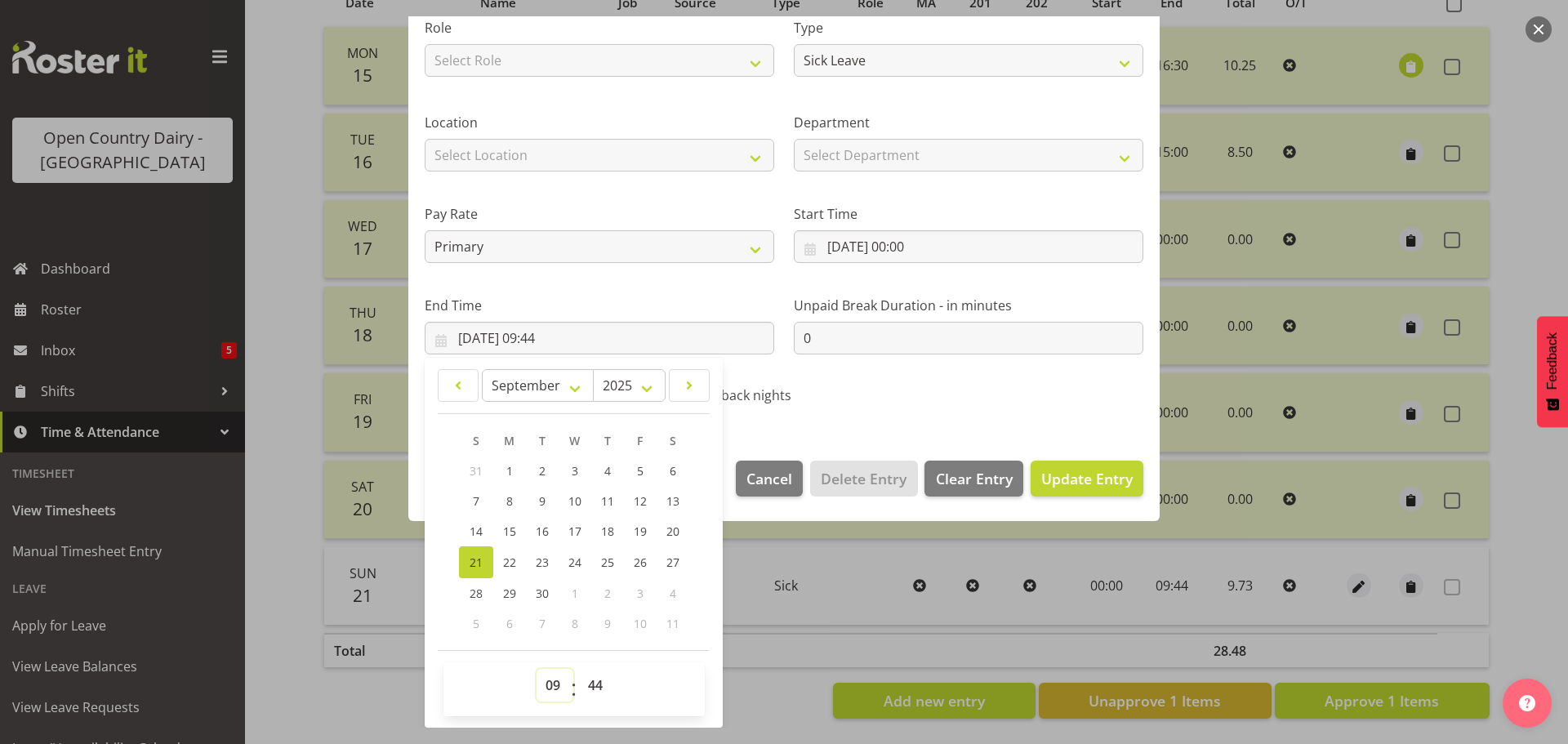
click at [540, 685] on select "00 01 02 03 04 05 06 07 08 09 10 11 12 13 14 15 16 17 18 19 20 21 22 23" at bounding box center [554, 685] width 37 height 33
select select "10"
click at [536, 669] on select "00 01 02 03 04 05 06 07 08 09 10 11 12 13 14 15 16 17 18 19 20 21 22 23" at bounding box center [554, 685] width 37 height 33
type input "[DATE] 10:44"
click at [598, 682] on select "00 01 02 03 04 05 06 07 08 09 10 11 12 13 14 15 16 17 18 19 20 21 22 23 24 25 2…" at bounding box center [597, 685] width 37 height 33
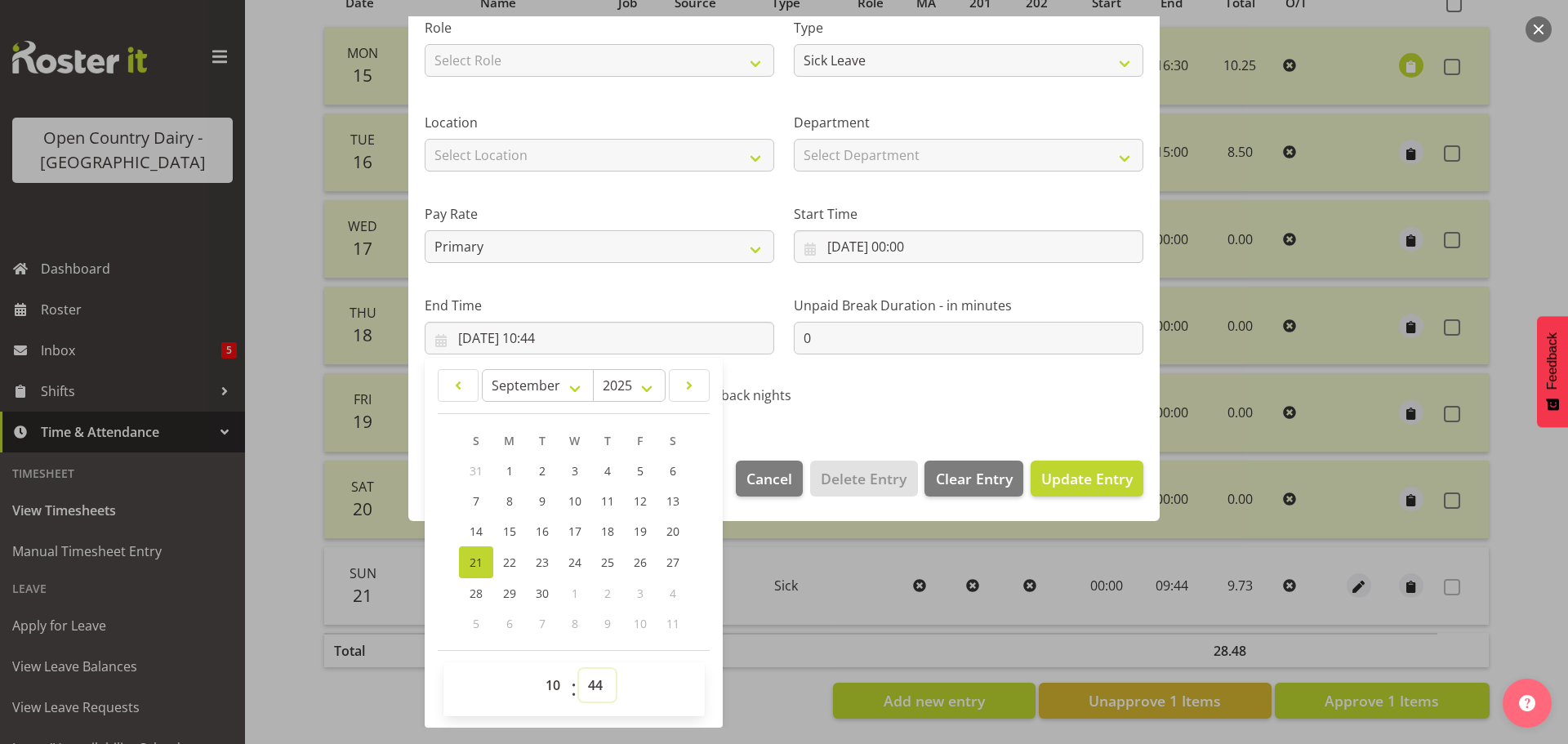
click at [579, 669] on select "00 01 02 03 04 05 06 07 08 09 10 11 12 13 14 15 16 17 18 19 20 21 22 23 24 25 2…" at bounding box center [597, 685] width 37 height 33
click at [1056, 472] on span "Update Entry" at bounding box center [1087, 478] width 92 height 20
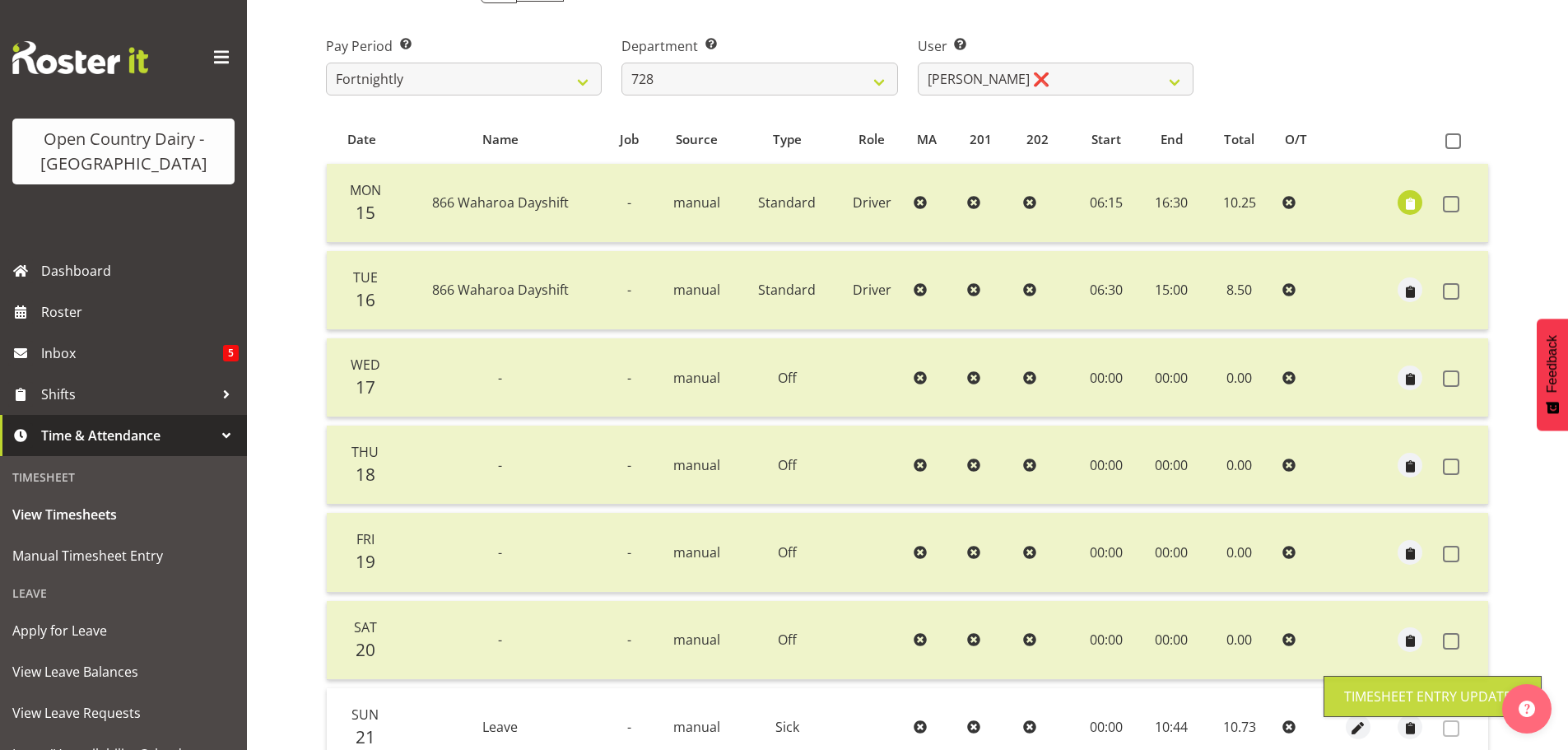
scroll to position [0, 0]
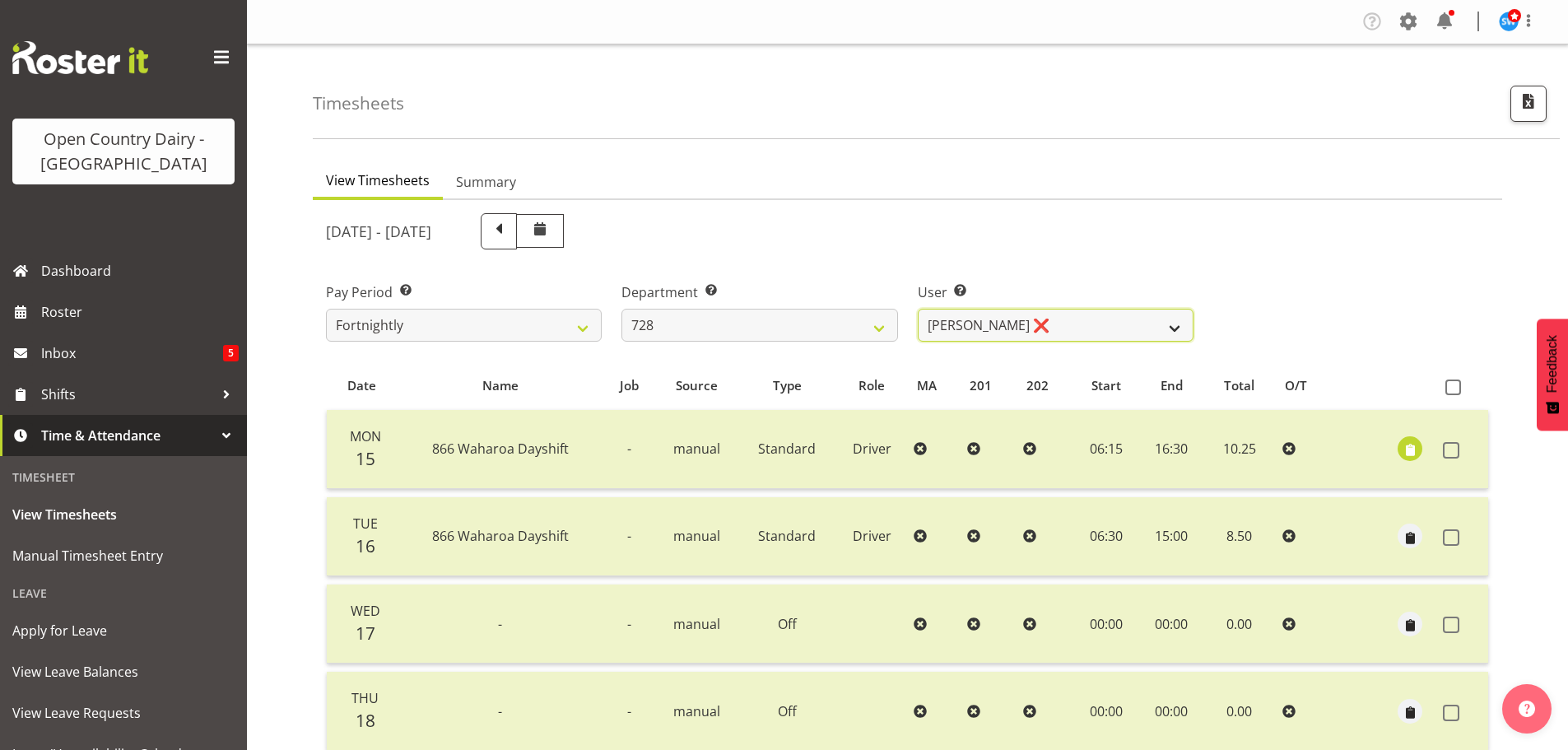
click at [974, 318] on select "[PERSON_NAME] ❌ [PERSON_NAME] ❌ [PERSON_NAME] [PERSON_NAME] ❌ [PERSON_NAME] ❌ […" at bounding box center [1056, 325] width 276 height 33
click at [776, 331] on select "701 702 703 704 705 706 707 708 709 710 711 712 713 714 715 716 717 718 719 720" at bounding box center [759, 325] width 276 height 33
select select "817"
click at [621, 308] on select "701 702 703 704 705 706 707 708 709 710 711 712 713 714 715 716 717 718 719 720" at bounding box center [759, 325] width 276 height 33
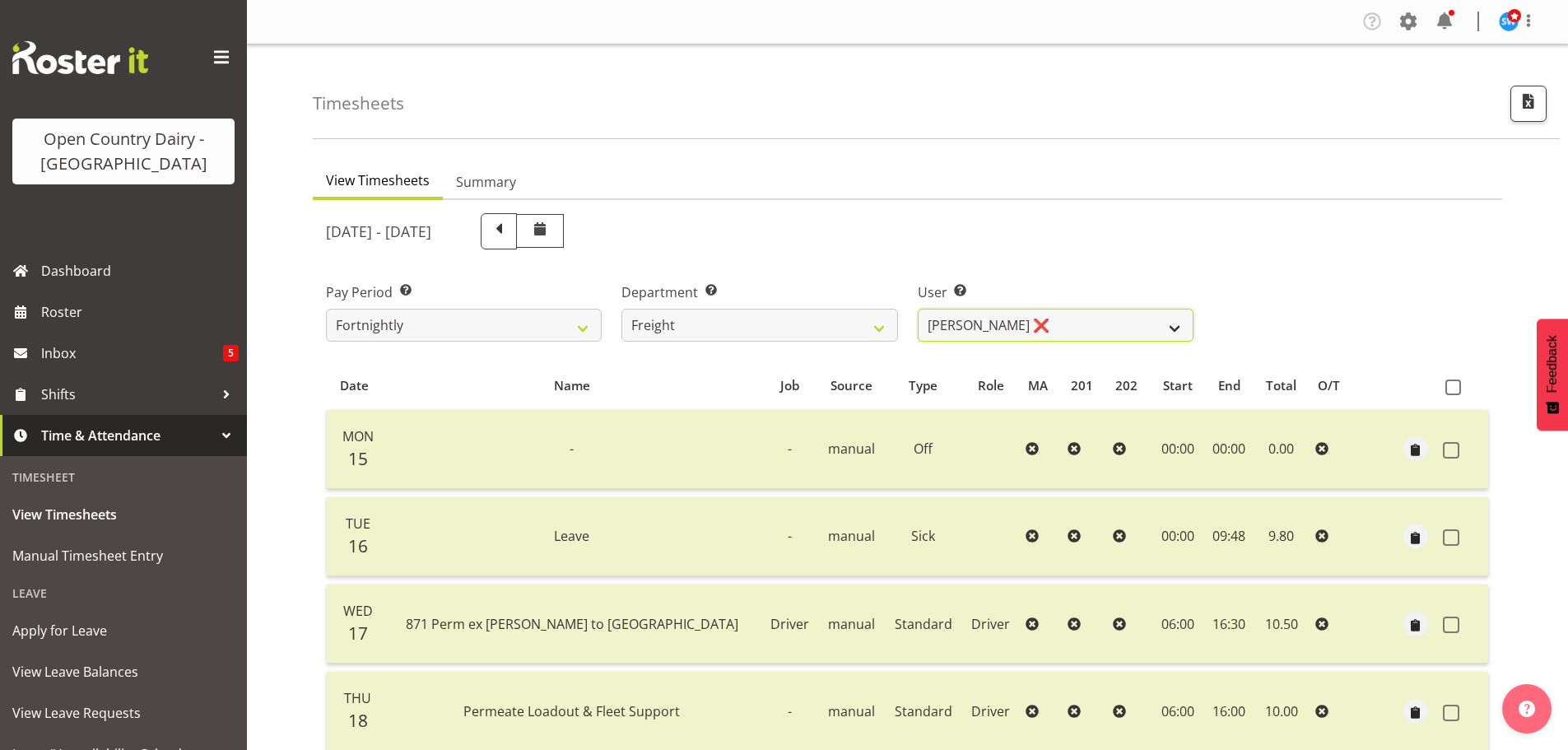
click at [967, 335] on select "[PERSON_NAME] ❌ [PERSON_NAME] ❌" at bounding box center [1056, 325] width 276 height 33
select select "8193"
click at [918, 308] on select "[PERSON_NAME] ❌ [PERSON_NAME] ❌" at bounding box center [1056, 325] width 276 height 33
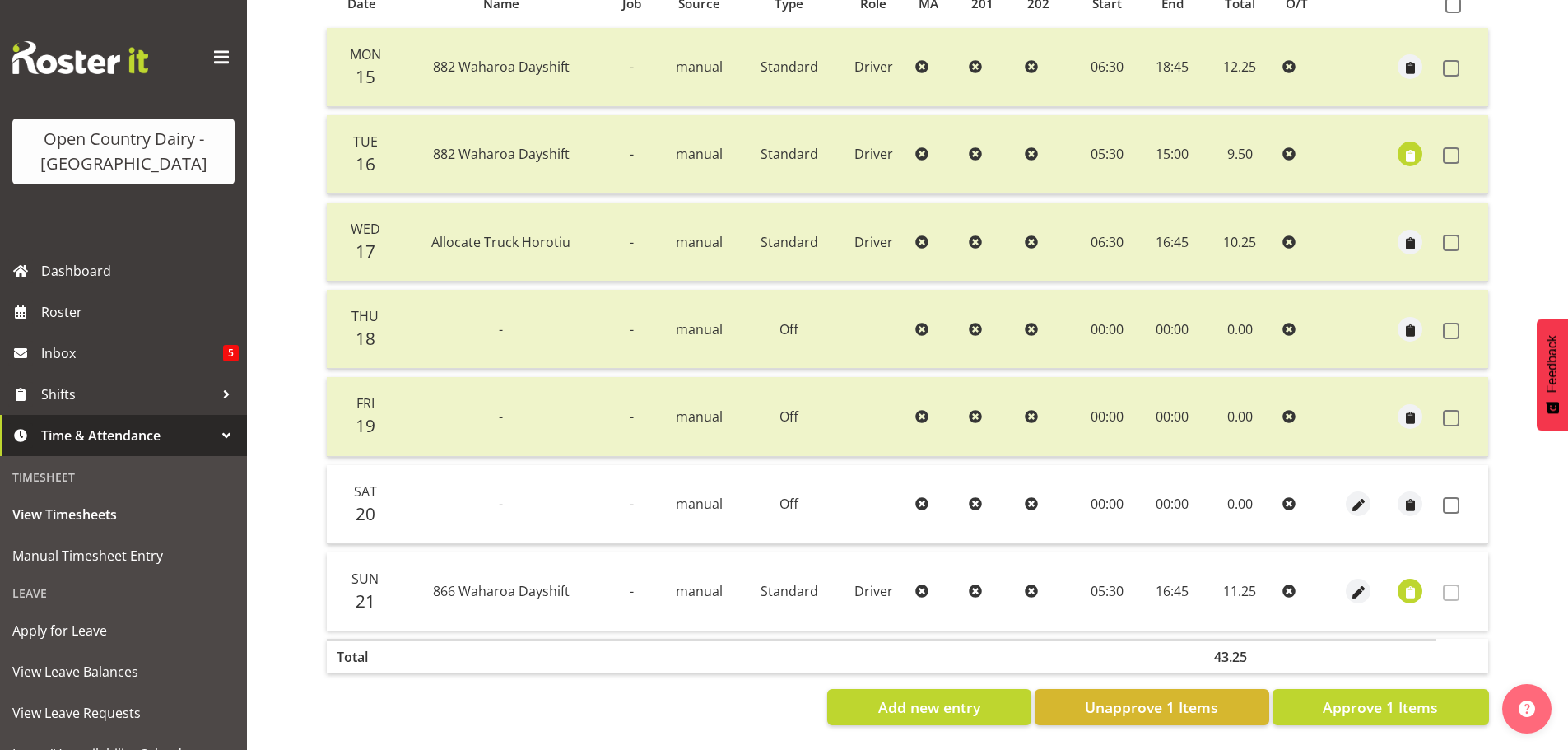
scroll to position [395, 0]
click at [1406, 583] on span "button" at bounding box center [1410, 592] width 19 height 19
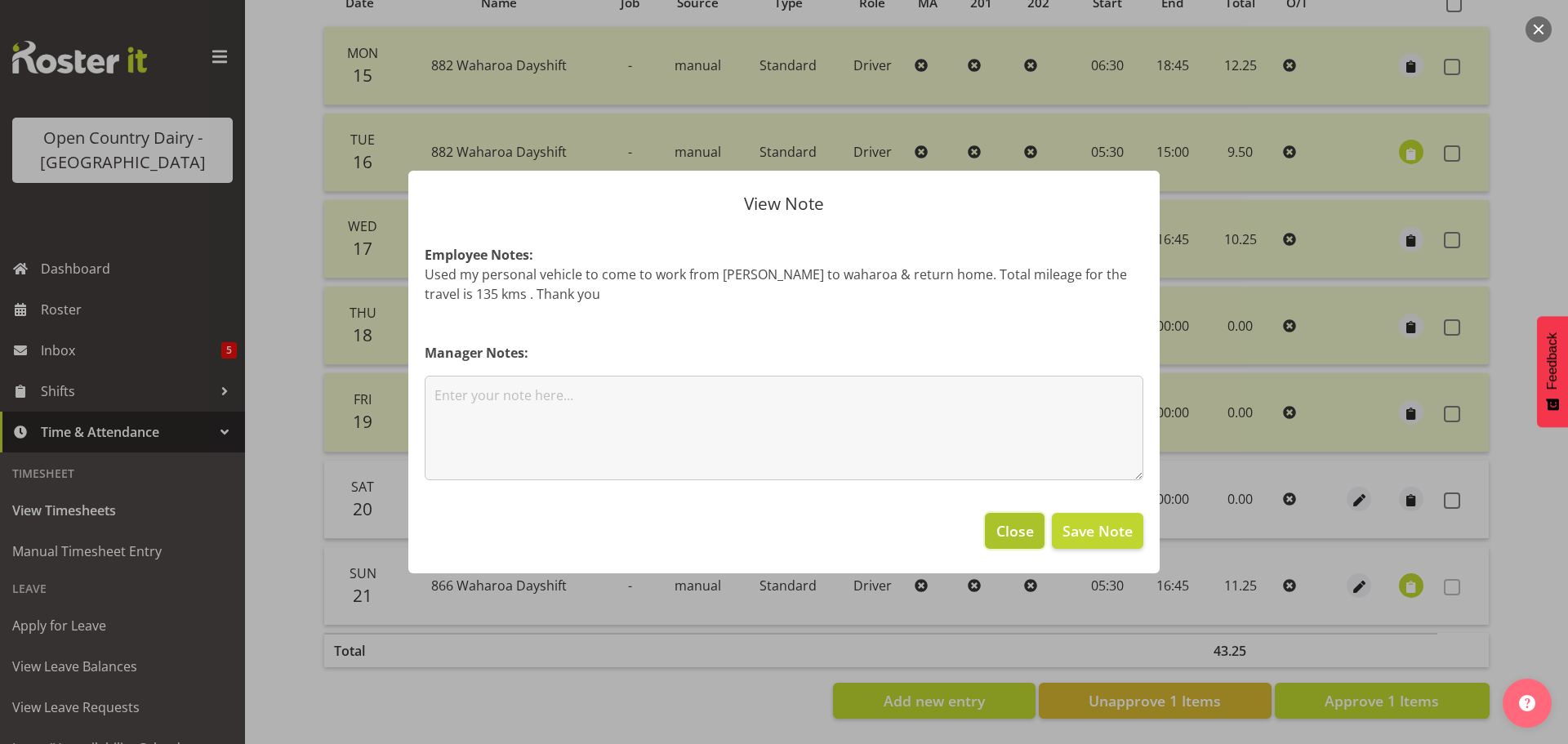
click at [1001, 526] on span "Close" at bounding box center [1016, 531] width 37 height 21
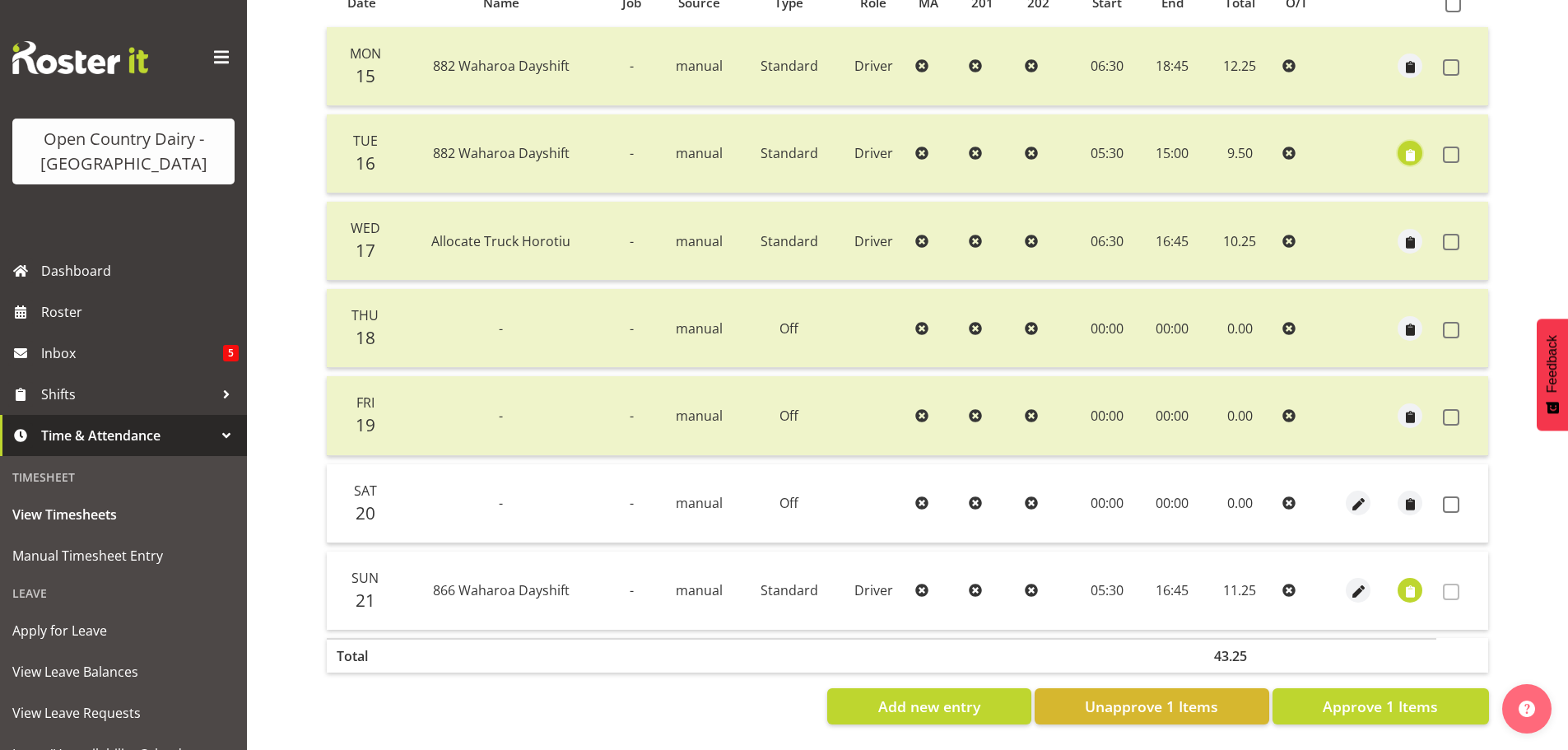
click at [1404, 146] on span "button" at bounding box center [1410, 155] width 19 height 19
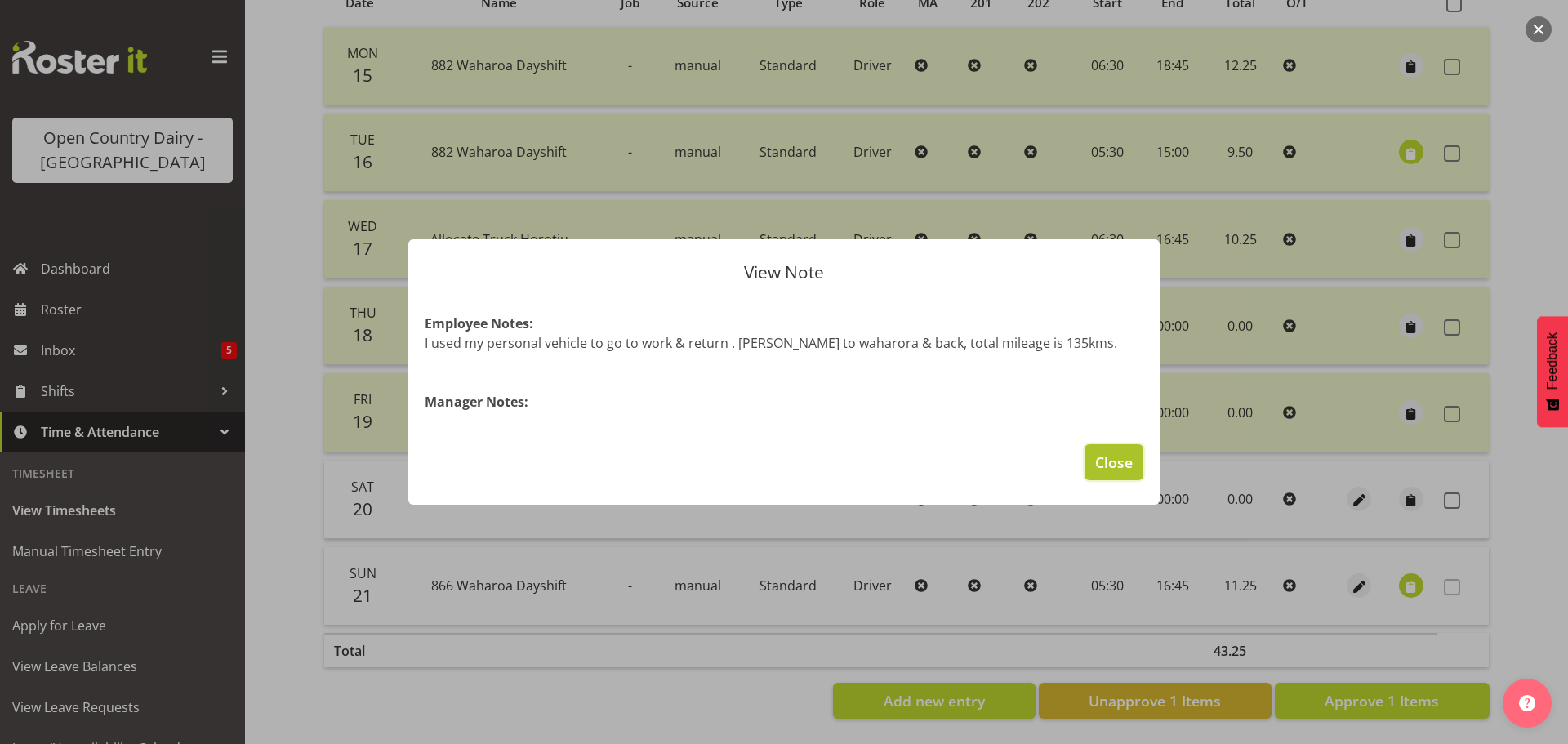
click at [1108, 457] on span "Close" at bounding box center [1114, 462] width 37 height 21
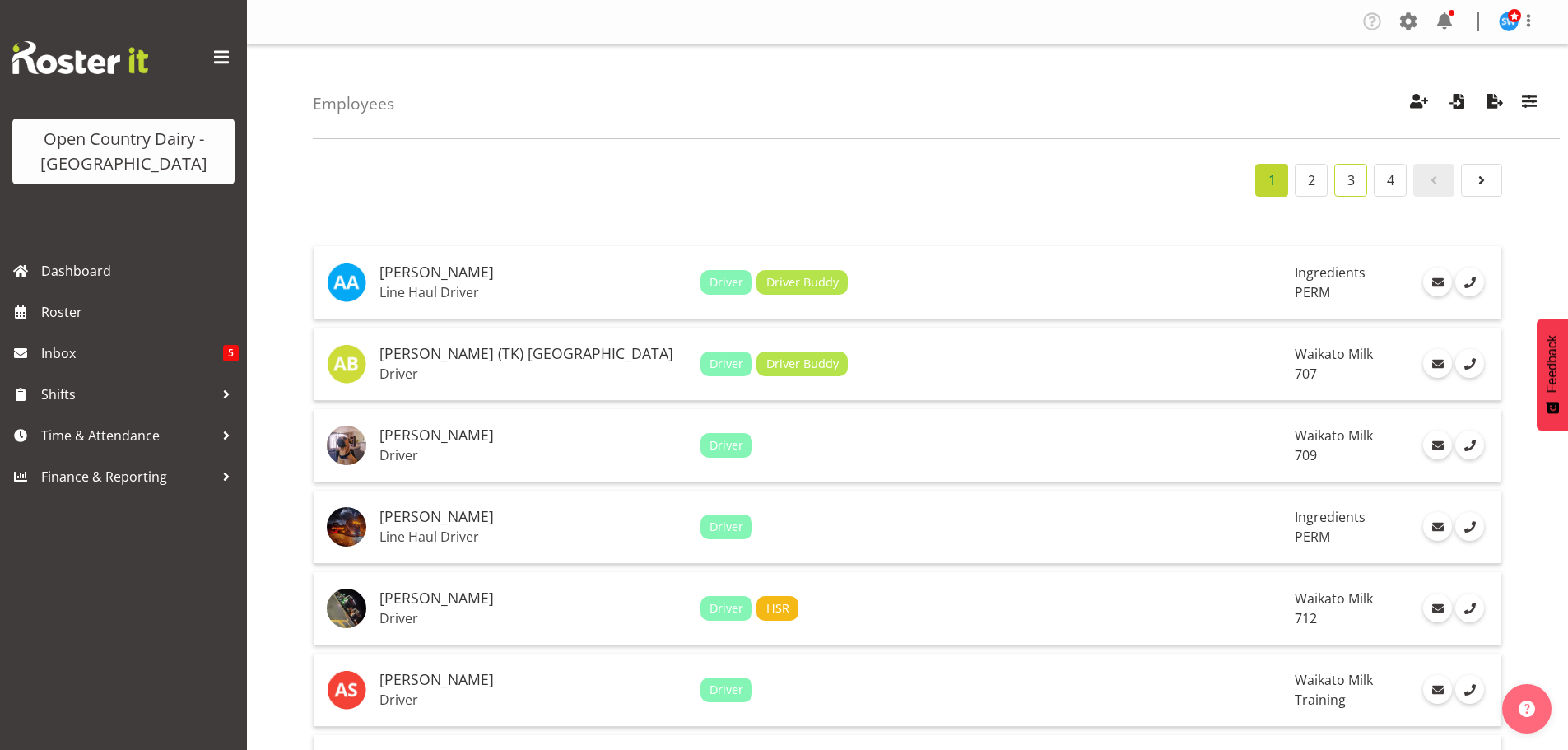
click at [1350, 184] on link "3" at bounding box center [1350, 180] width 33 height 33
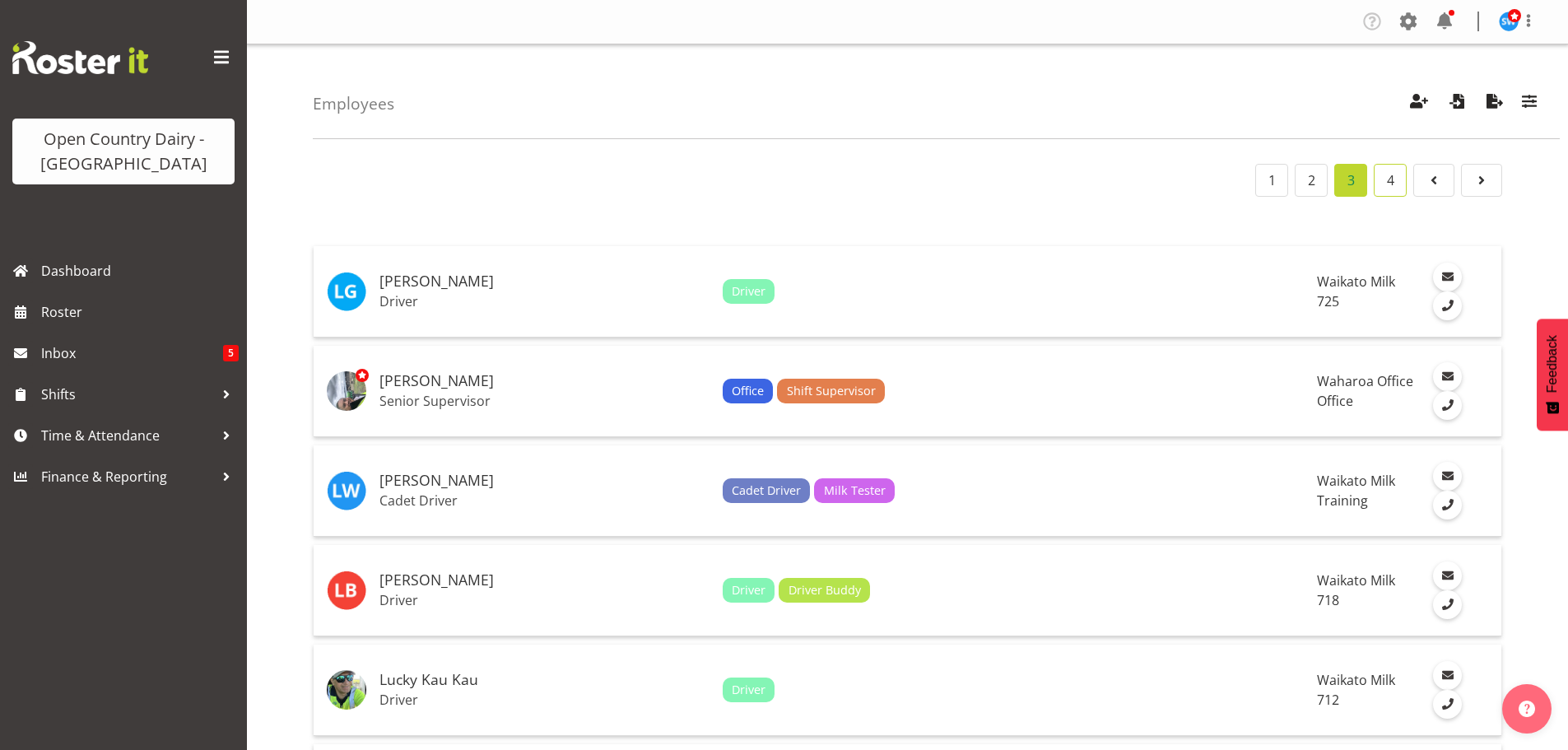
click at [1385, 188] on link "4" at bounding box center [1390, 180] width 33 height 33
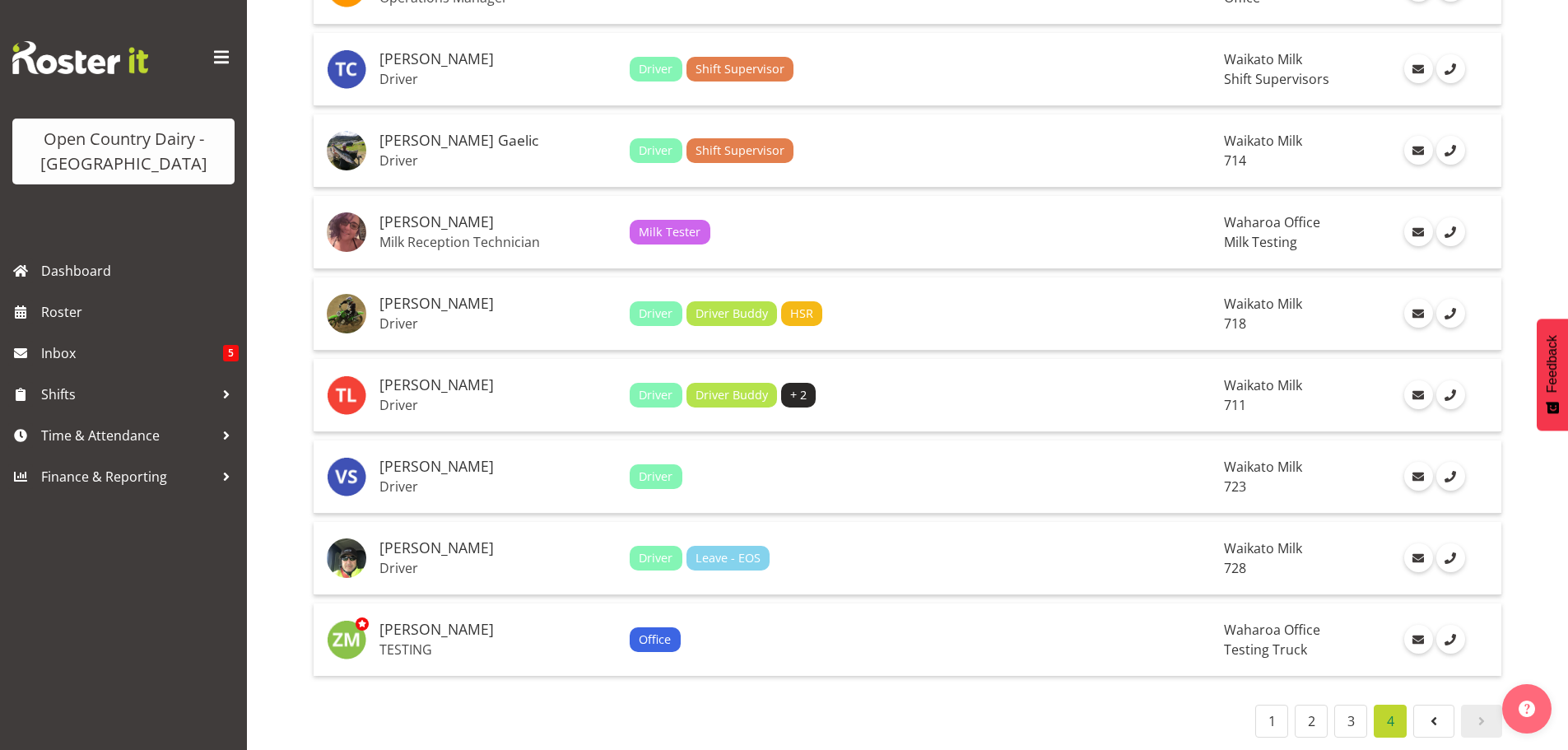
scroll to position [1448, 0]
click at [437, 540] on h5 "[PERSON_NAME]" at bounding box center [498, 548] width 237 height 16
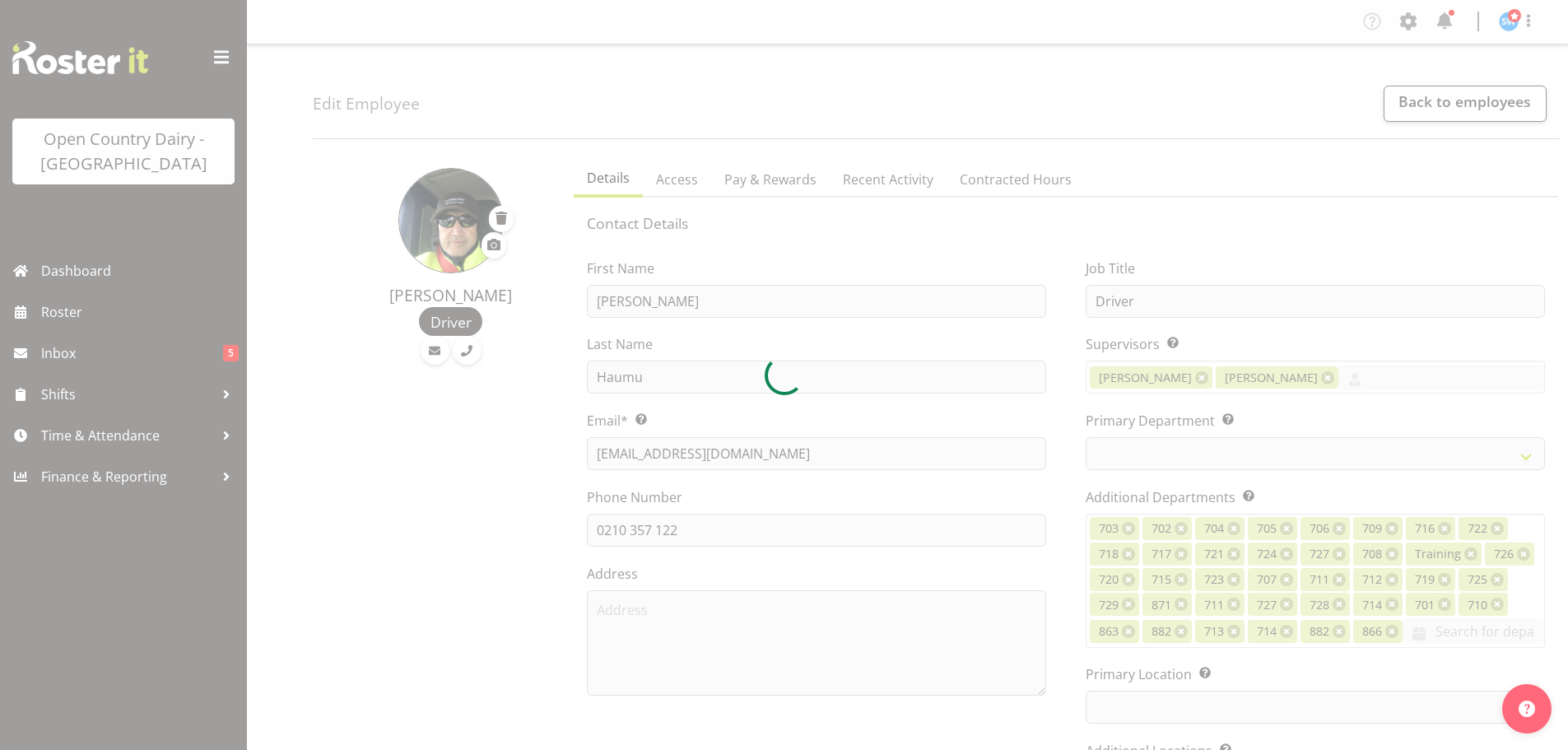
select select "TimelineWeek"
select select
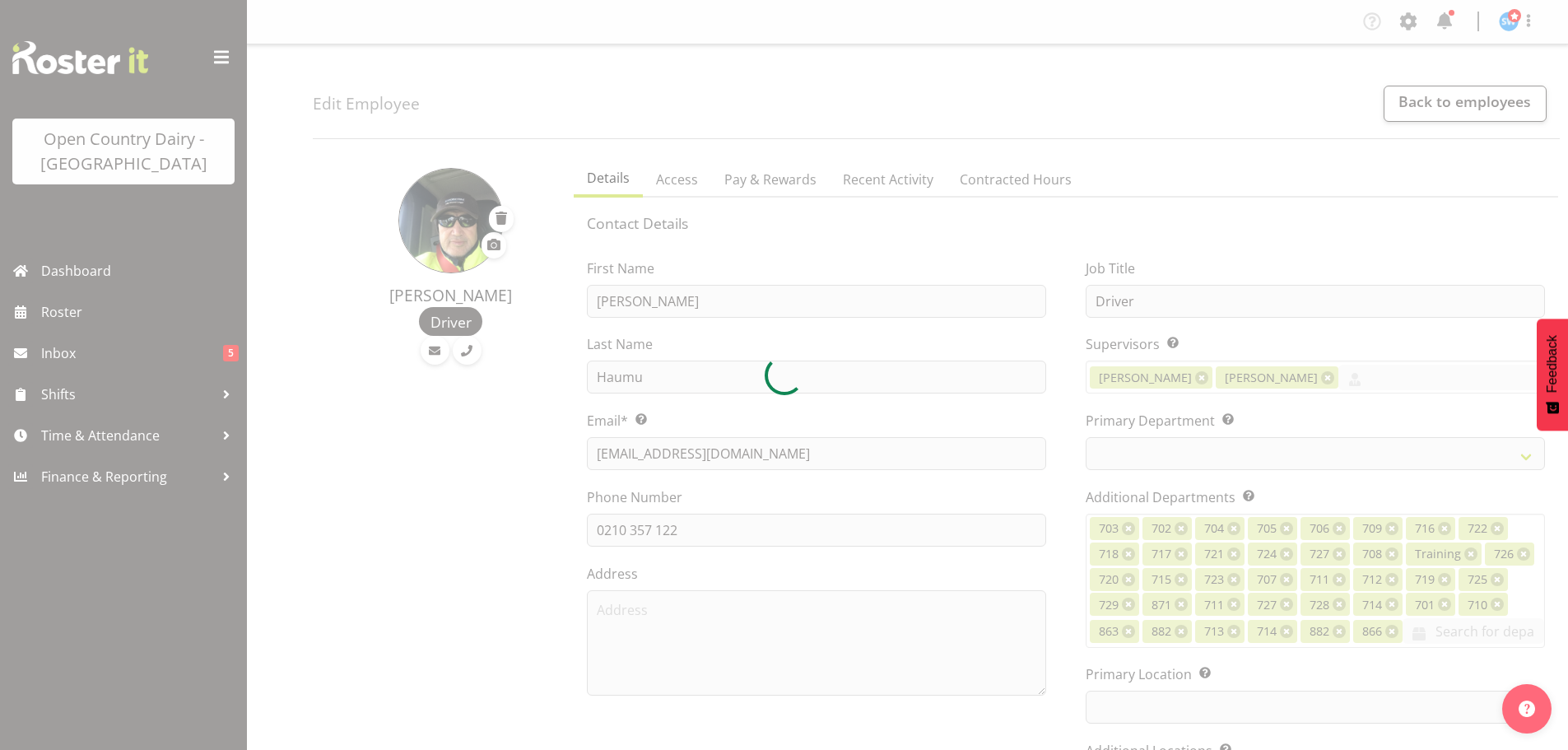
select select
select select "1054"
select select "842"
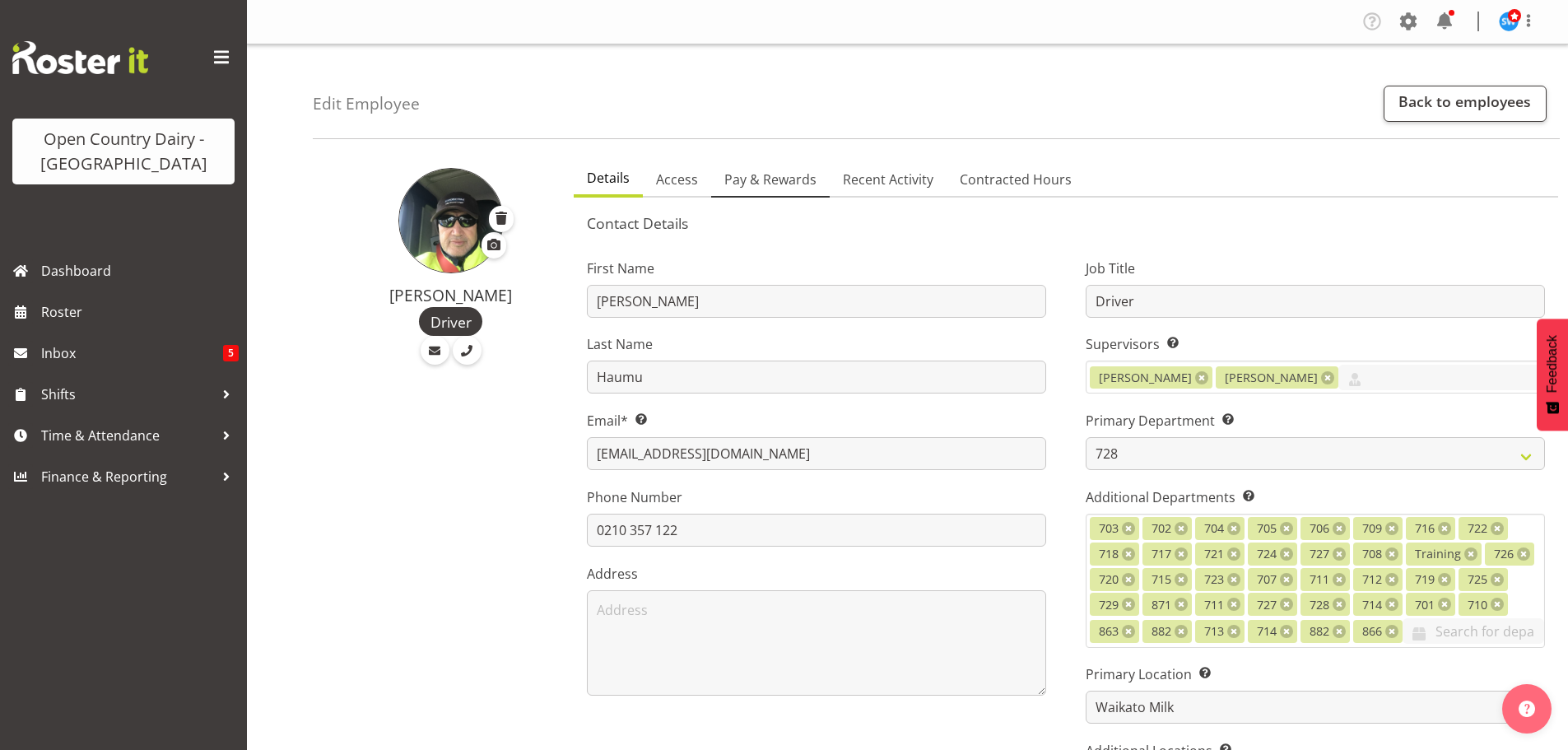
click at [771, 180] on span "Pay & Rewards" at bounding box center [770, 180] width 93 height 20
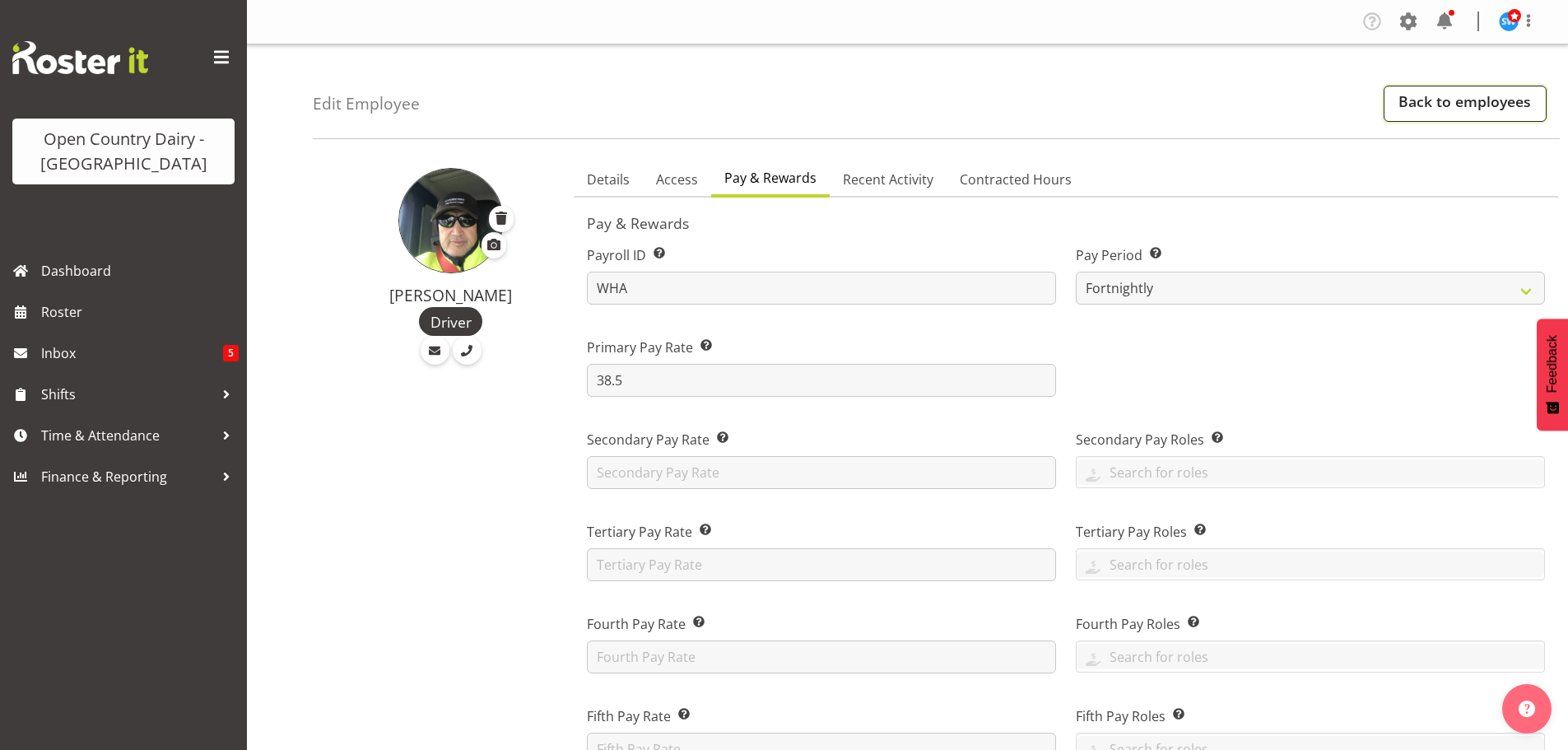
click at [1422, 103] on link "Back to employees" at bounding box center [1465, 103] width 163 height 36
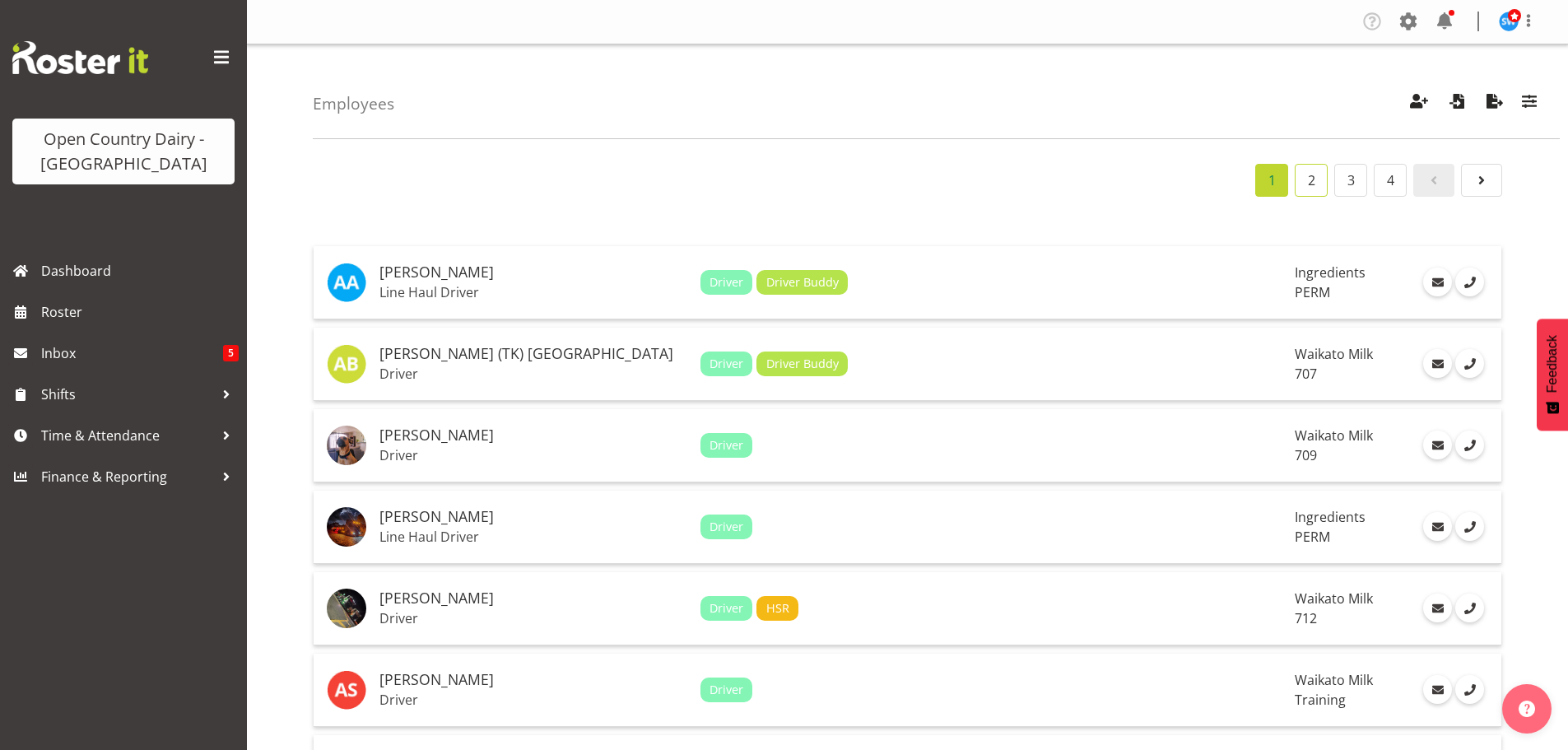
click at [1309, 182] on link "2" at bounding box center [1311, 180] width 33 height 33
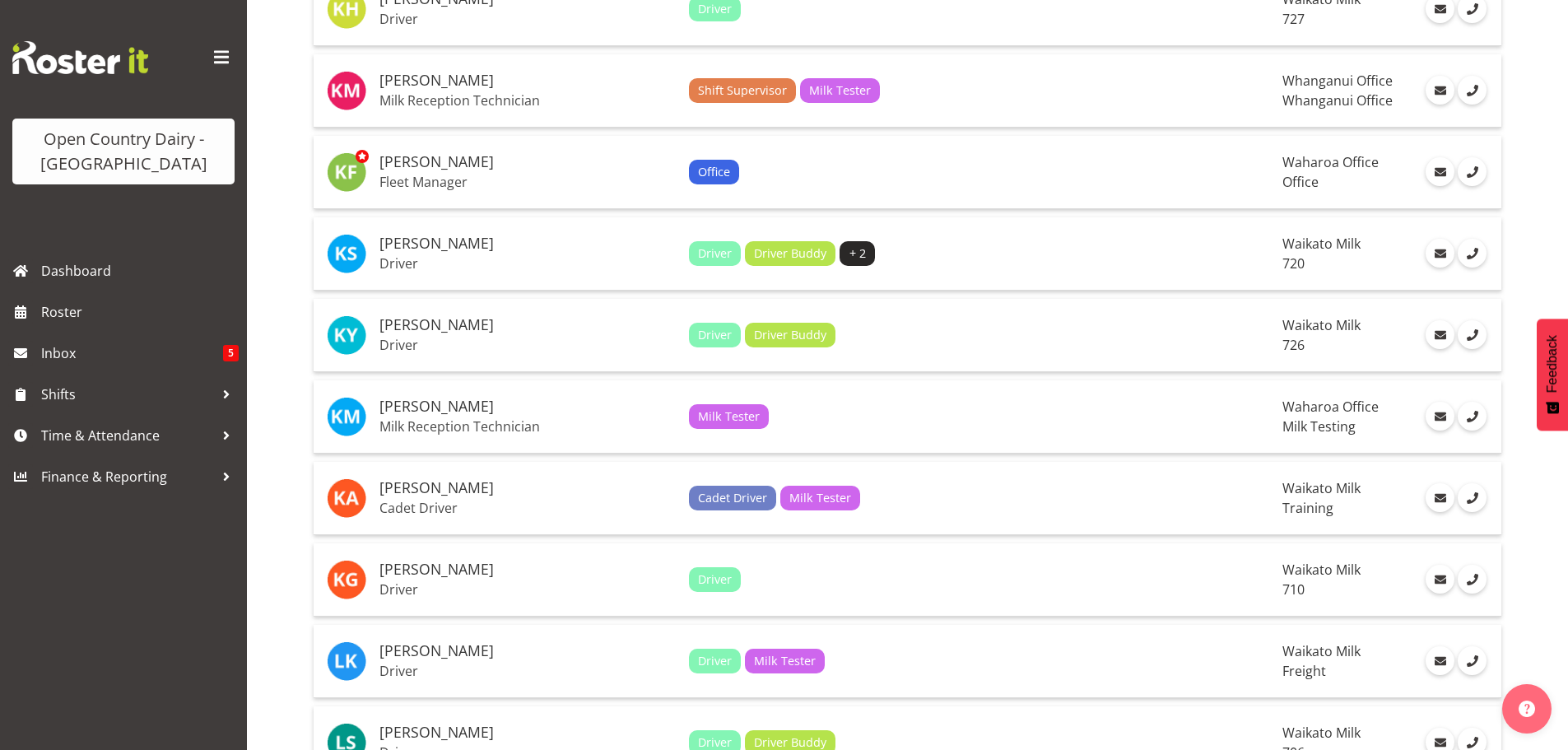
scroll to position [3647, 0]
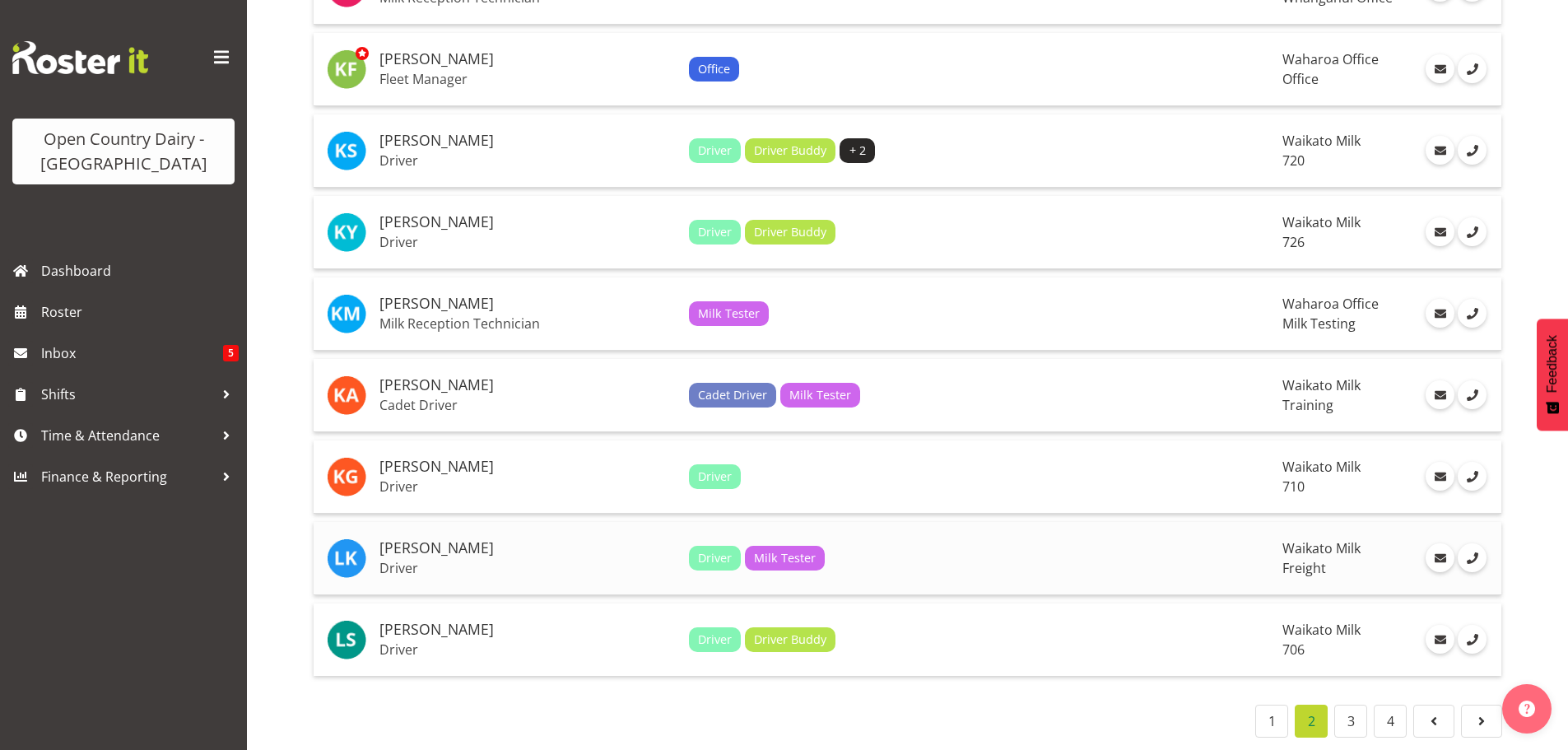
click at [423, 540] on h5 "[PERSON_NAME]" at bounding box center [527, 548] width 296 height 16
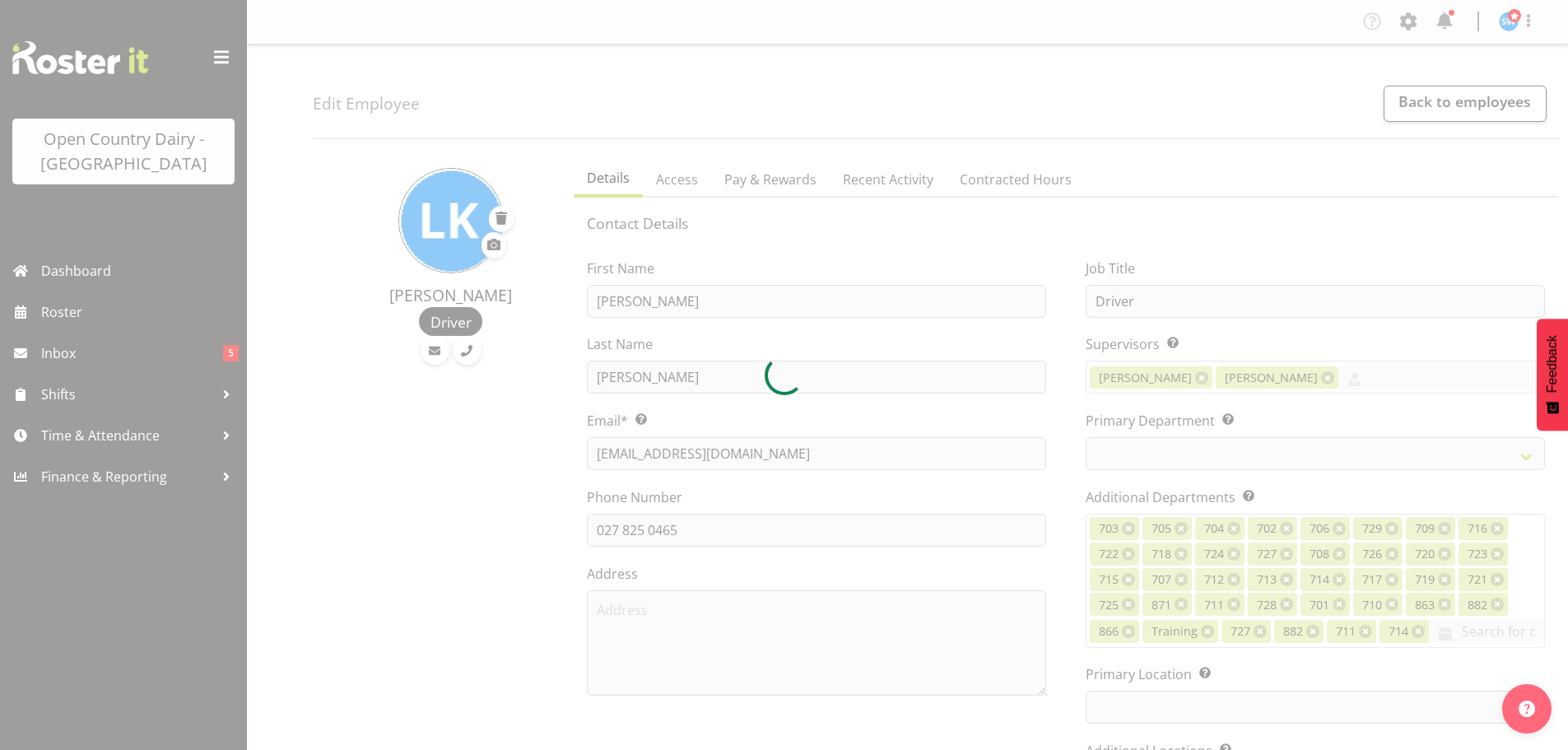
select select "TimelineWeek"
select select
select select "1054"
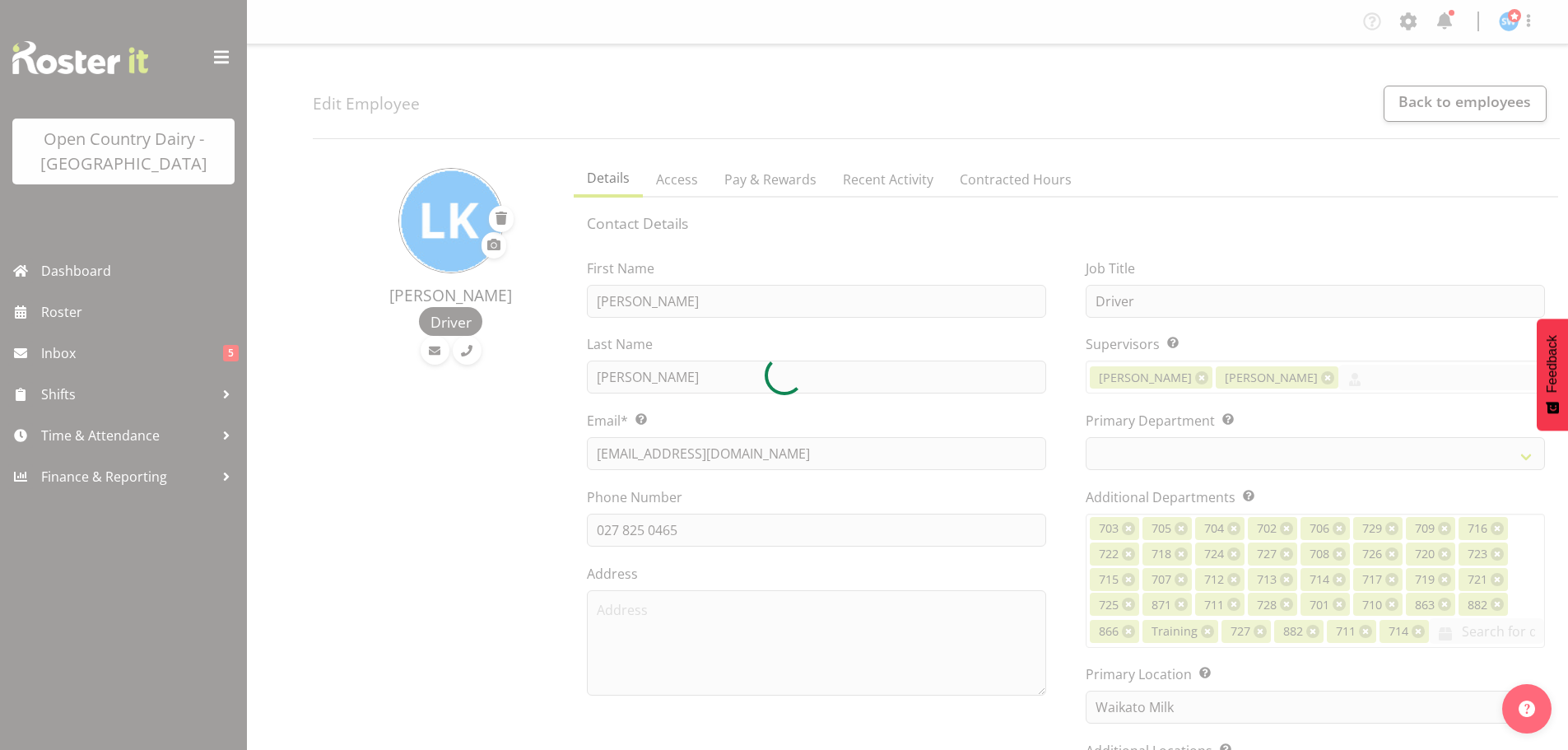
select select "817"
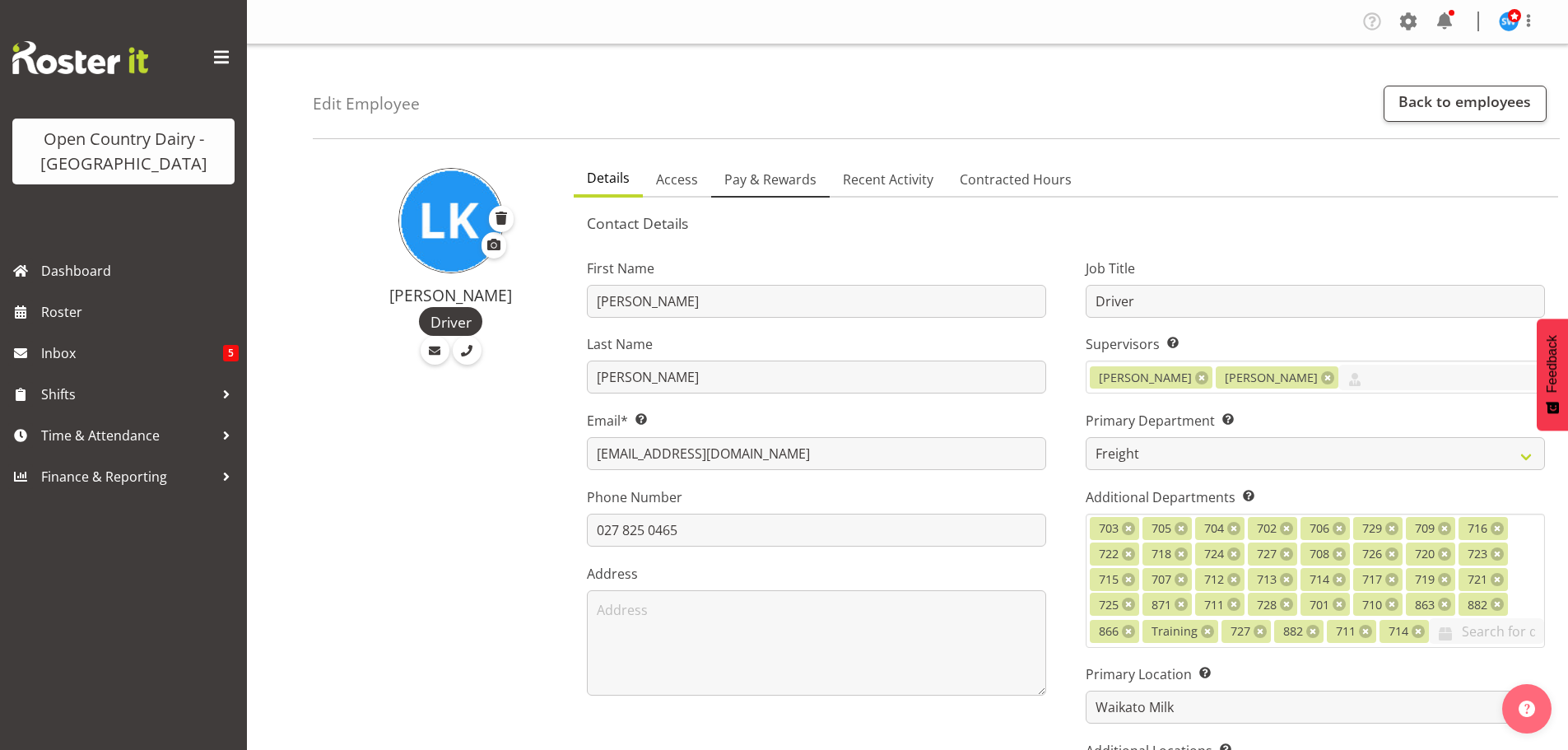
click at [772, 182] on span "Pay & Rewards" at bounding box center [770, 180] width 93 height 20
